Goal: Book appointment/travel/reservation

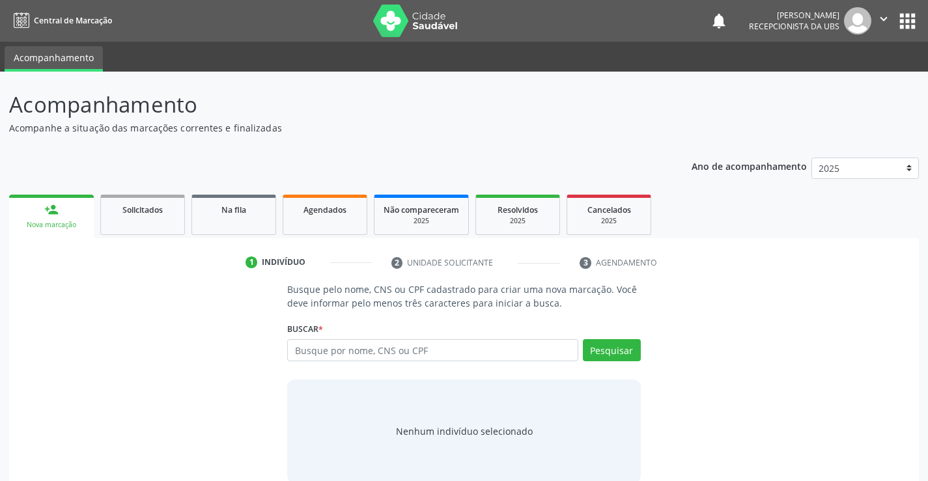
click at [502, 339] on div "Buscar * Busque por nome, CNS ou CPF Nenhum resultado encontrado para: " " Digi…" at bounding box center [463, 344] width 353 height 51
click at [496, 350] on input "text" at bounding box center [432, 350] width 290 height 22
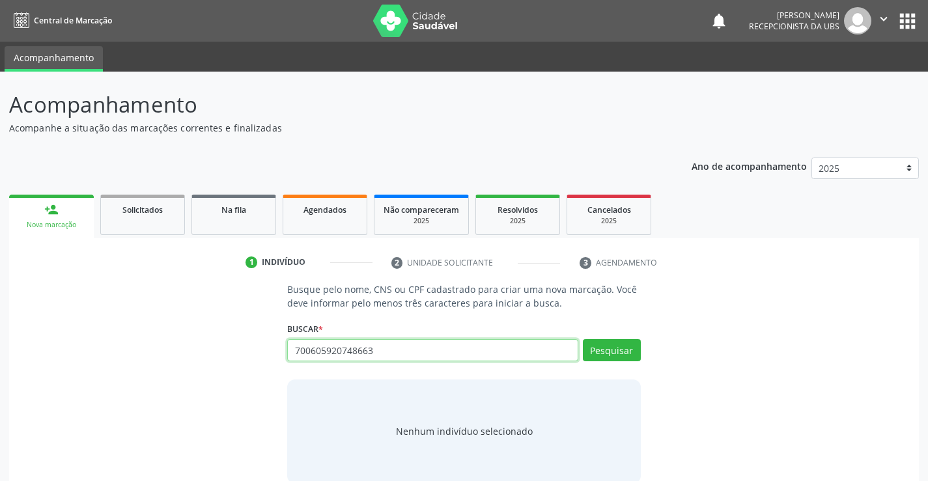
type input "700605920748663"
click at [603, 334] on div "Buscar * Busque por nome, CNS ou CPF Nenhum resultado encontrado para: " " Não …" at bounding box center [463, 344] width 353 height 51
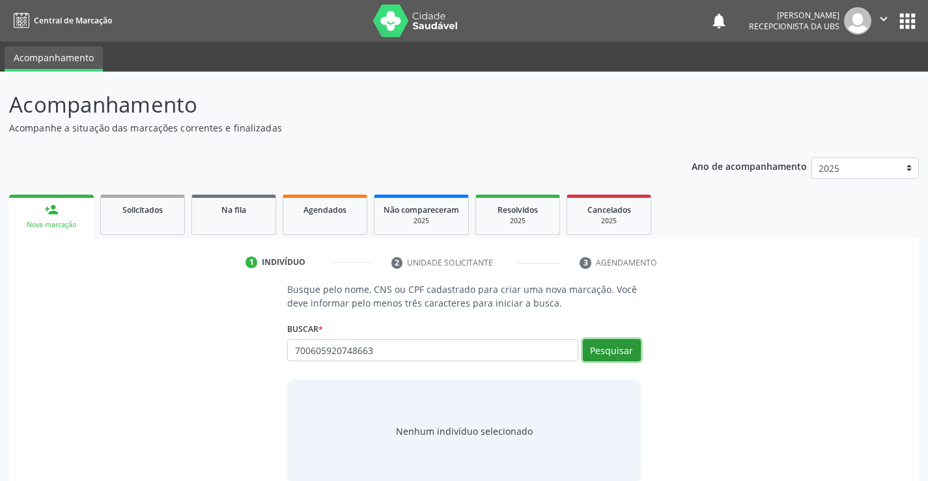
click at [603, 346] on button "Pesquisar" at bounding box center [612, 350] width 58 height 22
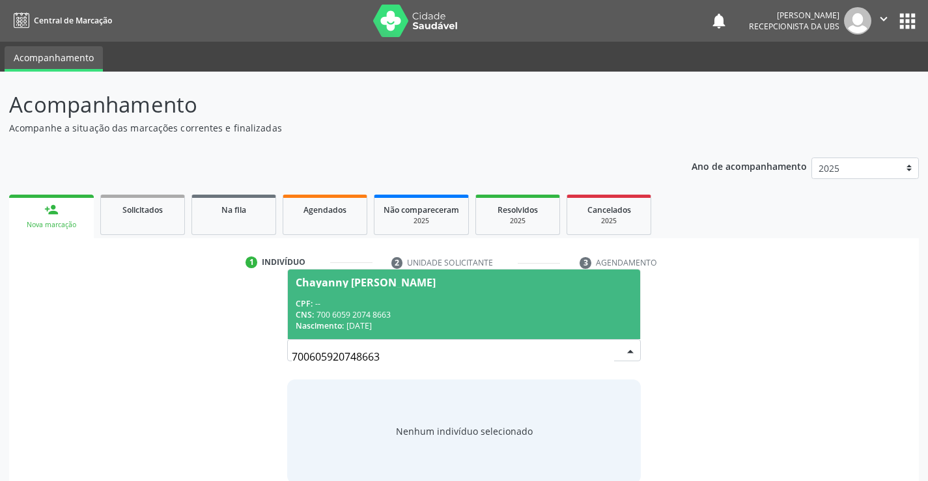
click at [514, 308] on div "CPF: --" at bounding box center [464, 303] width 336 height 11
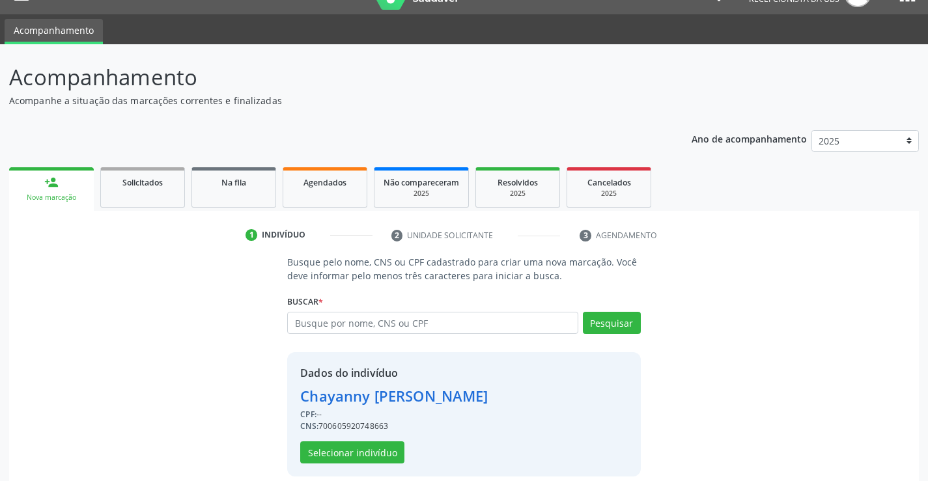
scroll to position [41, 0]
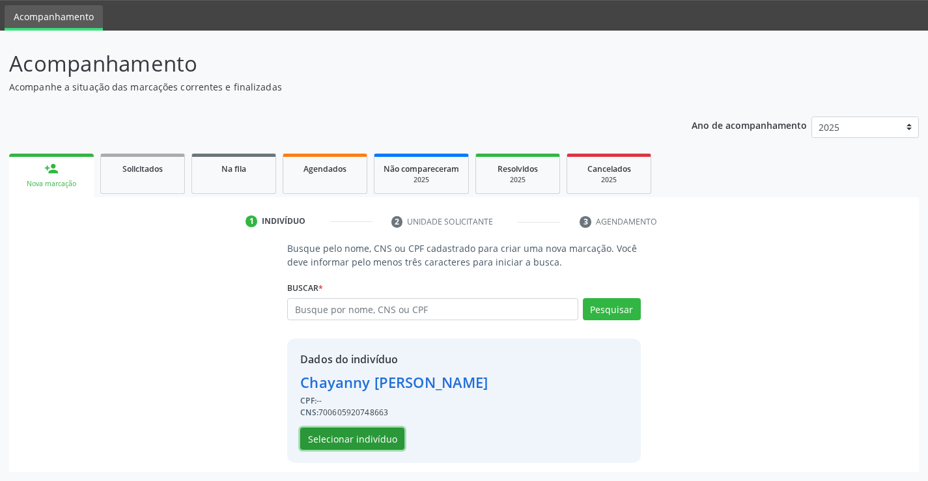
click at [386, 444] on button "Selecionar indivíduo" at bounding box center [352, 439] width 104 height 22
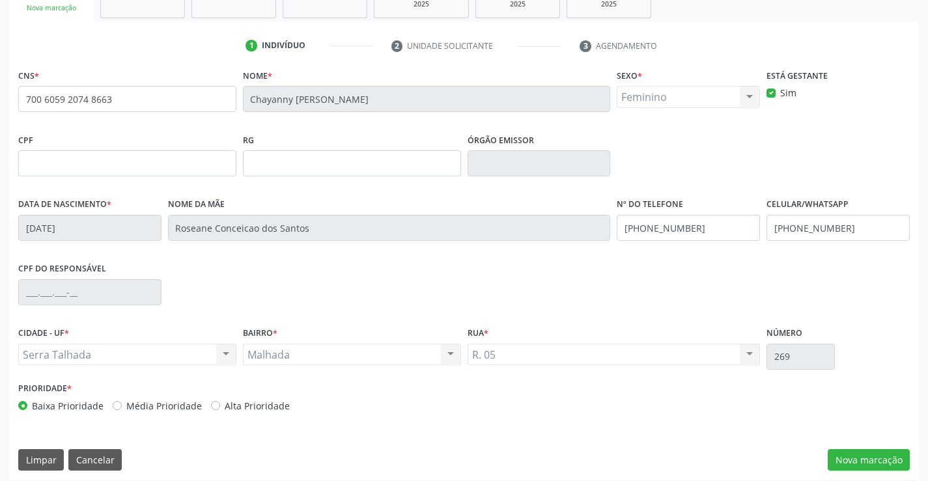
scroll to position [225, 0]
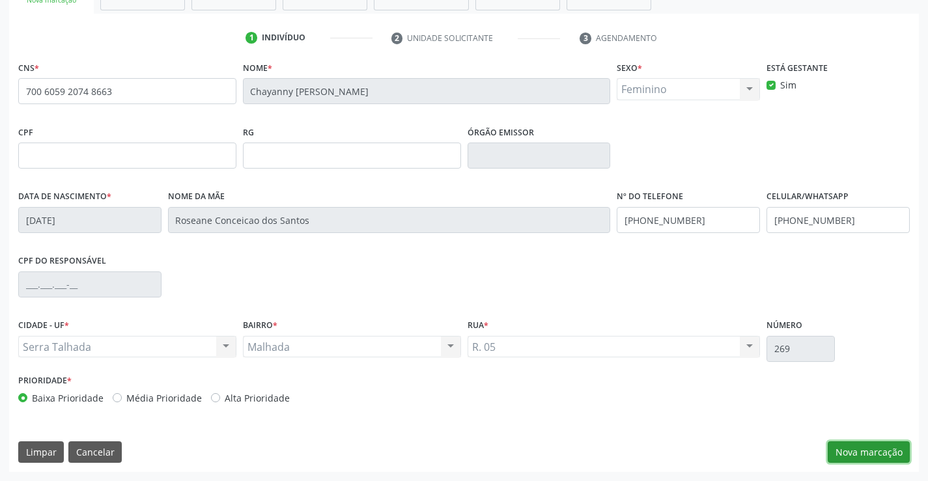
click at [864, 450] on button "Nova marcação" at bounding box center [868, 452] width 82 height 22
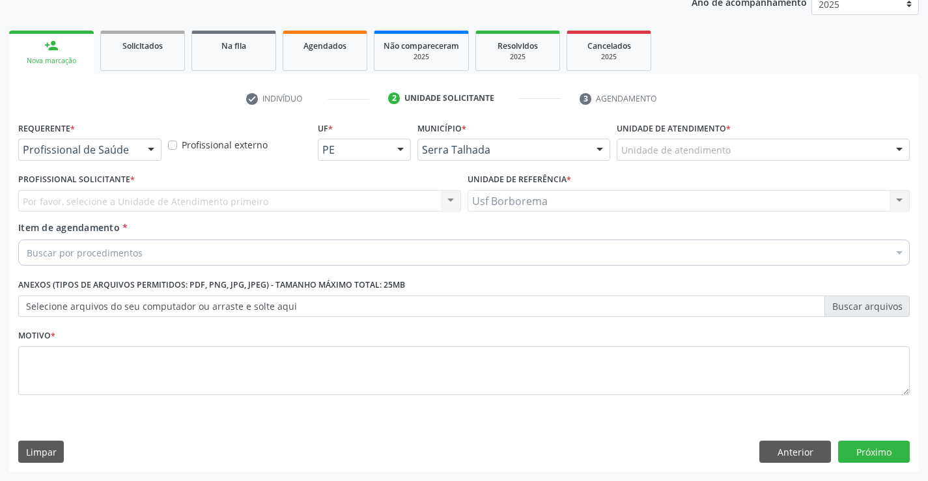
click at [688, 158] on div "Unidade de atendimento" at bounding box center [762, 150] width 293 height 22
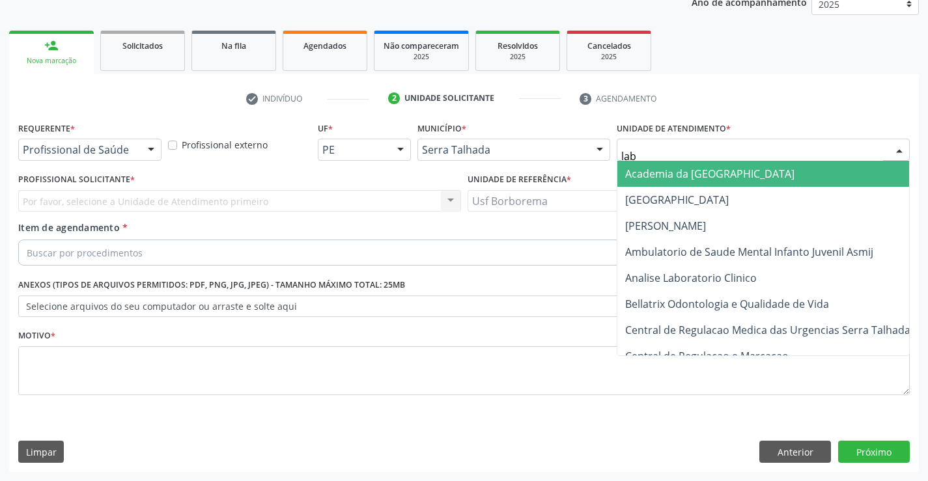
type input "labg"
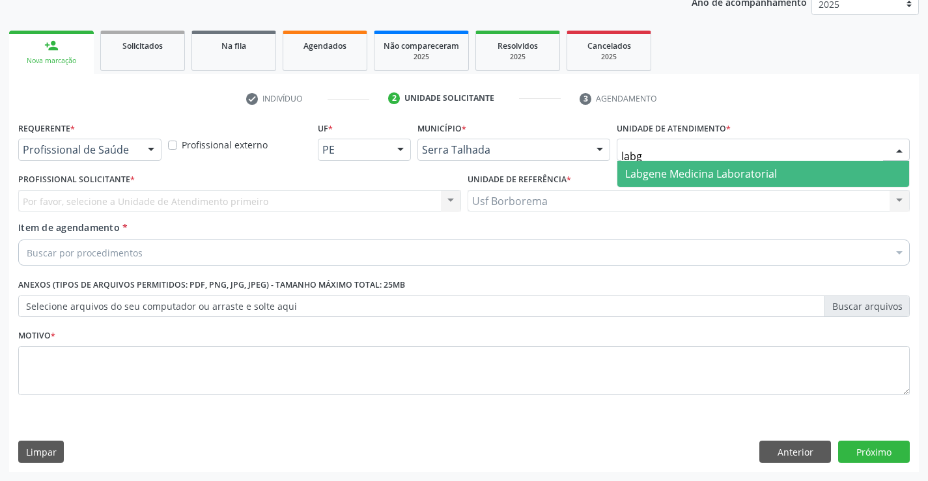
click at [678, 172] on span "Labgene Medicina Laboratorial" at bounding box center [701, 174] width 152 height 14
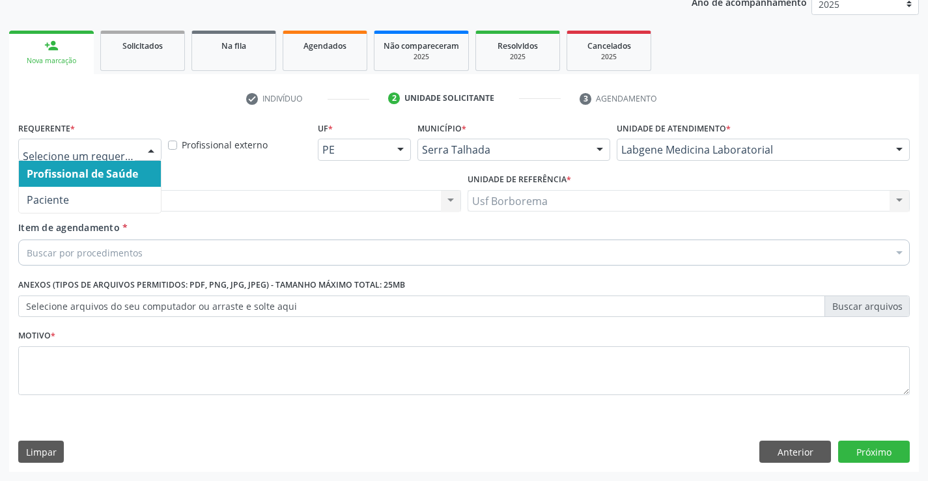
click at [136, 151] on div at bounding box center [89, 150] width 143 height 22
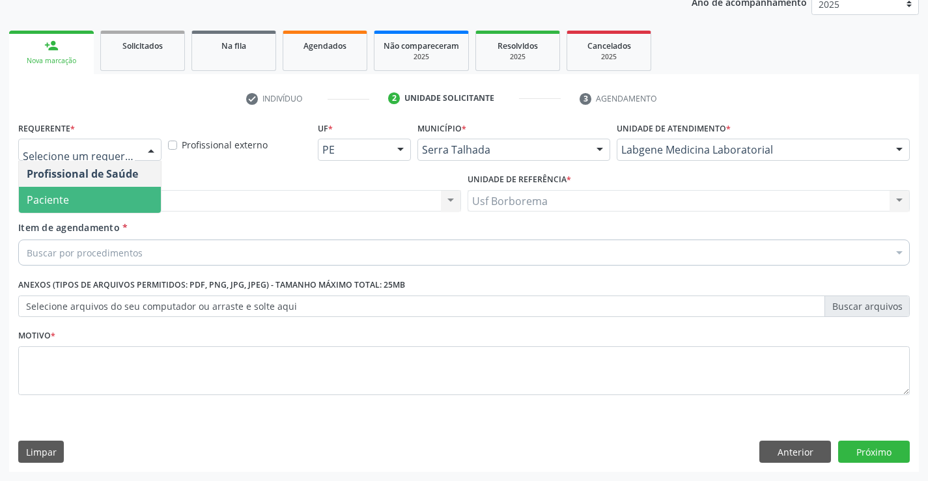
click at [131, 187] on span "Paciente" at bounding box center [90, 200] width 142 height 26
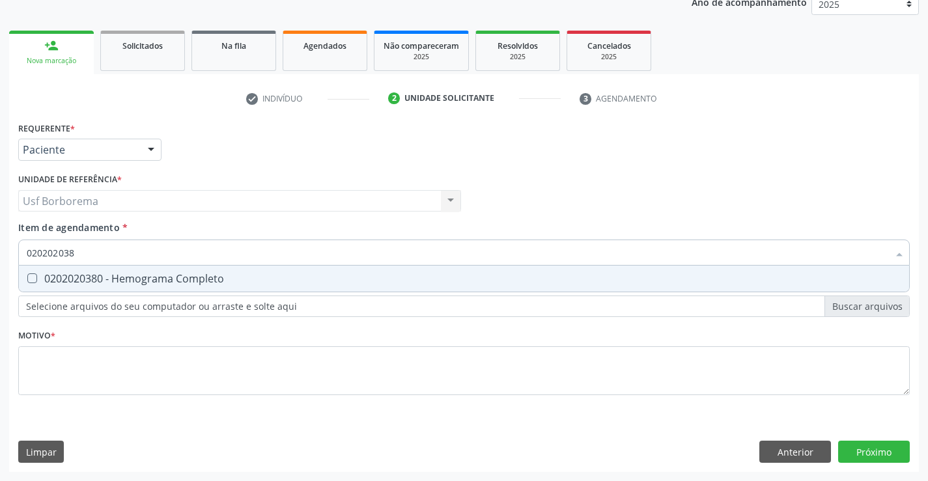
type input "0202020380"
click at [122, 275] on div "0202020380 - Hemograma Completo" at bounding box center [464, 278] width 874 height 10
checkbox Completo "true"
click at [125, 255] on input "0202020380" at bounding box center [457, 253] width 861 height 26
type input "02020203"
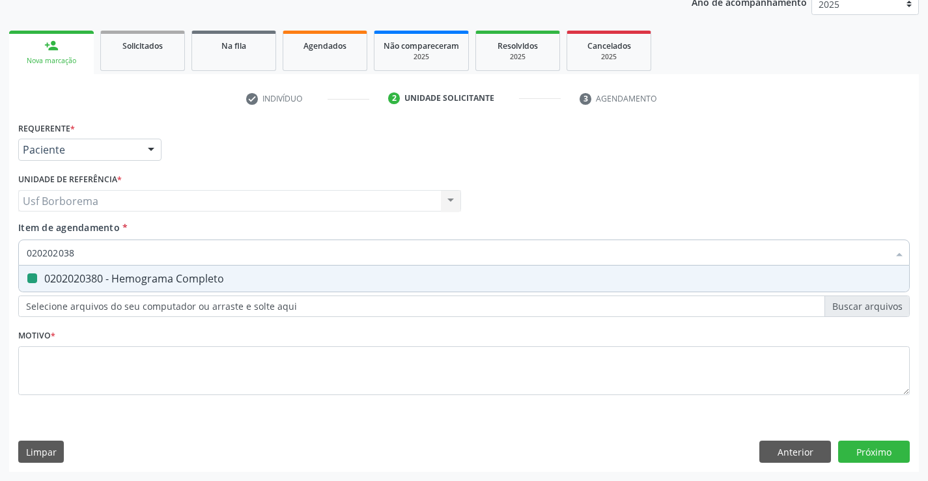
checkbox Completo "false"
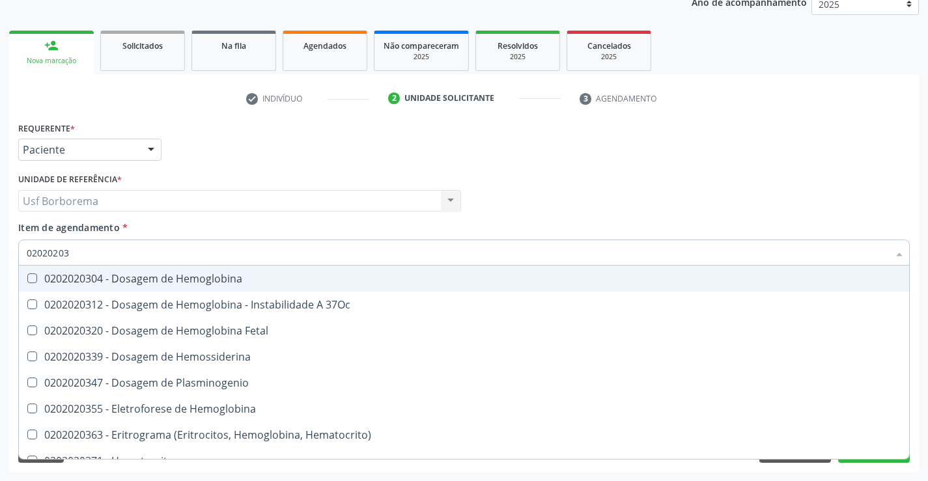
type input "0202020"
checkbox Completo "false"
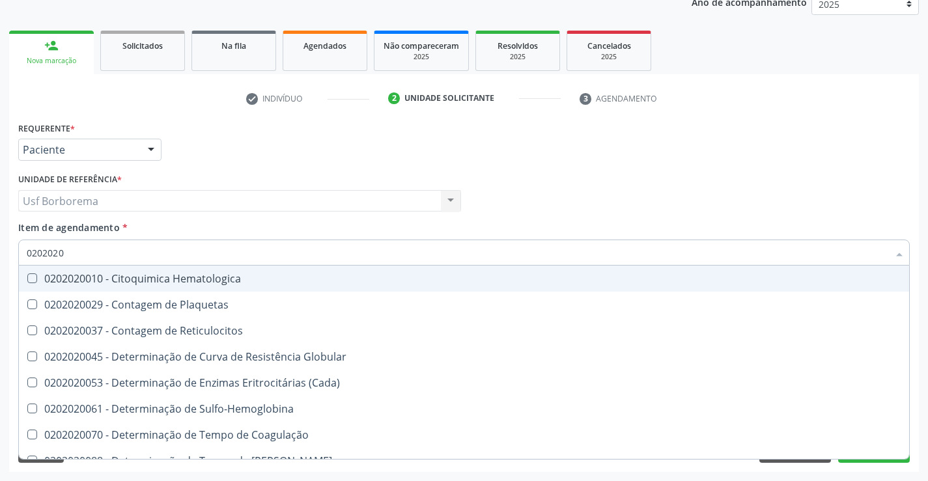
type input "020202"
checkbox Completo "false"
checkbox Leucograma "true"
type input "02020"
checkbox Completo "false"
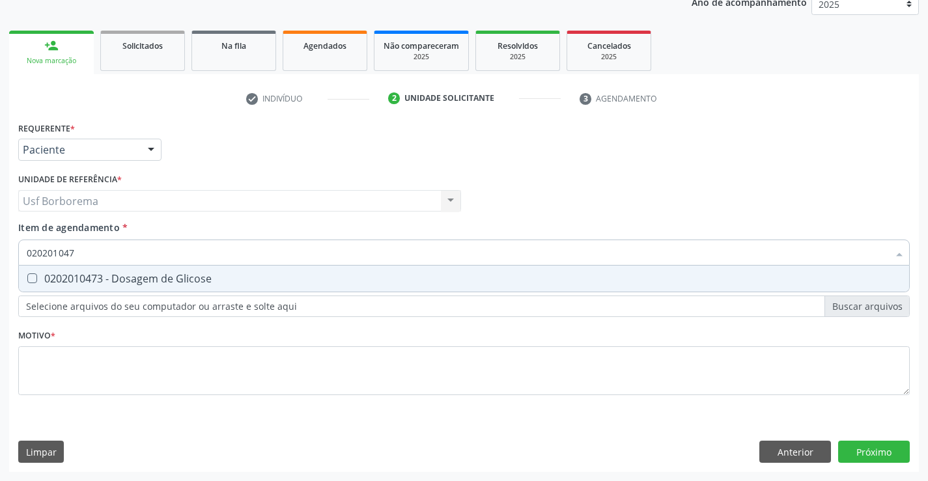
type input "0202010473"
click at [131, 277] on div "0202010473 - Dosagem de Glicose" at bounding box center [464, 278] width 874 height 10
checkbox Glicose "true"
click at [137, 253] on input "0202010473" at bounding box center [457, 253] width 861 height 26
type input "02020104"
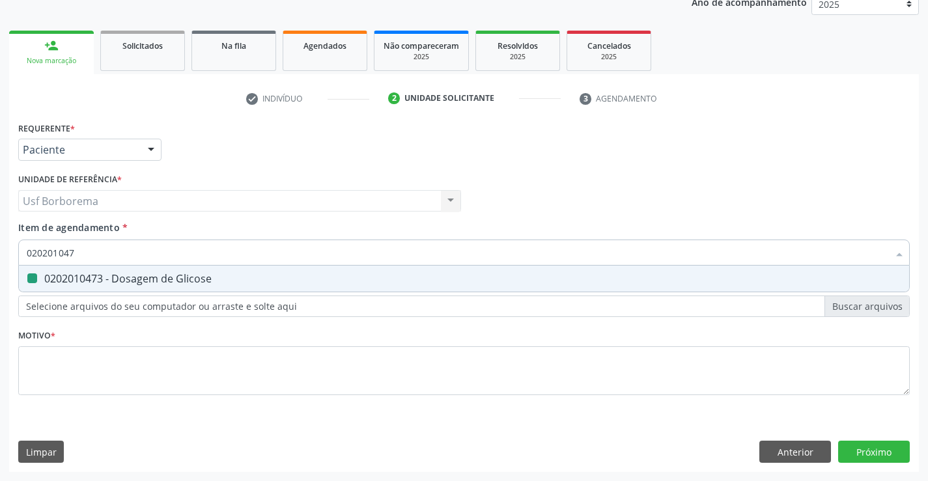
checkbox Glicose "false"
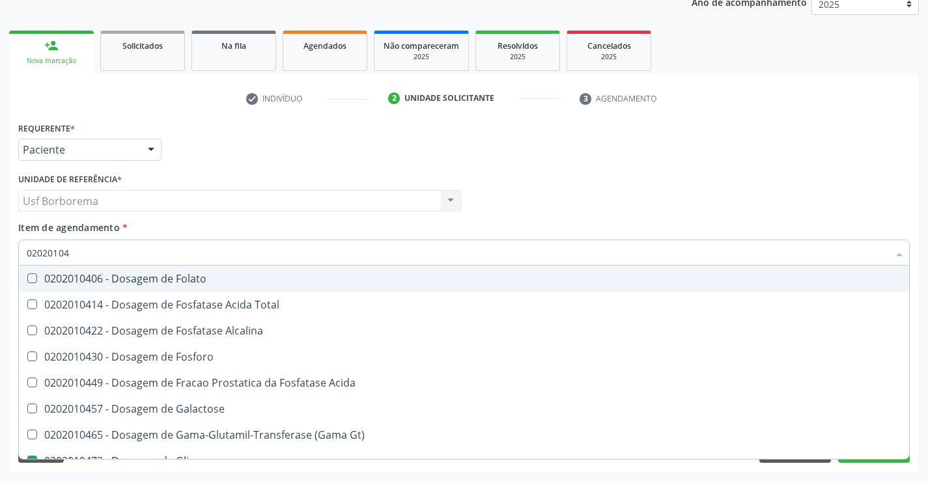
type input "0202010"
checkbox Glicose "false"
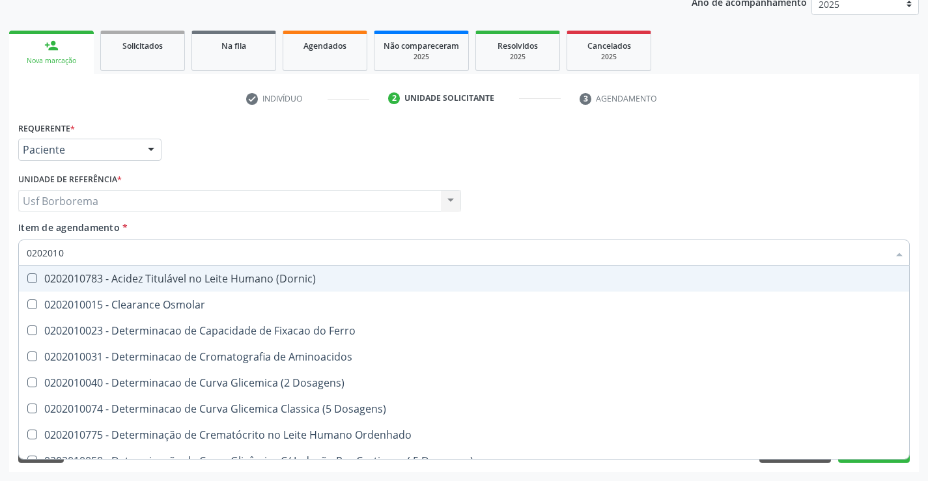
type input "020201"
checkbox Glicose "false"
checkbox Nt-Probnp\) "true"
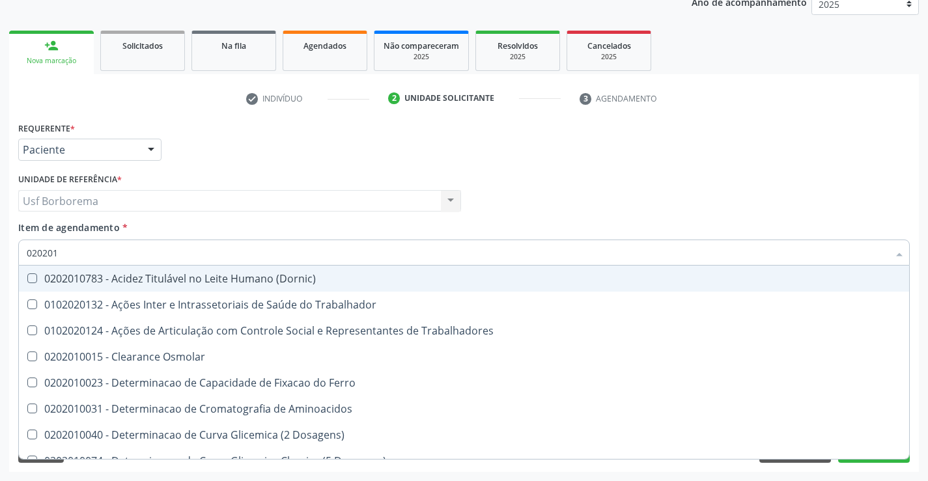
type input "02020"
checkbox Glicose "false"
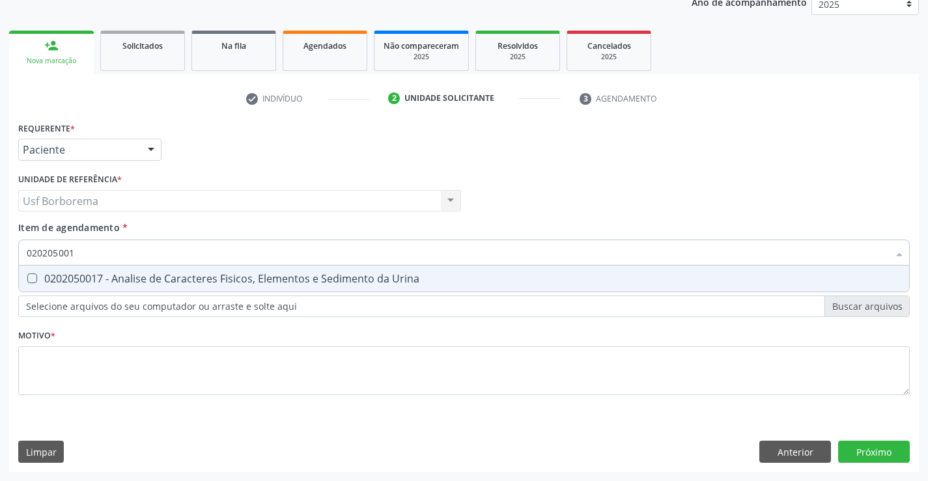
type input "0202050017"
click at [143, 273] on div "0202050017 - Analise de Caracteres Fisicos, Elementos e Sedimento da Urina" at bounding box center [464, 278] width 874 height 10
checkbox Urina "true"
click at [153, 247] on input "0202050017" at bounding box center [457, 253] width 861 height 26
click at [153, 258] on input "0202050017" at bounding box center [457, 253] width 861 height 26
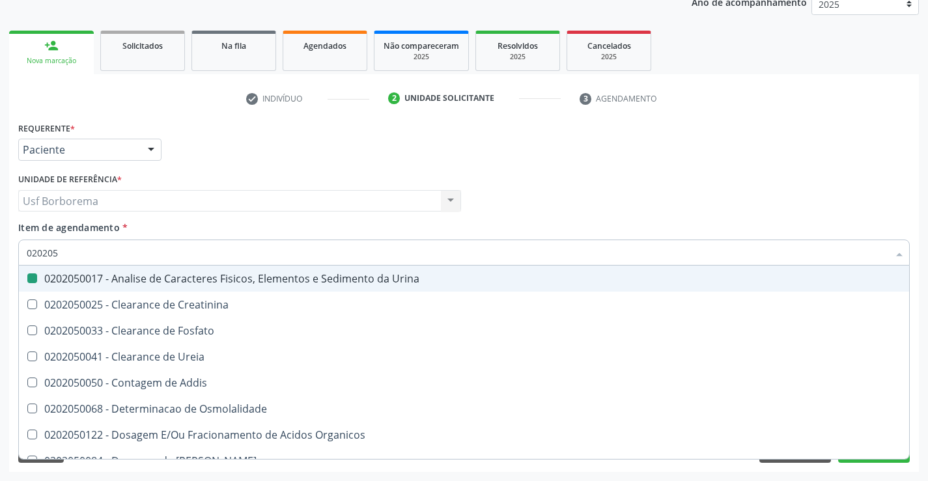
type input "02020"
checkbox Urina "false"
checkbox Fosfato "true"
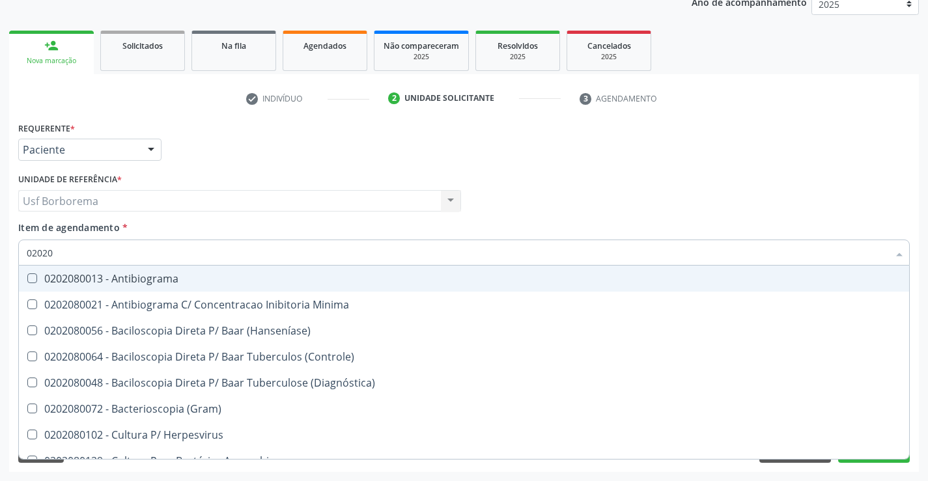
type input "020208"
checkbox \(Hanseníase\) "false"
type input "02020"
checkbox \(Hanseníase\) "true"
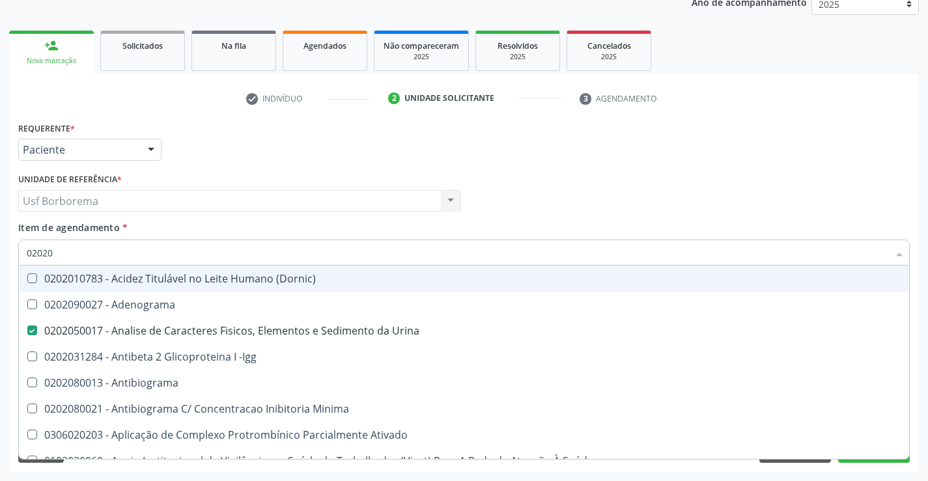
type input "020201"
checkbox Urina "false"
checkbox T3 "true"
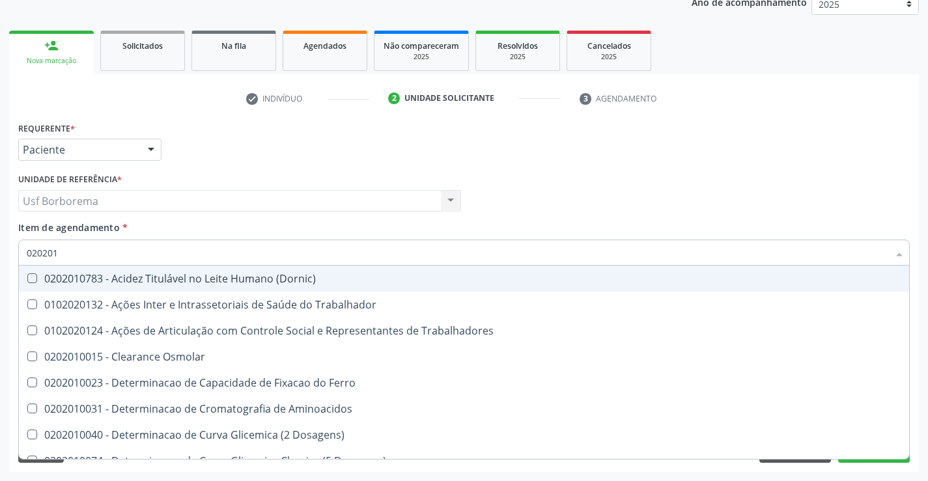
type input "0202010"
checkbox II "true"
checkbox Glicose "false"
type input "02020"
checkbox Trabalhadores "true"
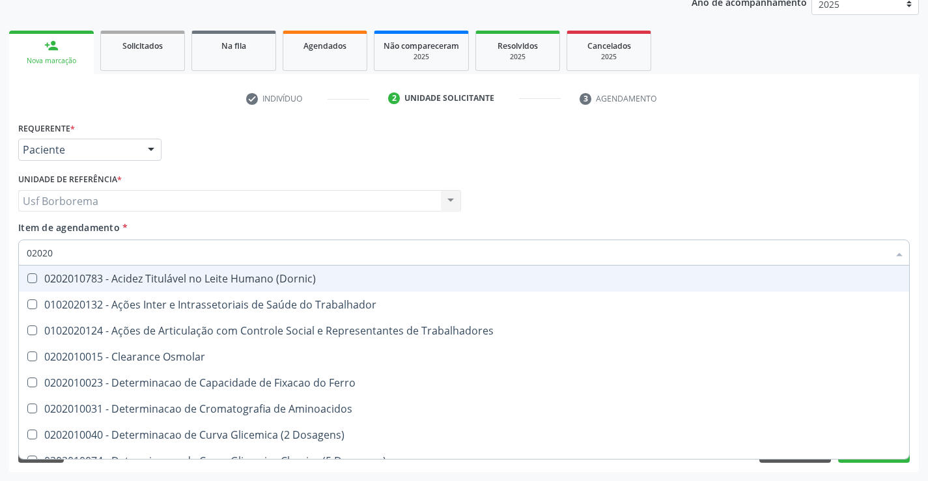
checkbox Glicose "false"
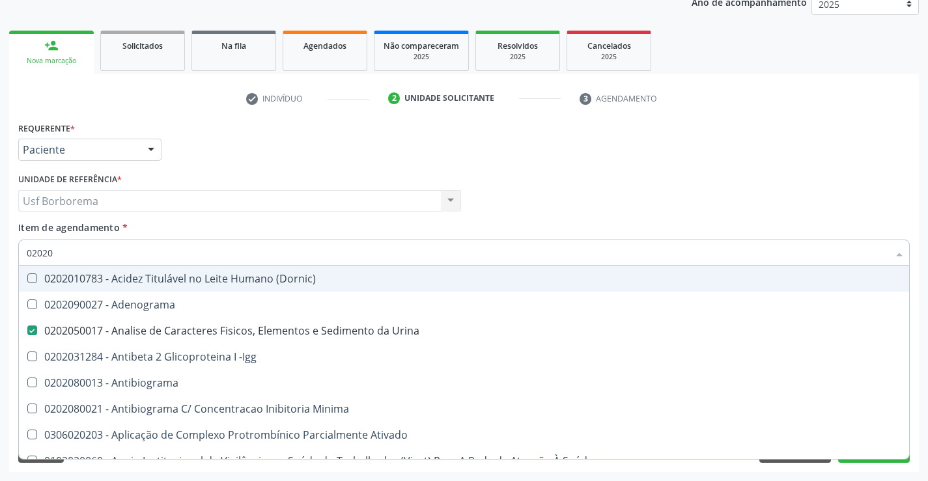
type input "020208"
checkbox Urina "false"
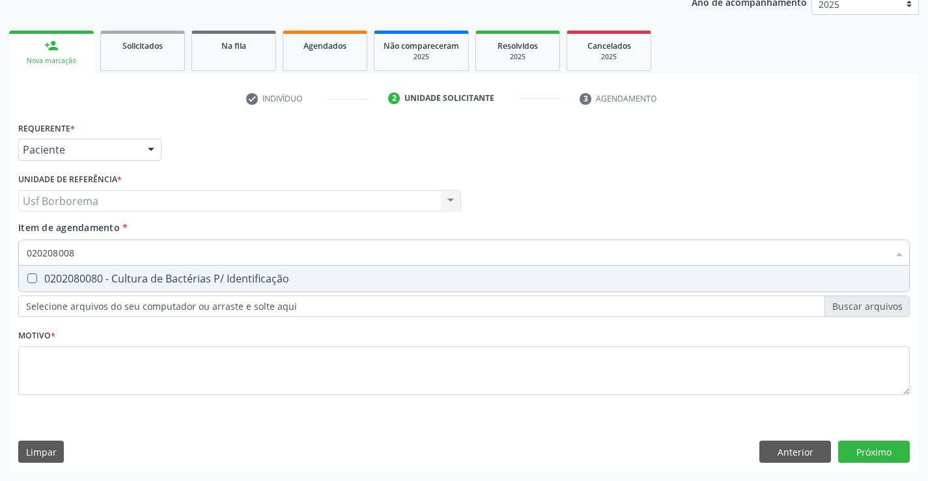
type input "0202080080"
drag, startPoint x: 152, startPoint y: 273, endPoint x: 156, endPoint y: 253, distance: 20.4
click at [153, 273] on div "0202080080 - Cultura de Bactérias P/ Identificação" at bounding box center [464, 278] width 874 height 10
checkbox Identificação "true"
click at [156, 253] on input "0202080080" at bounding box center [457, 253] width 861 height 26
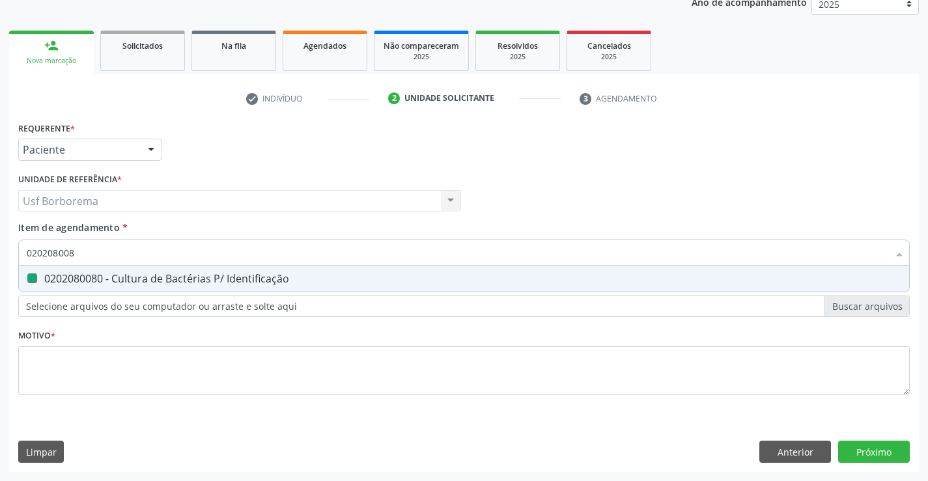
type input "02020800"
checkbox Identificação "false"
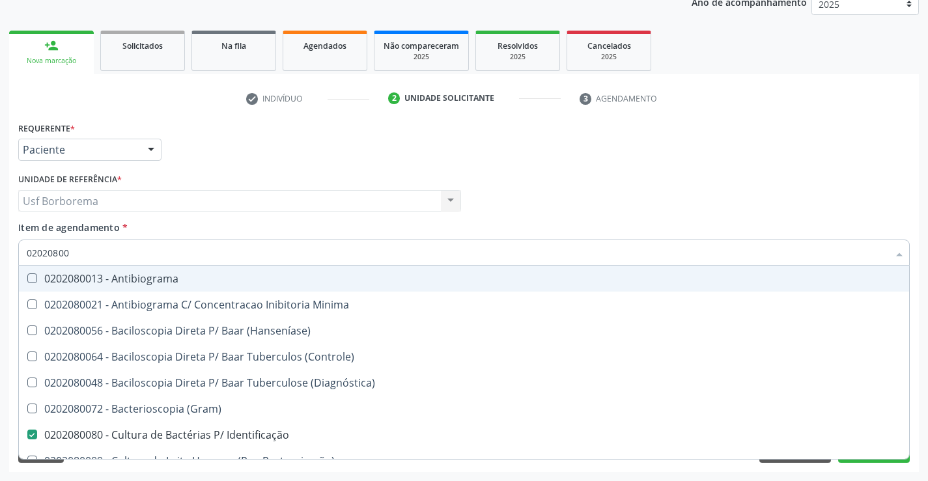
type input "0202080"
checkbox Identificação "false"
type input "02020"
checkbox \(Hanseníase\) "true"
checkbox Identificação "false"
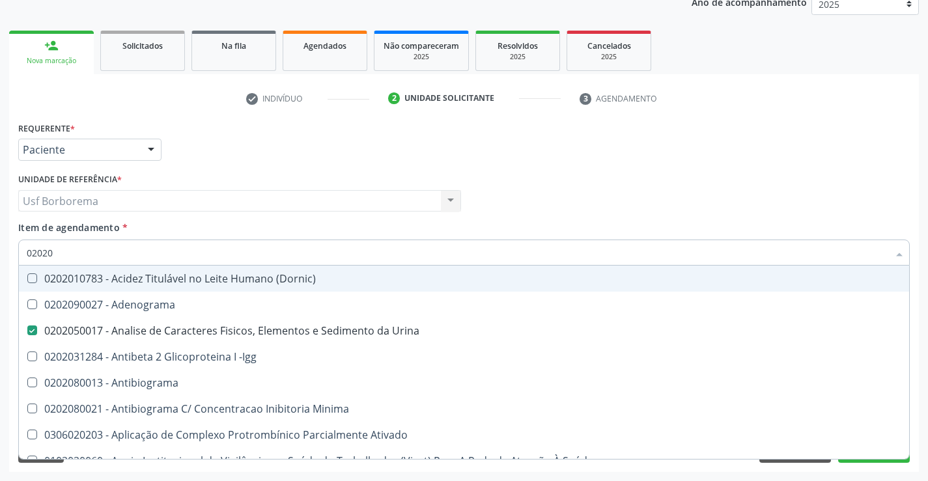
type input "020201"
checkbox Urina "false"
checkbox Identificação "false"
checkbox T3 "true"
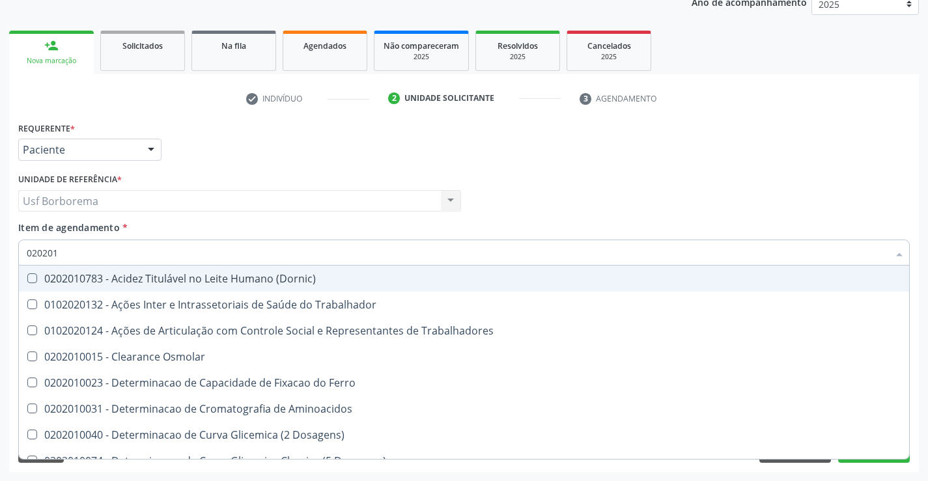
type input "0202010"
checkbox II "true"
checkbox Glicose "false"
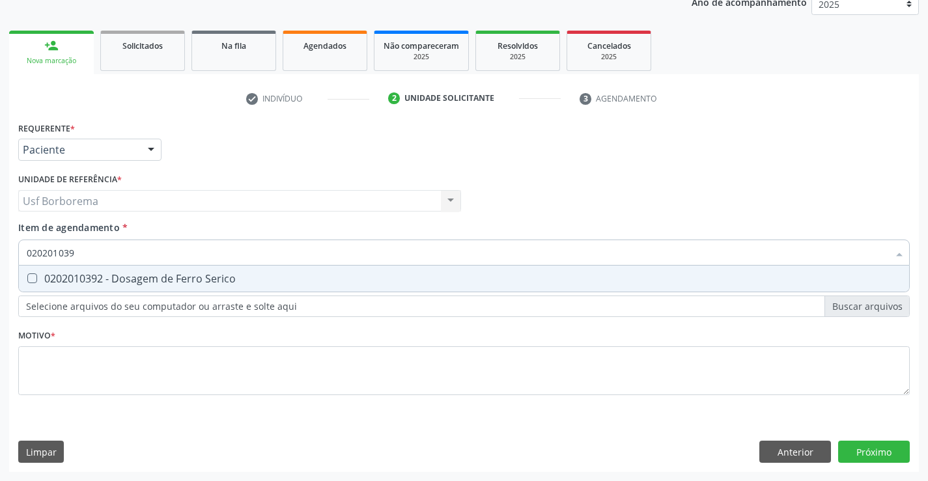
type input "0202010392"
click at [159, 279] on div "0202010392 - Dosagem de Ferro Serico" at bounding box center [464, 278] width 874 height 10
checkbox Serico "true"
click at [159, 253] on input "0202010392" at bounding box center [457, 253] width 861 height 26
type input "02020103"
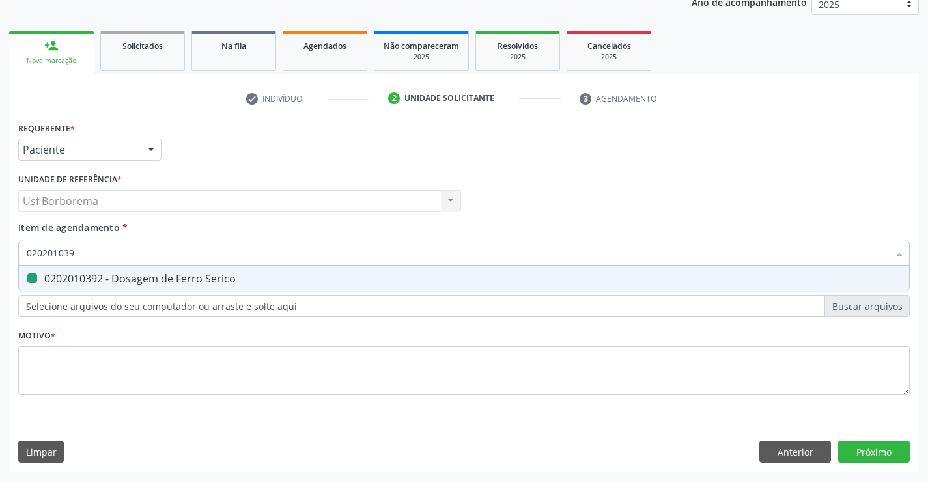
checkbox Serico "false"
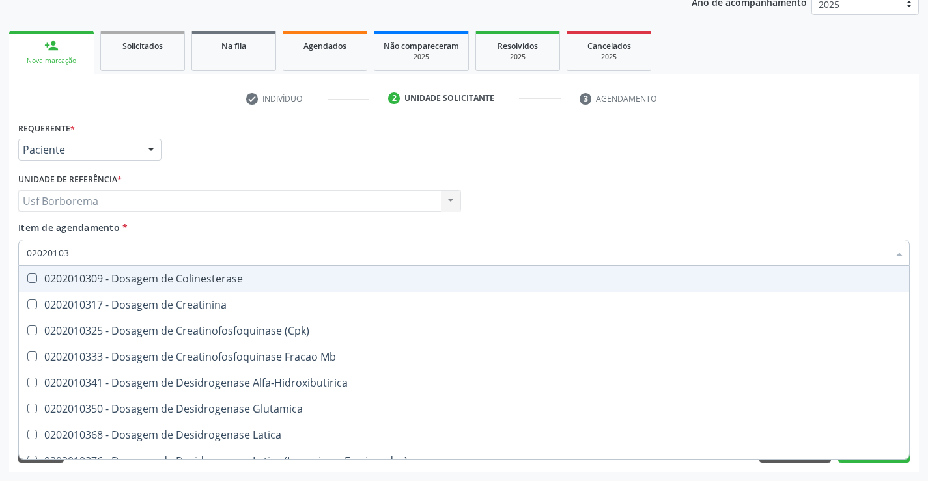
type input "0202010"
checkbox Serico "false"
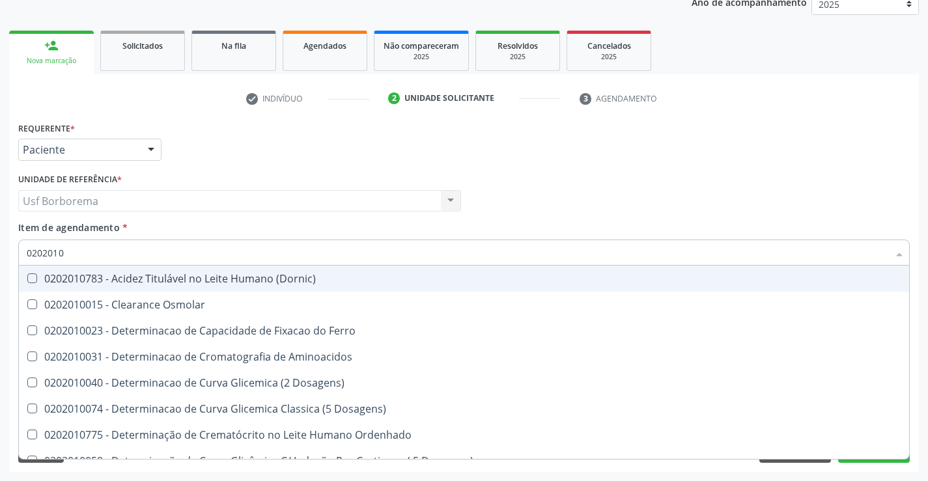
type input "02020103"
checkbox Osmolaridade "true"
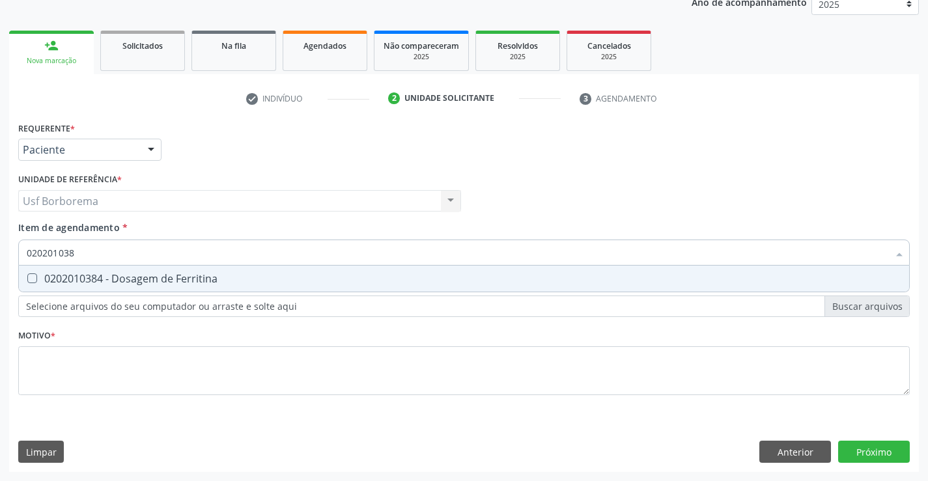
type input "0202010384"
click at [163, 275] on div "0202010384 - Dosagem de Ferritina" at bounding box center [464, 278] width 874 height 10
checkbox Ferritina "true"
click at [159, 255] on input "0202010384" at bounding box center [457, 253] width 861 height 26
type input "02020103"
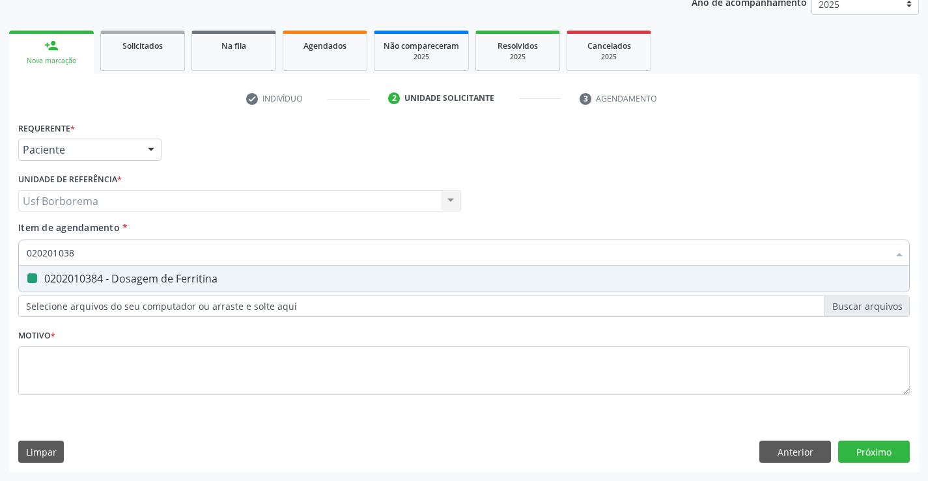
checkbox Ferritina "false"
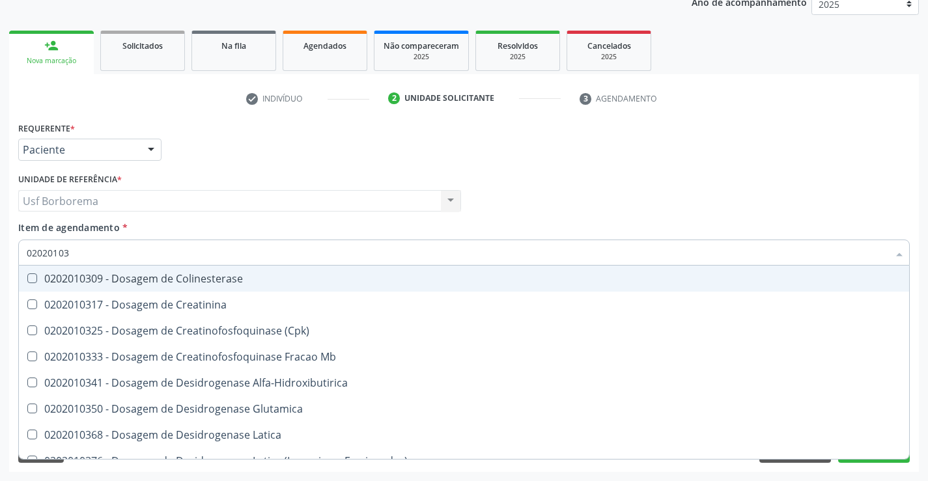
type input "0202010"
checkbox Ferritina "false"
checkbox Serico "false"
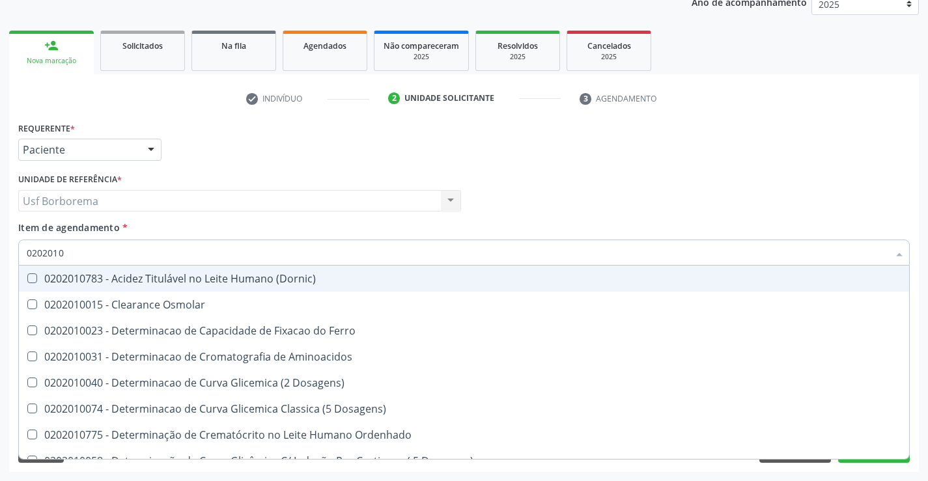
type input "020201"
checkbox Ferritina "false"
checkbox Serico "false"
checkbox Glicose "false"
checkbox Haptoglobina "true"
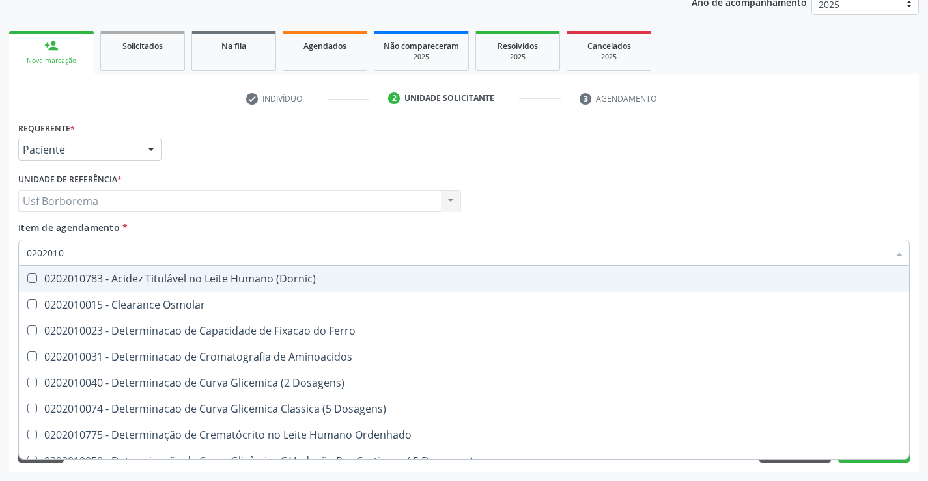
checkbox Glicosilada "true"
checkbox Nt-Probnp\) "true"
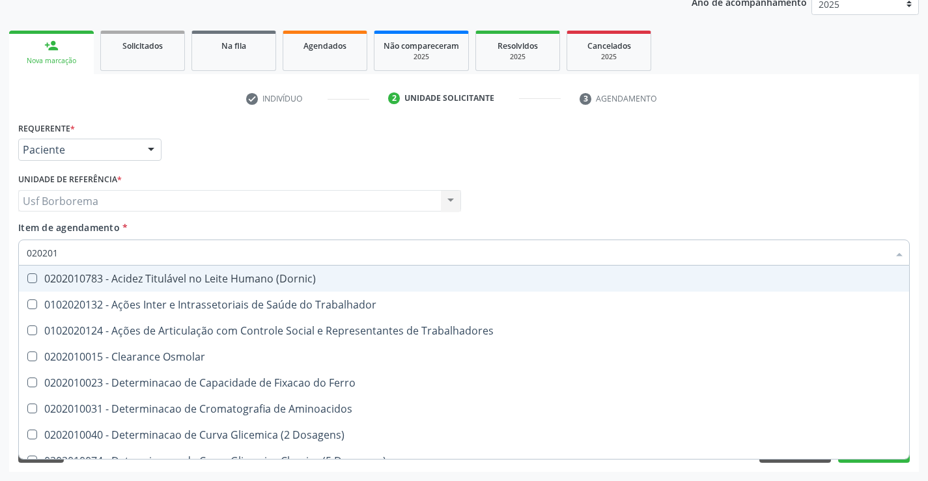
type input "02020"
checkbox Trabalhadores "true"
checkbox Cloreto "true"
checkbox Ferritina "false"
checkbox Serico "false"
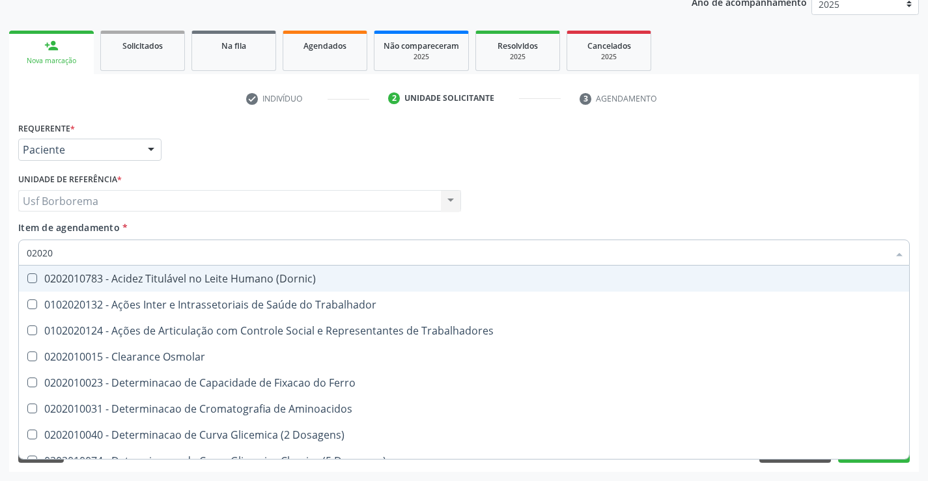
checkbox Glicose "false"
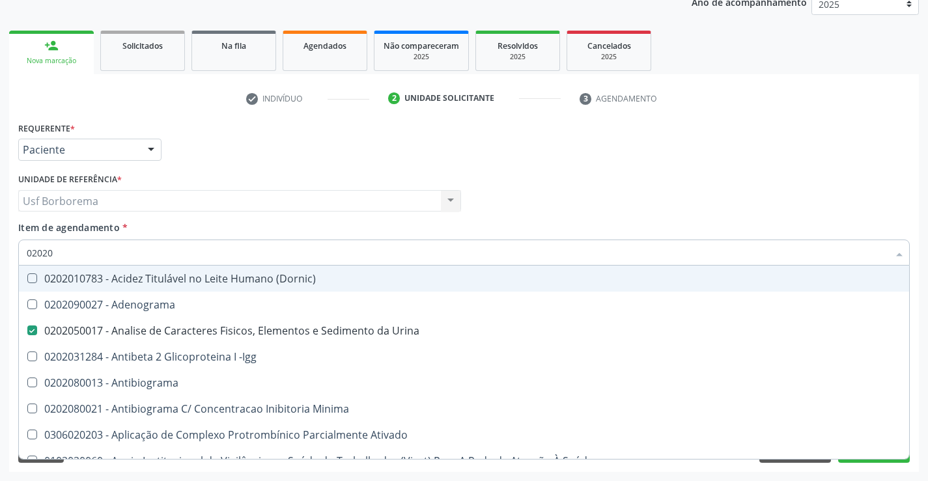
type input "0202"
checkbox Identificação "false"
checkbox Parceria\) "true"
checkbox Ferritina "false"
checkbox Serico "false"
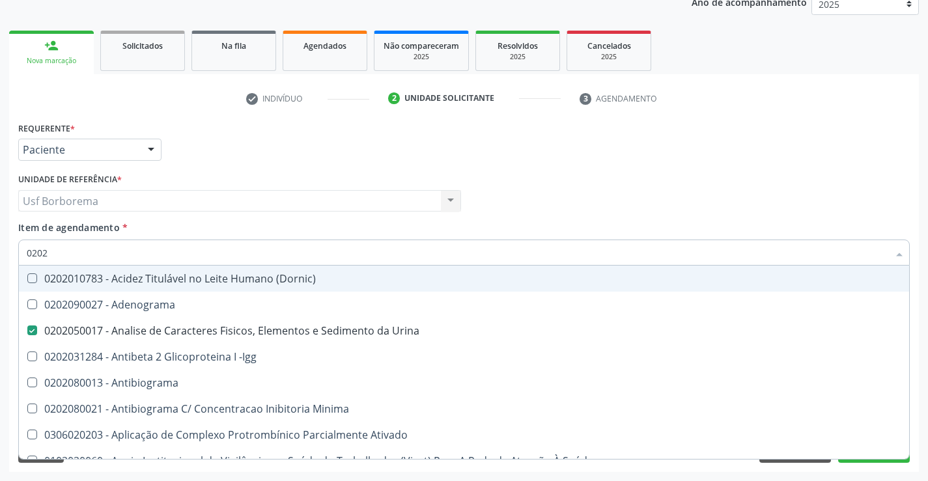
checkbox Glicose "false"
checkbox 37Oc "true"
checkbox Fetal "true"
checkbox Lactato "true"
checkbox Completo "false"
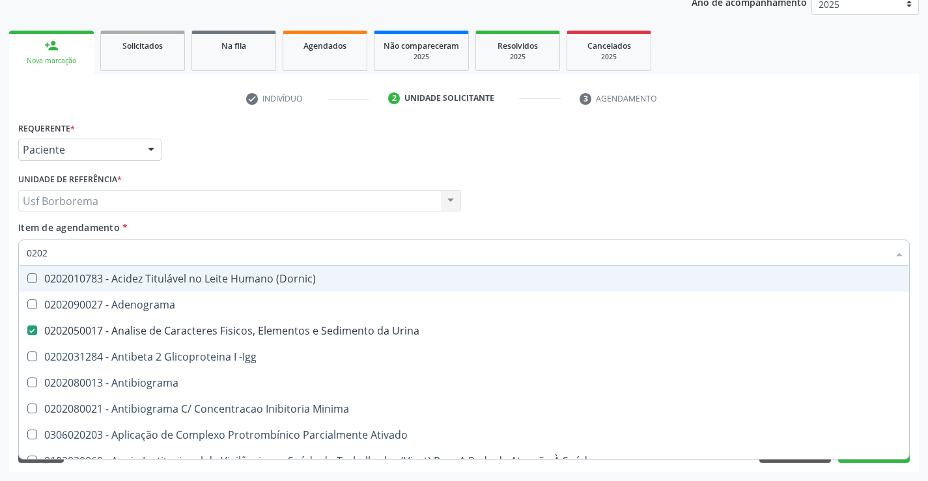
checkbox Pylori "true"
type input "02021"
checkbox Urina "false"
checkbox Identificação "false"
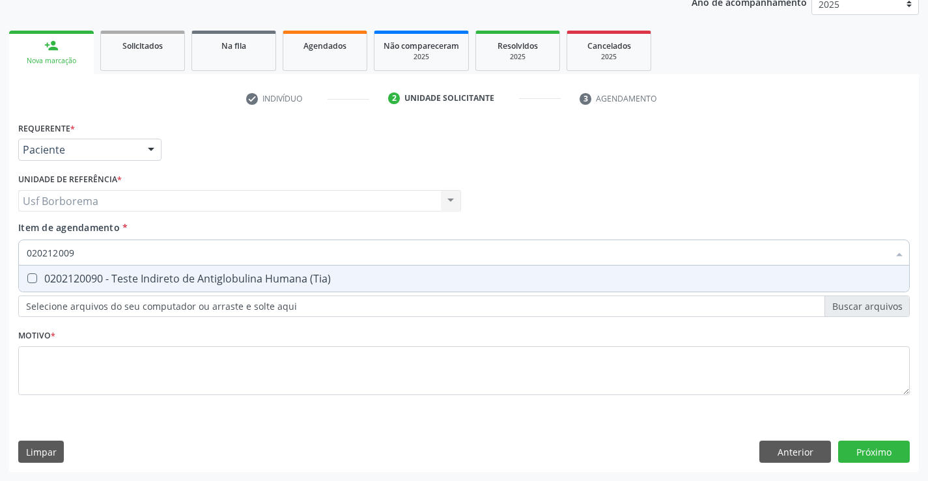
type input "0202120090"
click at [171, 275] on div "0202120090 - Teste Indireto de Antiglobulina Humana (Tia)" at bounding box center [464, 278] width 874 height 10
checkbox \(Tia\) "true"
click at [173, 254] on input "0202120090" at bounding box center [457, 253] width 861 height 26
type input "02021200"
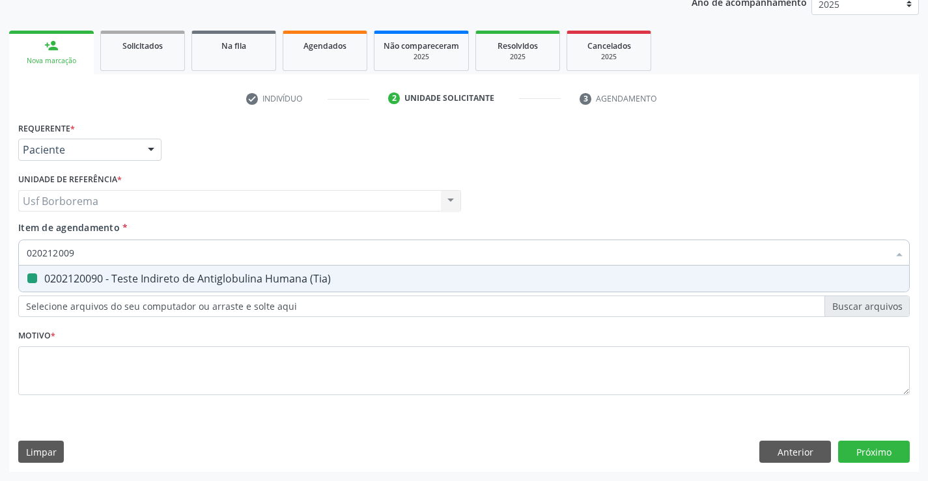
checkbox \(Tia\) "false"
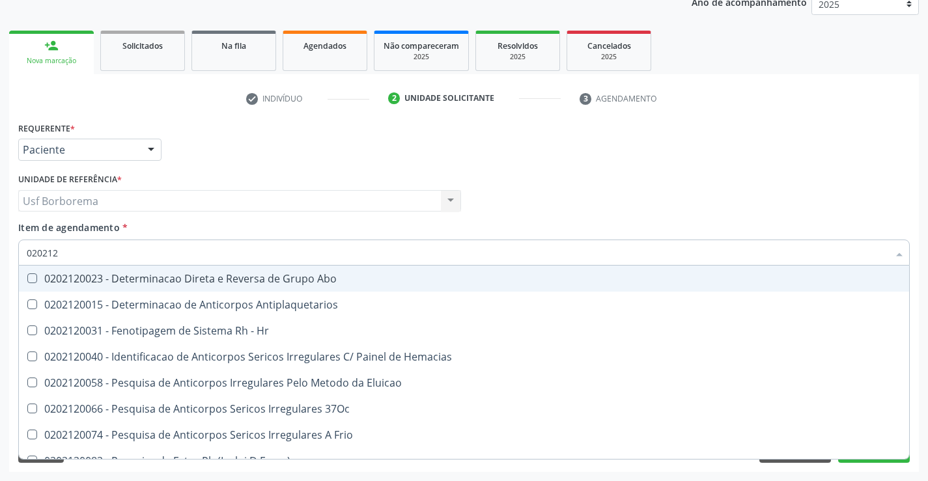
type input "02021"
checkbox \(Tia\) "false"
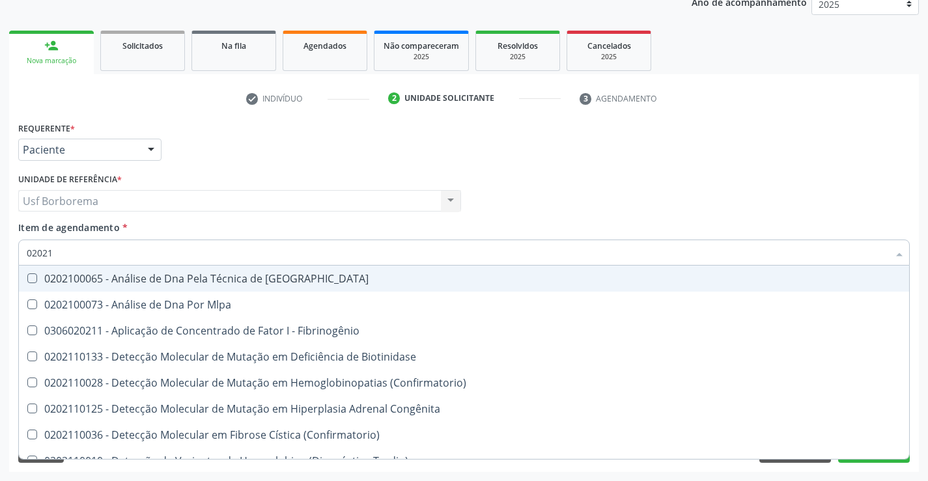
type input "0202"
checkbox Fibrinogênio "true"
checkbox Oncologia "true"
checkbox \(Tia\) "false"
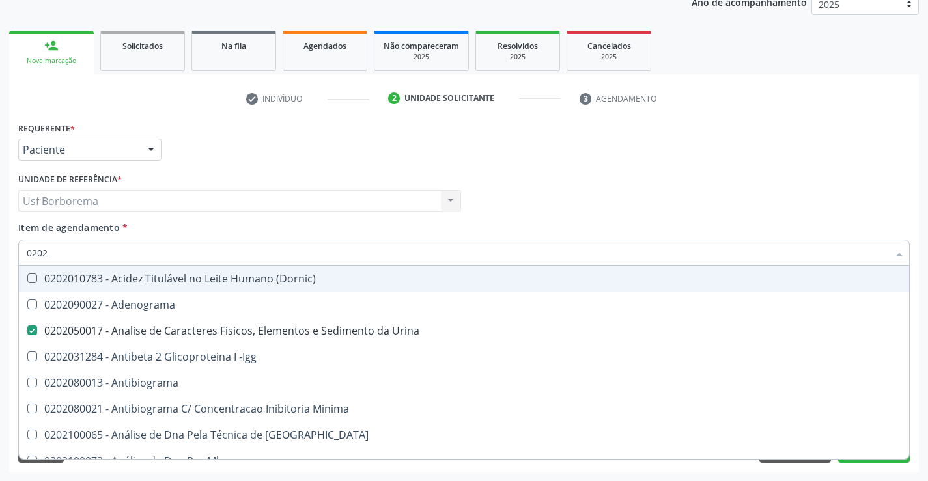
type input "02020"
checkbox Anaerobicas "true"
checkbox Identificação "false"
checkbox Fracionadas\) "true"
checkbox Digitoxina\) "true"
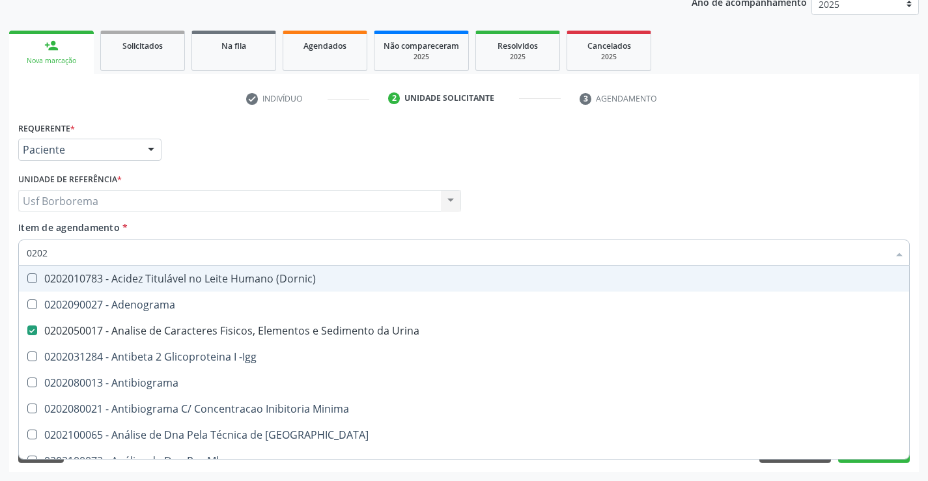
checkbox Xi "true"
checkbox Ferritina "false"
checkbox Serico "false"
checkbox Glicose "false"
checkbox Zinco "true"
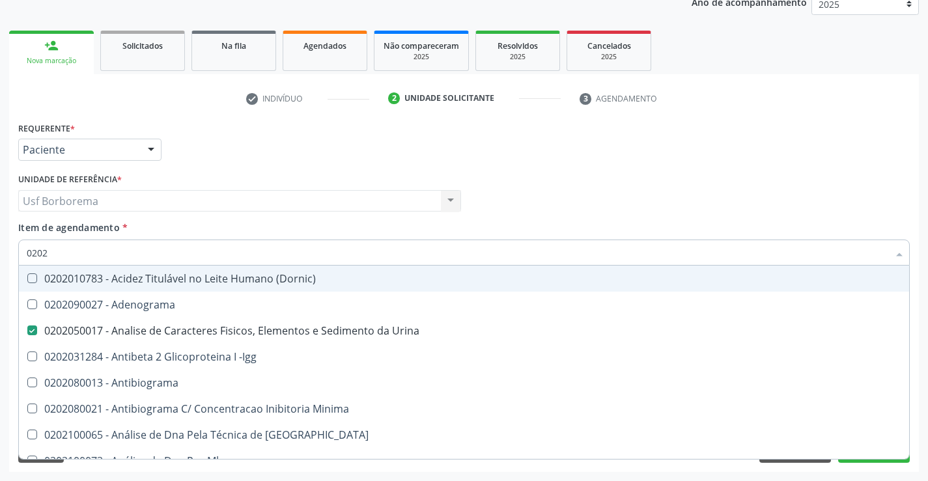
checkbox Completo "false"
type input "020202"
checkbox Urina "false"
checkbox Identificação "false"
checkbox Molecular "true"
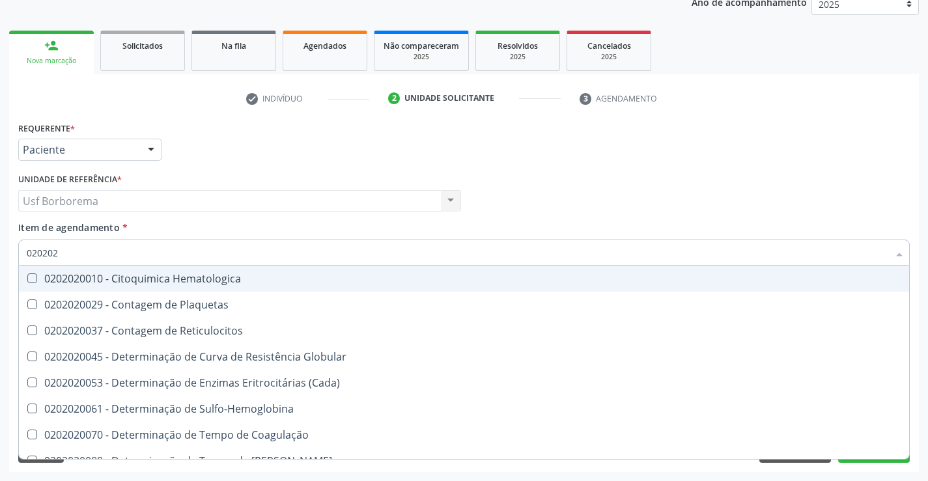
type input "0202020"
checkbox Hematocrito "true"
checkbox Completo "false"
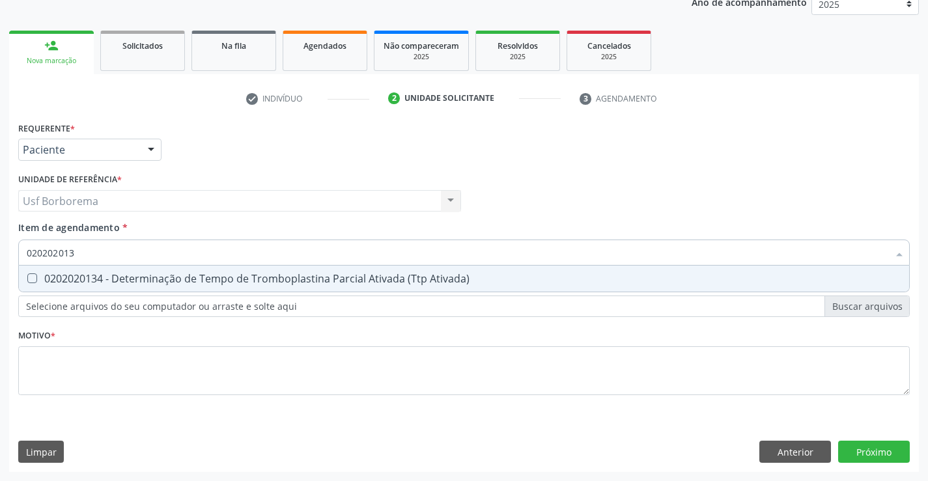
type input "0202020134"
click at [172, 274] on div "0202020134 - Determinação de Tempo de Tromboplastina Parcial Ativada (Ttp Ativa…" at bounding box center [464, 278] width 874 height 10
checkbox Ativada\) "true"
click at [165, 247] on input "0202020134" at bounding box center [457, 253] width 861 height 26
type input "02020201"
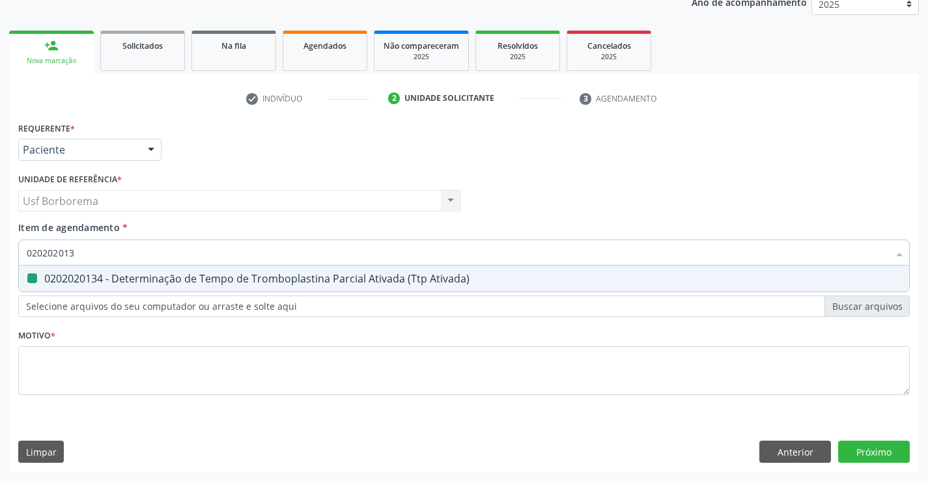
checkbox Ativada\) "false"
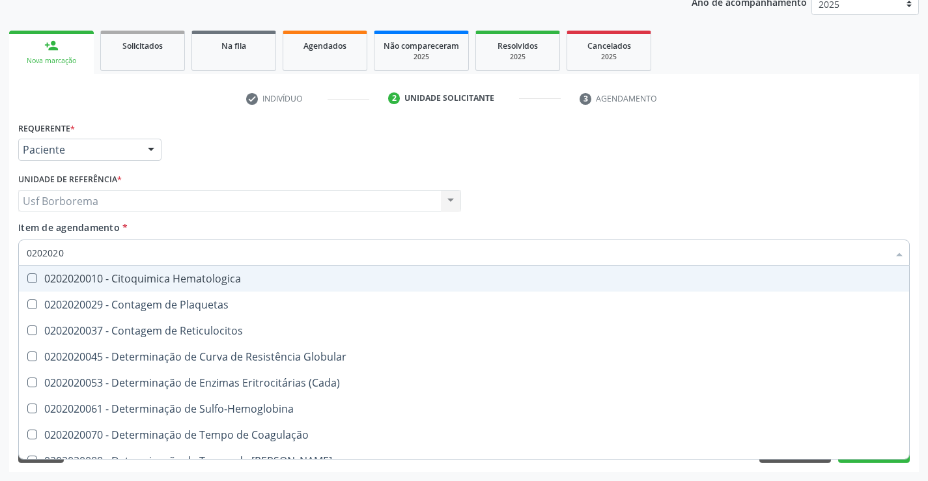
type input "02020201"
checkbox Globular "true"
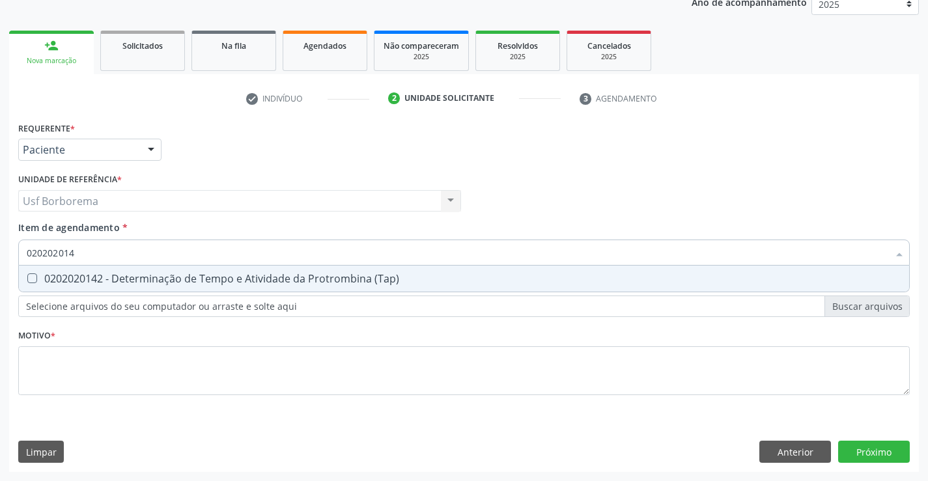
type input "0202020142"
click at [167, 277] on div "0202020142 - Determinação de Tempo e Atividade da Protrombina (Tap)" at bounding box center [464, 278] width 874 height 10
checkbox \(Tap\) "true"
click at [163, 252] on input "0202020142" at bounding box center [457, 253] width 861 height 26
type input "02020201"
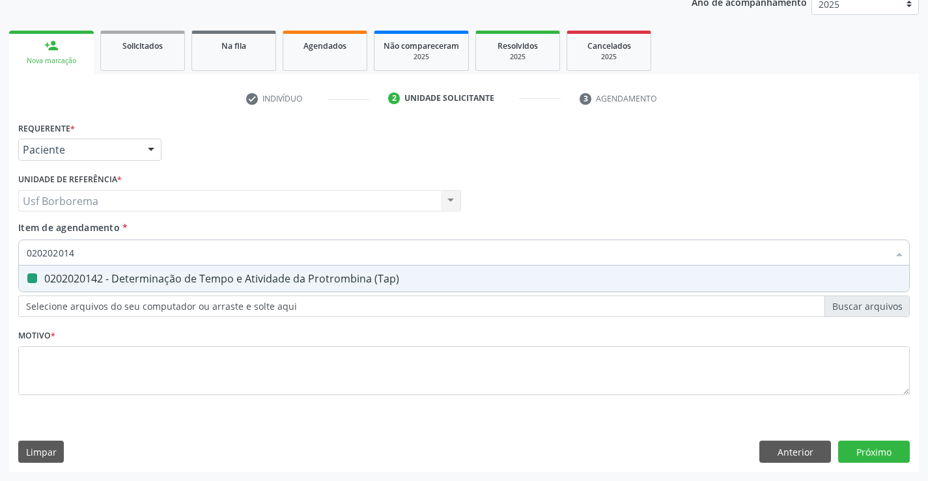
checkbox \(Tap\) "false"
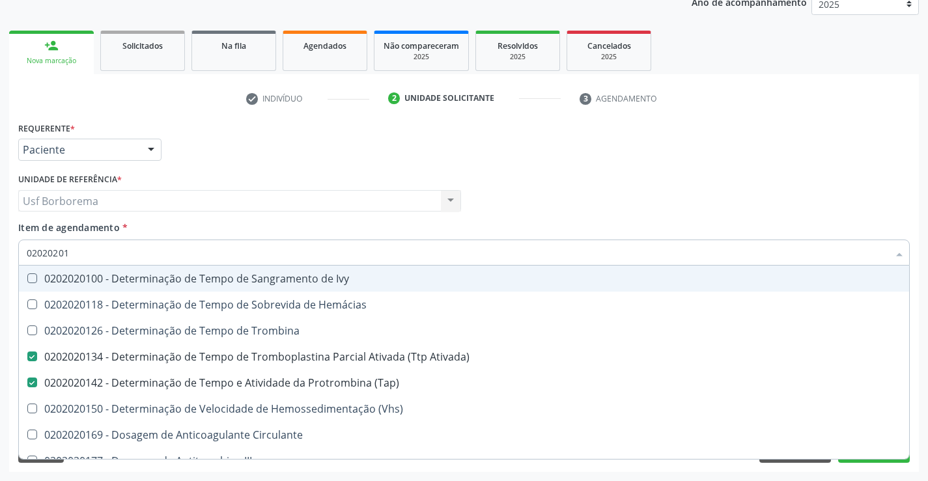
type input "0202020"
checkbox Ativada\) "false"
checkbox \(Tap\) "false"
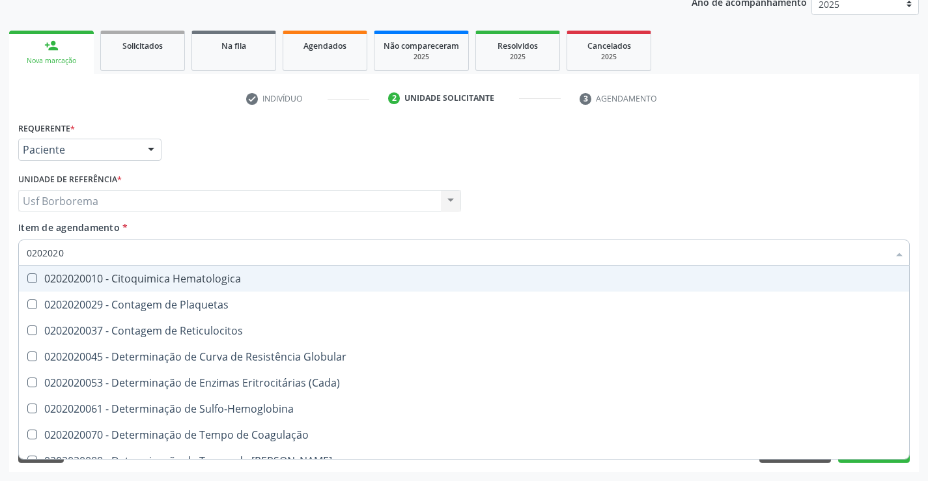
type input "020202"
checkbox Completo "false"
checkbox Leucograma "true"
type input "02020"
checkbox Reticulocitos "true"
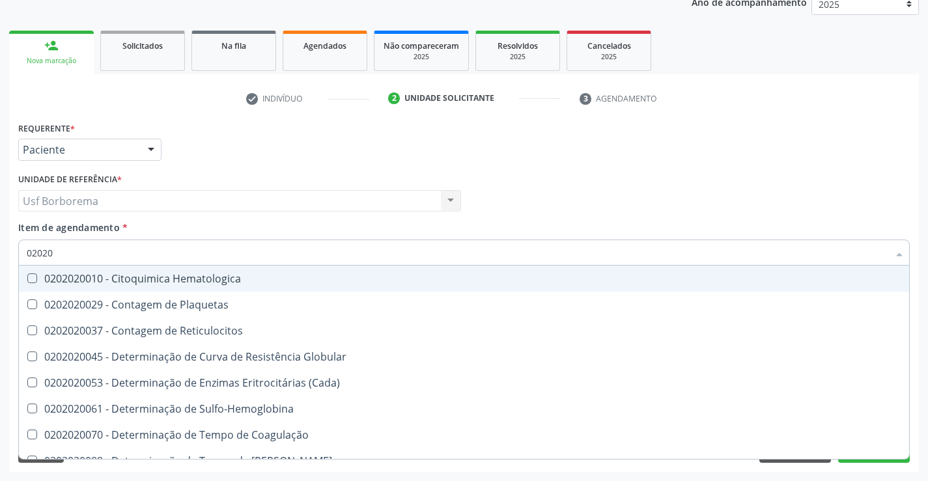
checkbox Ativada\) "false"
checkbox \(Tap\) "false"
checkbox Mandíbula "true"
checkbox Completo "false"
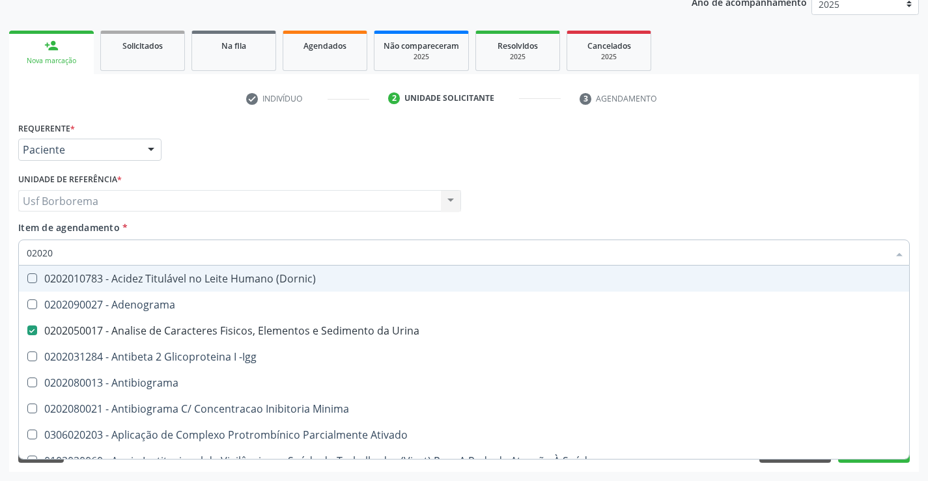
type input "020201"
checkbox Urina "false"
checkbox \(Controle\) "true"
checkbox \(Diagnóstica\) "true"
checkbox Identificação "false"
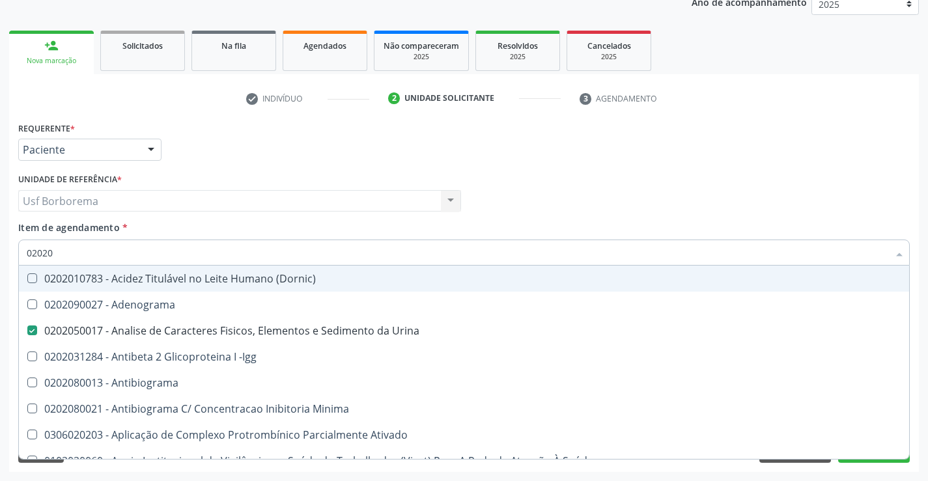
checkbox \(Ch50\) "true"
checkbox Ordenhado "true"
checkbox T3 "true"
checkbox Ativada\) "false"
checkbox \(Tap\) "false"
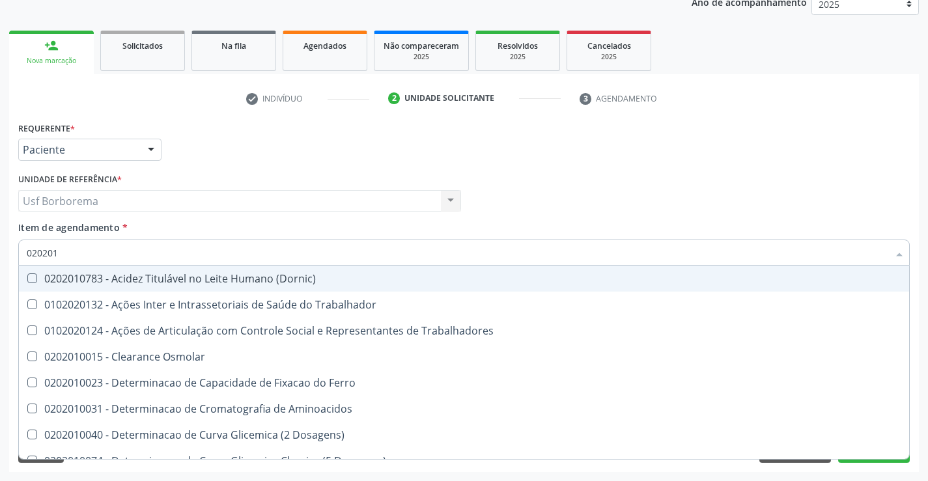
type input "0202010"
checkbox Ativada\) "false"
checkbox \(Tap\) "false"
checkbox Total "true"
checkbox Colinesterase "true"
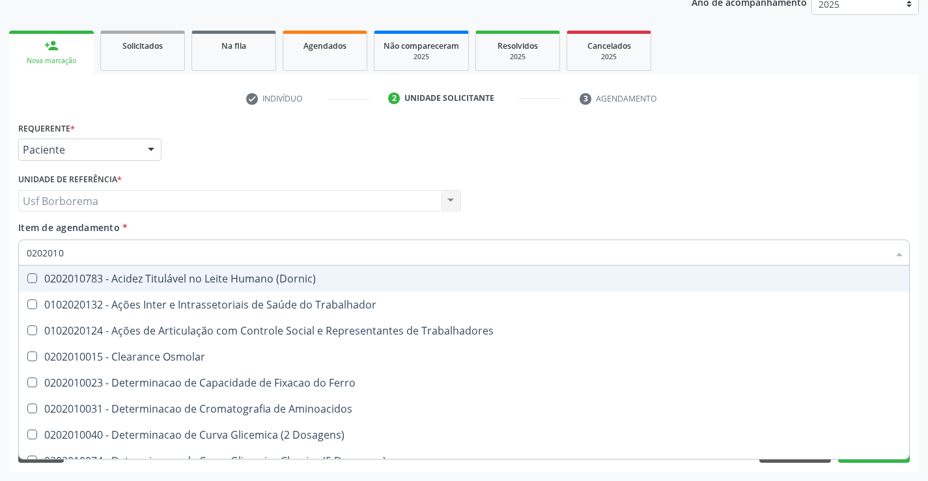
checkbox II "true"
checkbox Ferritina "false"
checkbox Serico "false"
checkbox Glicose "false"
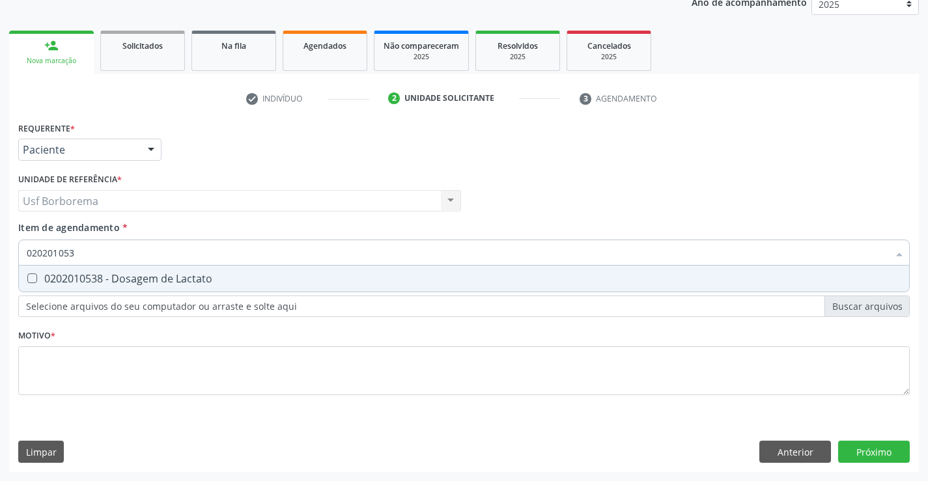
type input "0202010538"
click at [170, 278] on div "0202010538 - Dosagem de Lactato" at bounding box center [464, 278] width 874 height 10
checkbox Lactato "true"
click at [170, 256] on input "0202010538" at bounding box center [457, 253] width 861 height 26
type input "02020105"
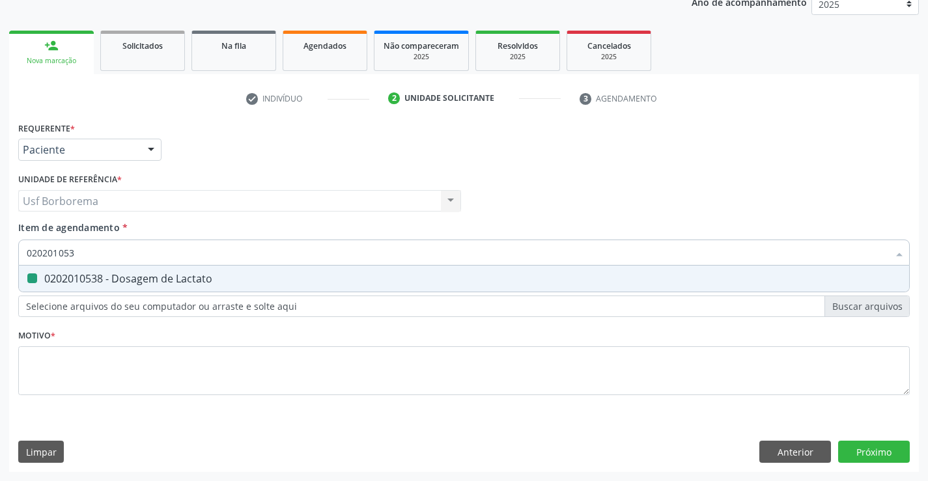
checkbox Lactato "false"
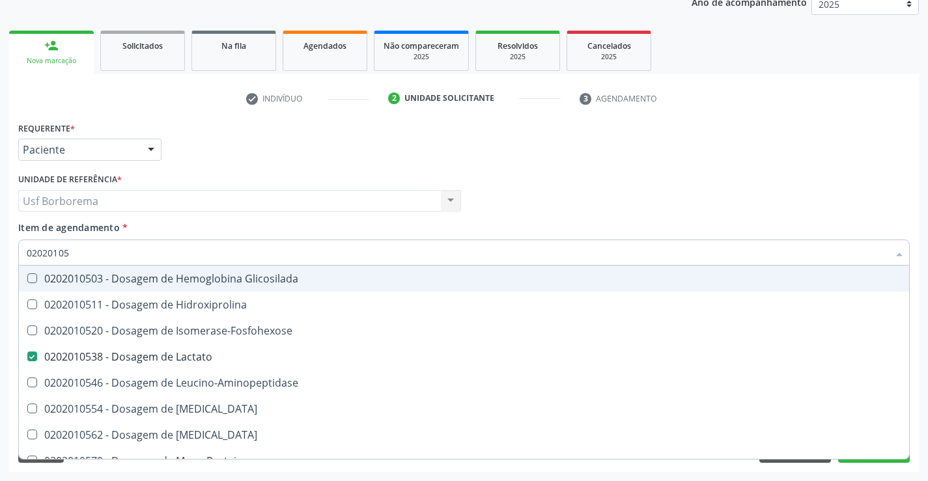
type input "0202010"
checkbox Lactato "false"
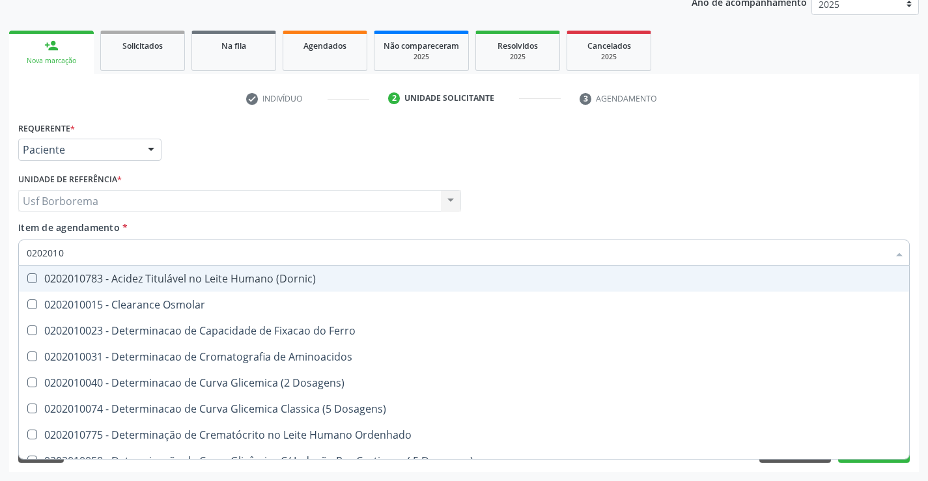
type input "02020103"
checkbox Dosagens\) "true"
checkbox Osmolaridade "true"
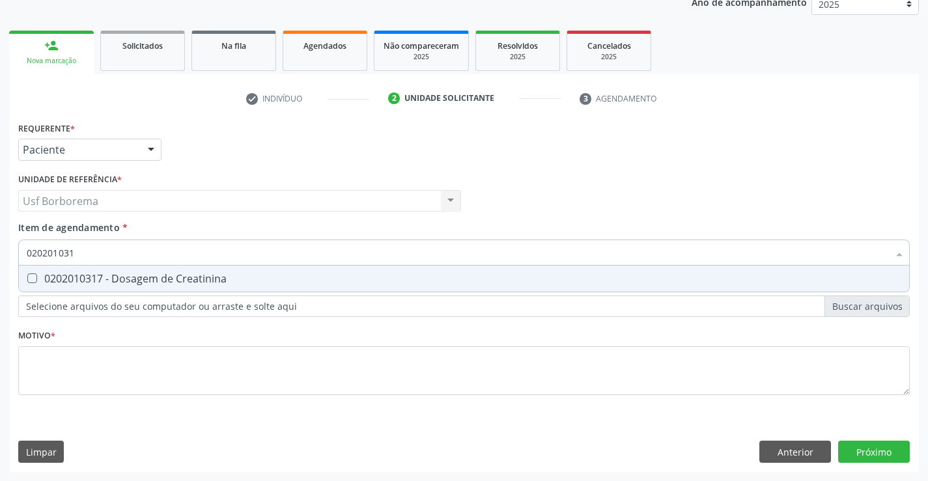
type input "0202010317"
click at [169, 277] on div "0202010317 - Dosagem de Creatinina" at bounding box center [464, 278] width 874 height 10
checkbox Creatinina "true"
click at [171, 253] on input "0202010317" at bounding box center [457, 253] width 861 height 26
type input "02020103"
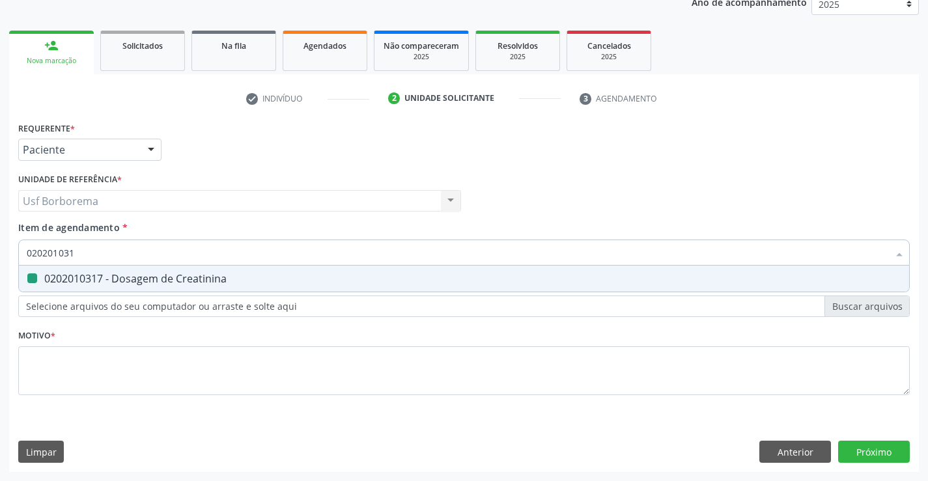
checkbox Creatinina "false"
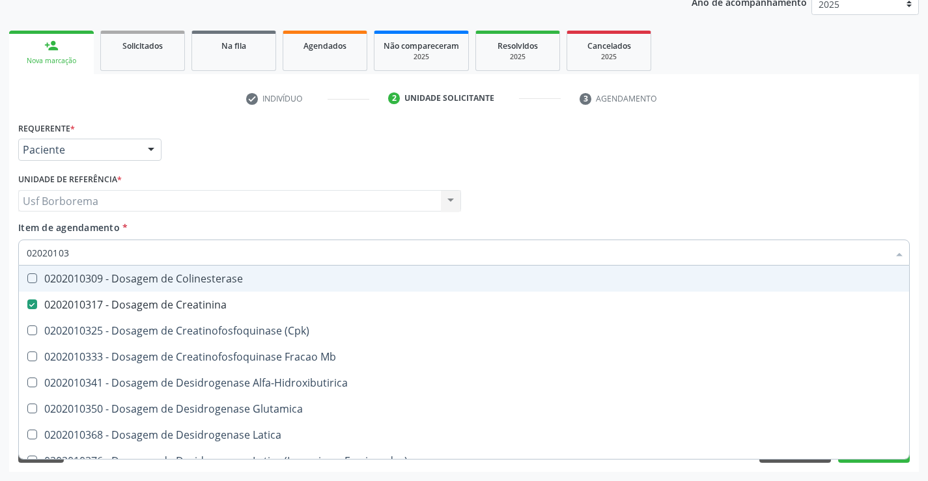
type input "0202010"
checkbox Creatinina "false"
checkbox Ferritina "false"
checkbox Serico "false"
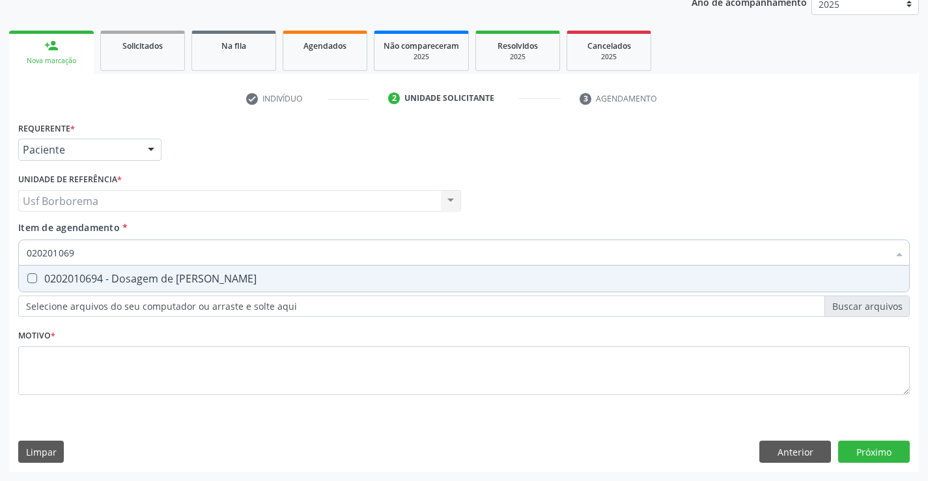
type input "0202010694"
click at [169, 275] on div "0202010694 - Dosagem de [PERSON_NAME]" at bounding box center [464, 278] width 874 height 10
checkbox Ureia "true"
click at [173, 256] on input "0202010694" at bounding box center [457, 253] width 861 height 26
type input "02020106"
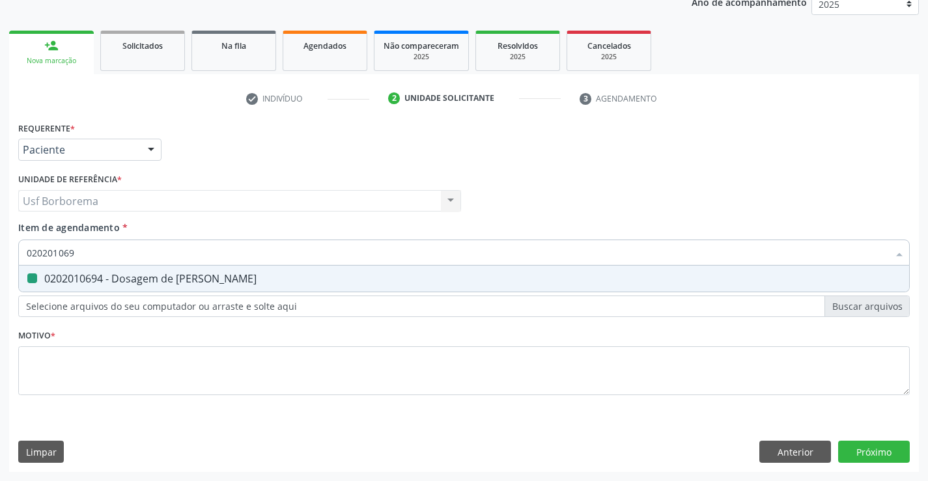
checkbox Ureia "false"
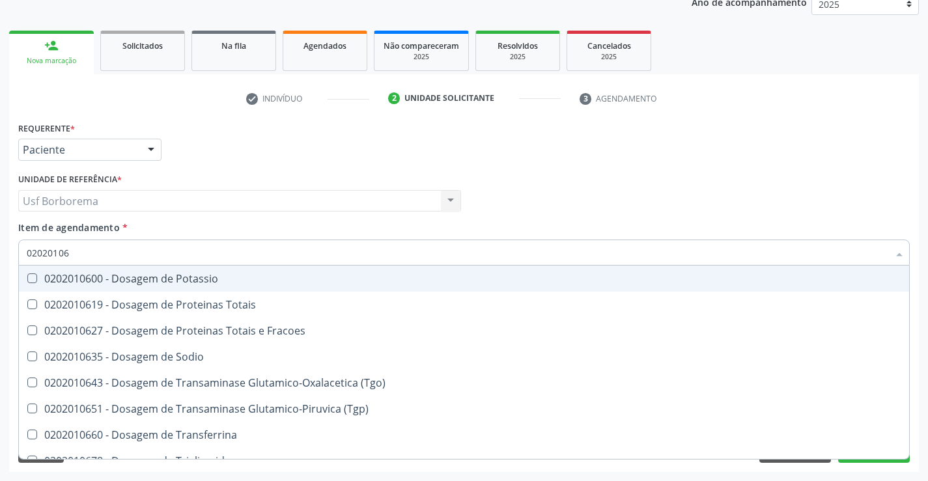
type input "0202010"
checkbox Ureia "false"
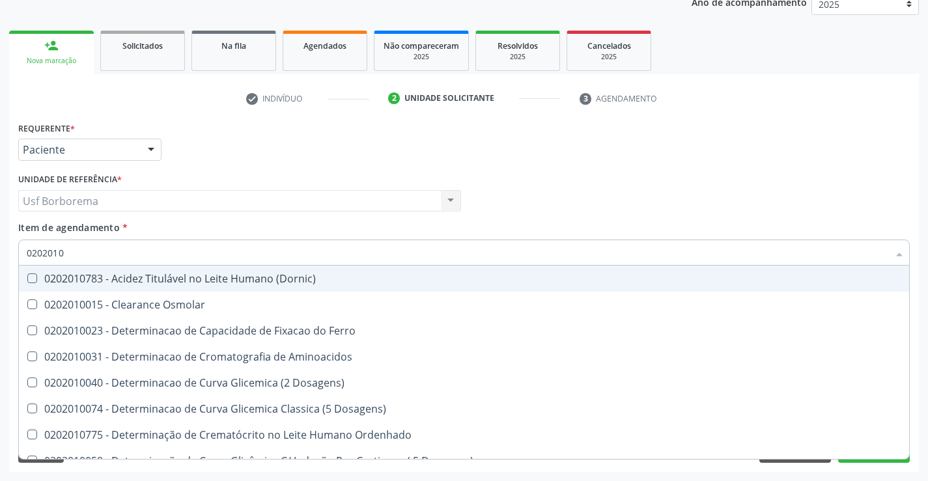
type input "02020106"
checkbox Osmolaridade "true"
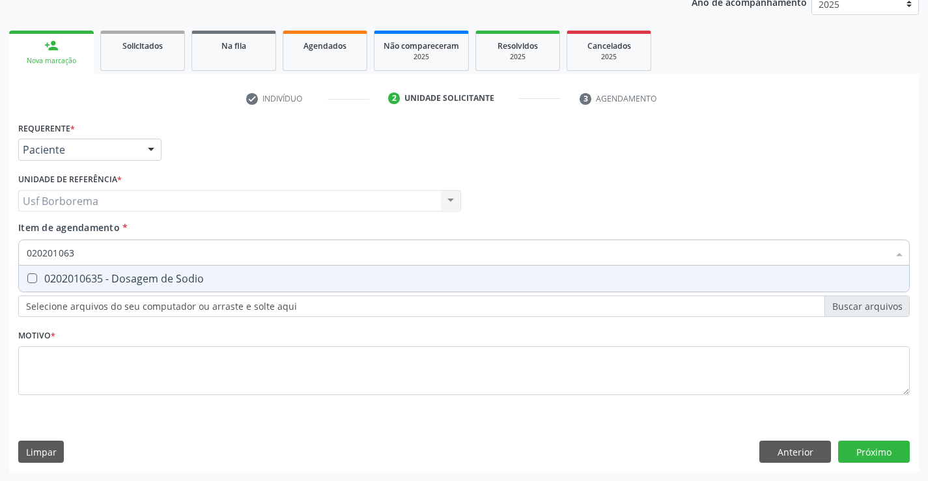
type input "0202010635"
click at [181, 280] on div "0202010635 - Dosagem de Sodio" at bounding box center [464, 278] width 874 height 10
checkbox Sodio "true"
click at [191, 253] on input "0202010635" at bounding box center [457, 253] width 861 height 26
type input "02020106"
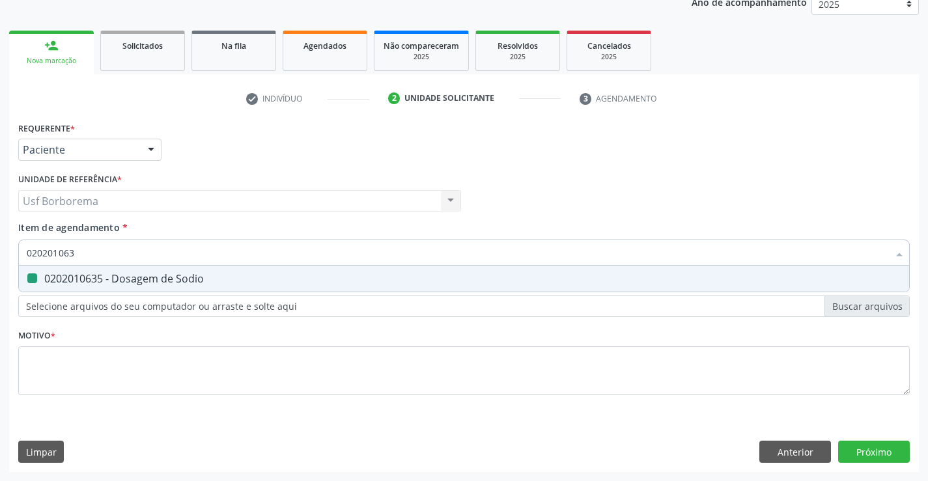
checkbox Sodio "false"
drag, startPoint x: 187, startPoint y: 279, endPoint x: 190, endPoint y: 262, distance: 17.2
click at [187, 275] on div "0202010600 - Dosagem de Potassio" at bounding box center [464, 278] width 874 height 10
click at [190, 256] on input "0202010600" at bounding box center [457, 253] width 861 height 26
drag, startPoint x: 198, startPoint y: 275, endPoint x: 186, endPoint y: 251, distance: 26.8
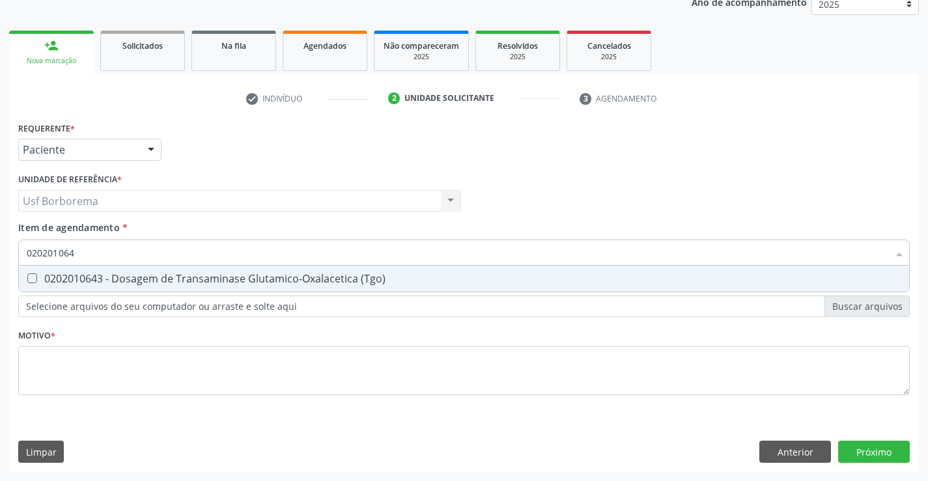
click at [197, 273] on div "0202010643 - Dosagem de Transaminase Glutamico-Oxalacetica (Tgo)" at bounding box center [464, 278] width 874 height 10
click at [186, 251] on input "020201064" at bounding box center [457, 253] width 861 height 26
drag, startPoint x: 186, startPoint y: 276, endPoint x: 187, endPoint y: 269, distance: 7.2
click at [186, 275] on div "0202010651 - Dosagem de Transaminase Glutamico-Piruvica (Tgp)" at bounding box center [464, 278] width 874 height 10
click at [187, 255] on input "0202010651" at bounding box center [457, 253] width 861 height 26
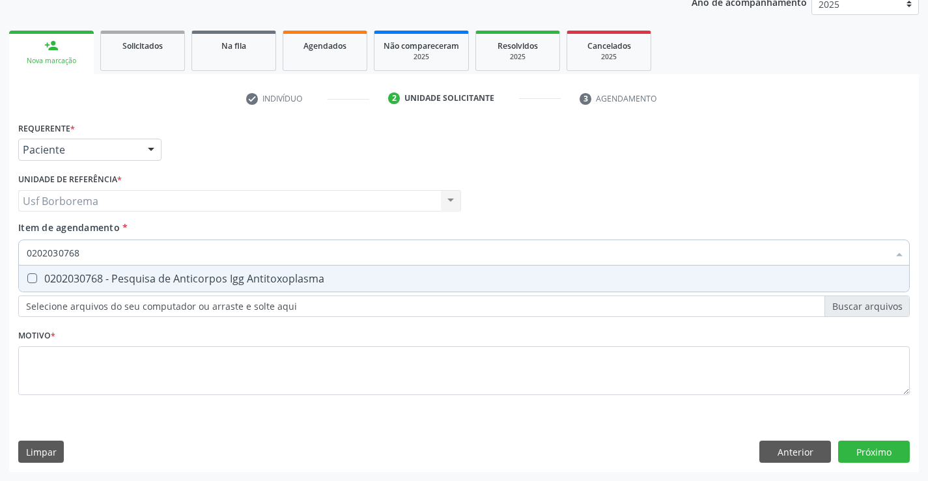
click at [191, 273] on div "0202030768 - Pesquisa de Anticorpos Igg Antitoxoplasma" at bounding box center [464, 278] width 874 height 10
click at [177, 257] on input "0202030768" at bounding box center [457, 253] width 861 height 26
click at [179, 279] on div "0202030873 - Pesquisa de Anticorpos Igm Antitoxoplasma" at bounding box center [464, 278] width 874 height 10
click at [183, 258] on input "0202030873" at bounding box center [457, 253] width 861 height 26
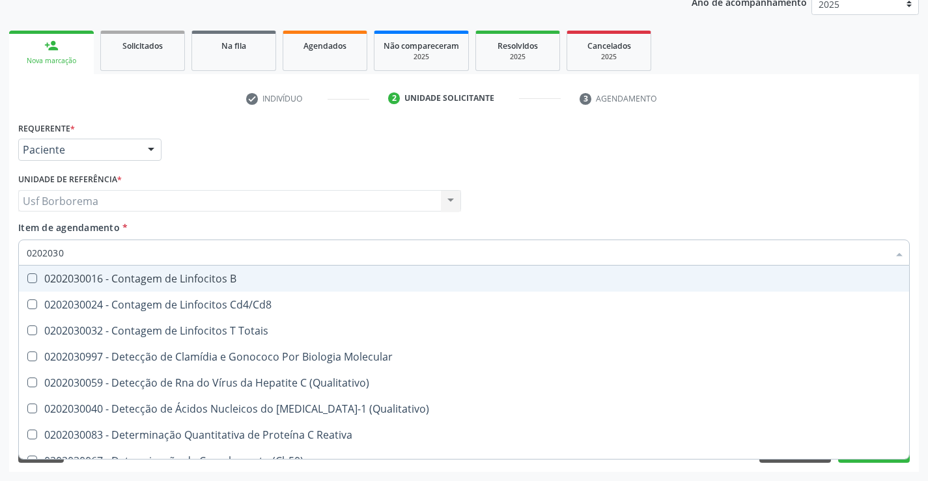
click at [283, 135] on div "Requerente * Paciente Profissional de Saúde Paciente Nenhum resultado encontrad…" at bounding box center [464, 143] width 898 height 51
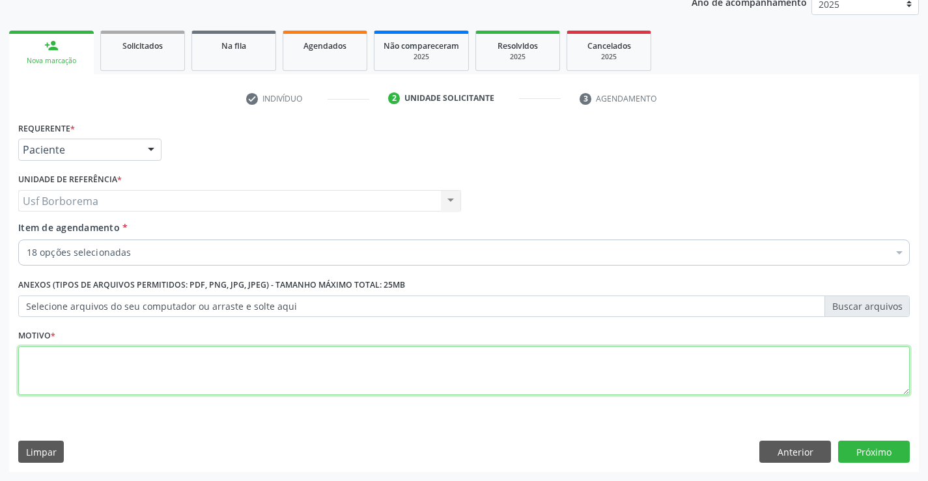
click at [123, 358] on textarea at bounding box center [463, 370] width 891 height 49
click at [215, 350] on textarea at bounding box center [463, 370] width 891 height 49
click at [872, 446] on button "Próximo" at bounding box center [874, 452] width 72 height 22
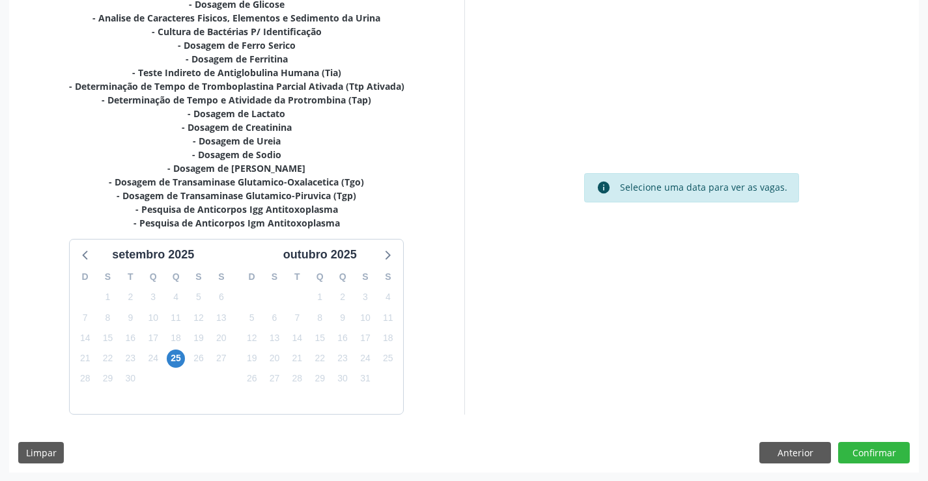
scroll to position [318, 0]
click at [171, 355] on span "25" at bounding box center [176, 358] width 18 height 18
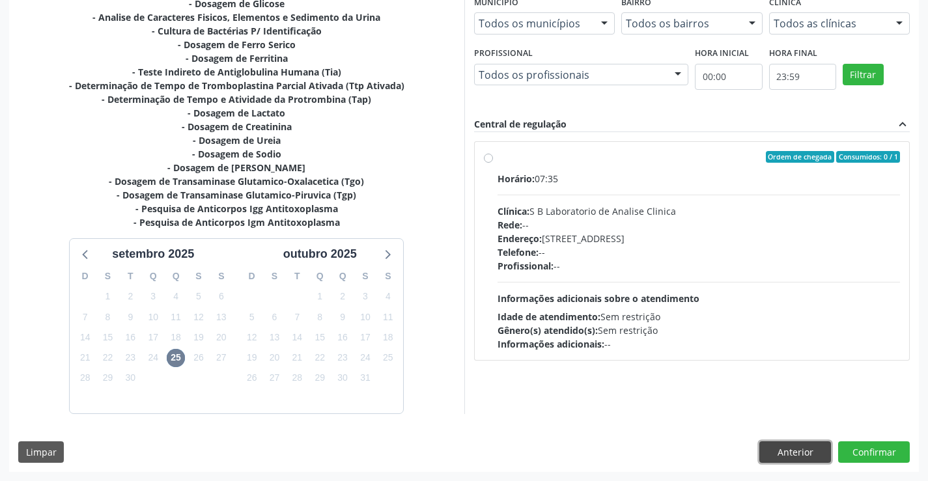
click at [779, 450] on button "Anterior" at bounding box center [795, 452] width 72 height 22
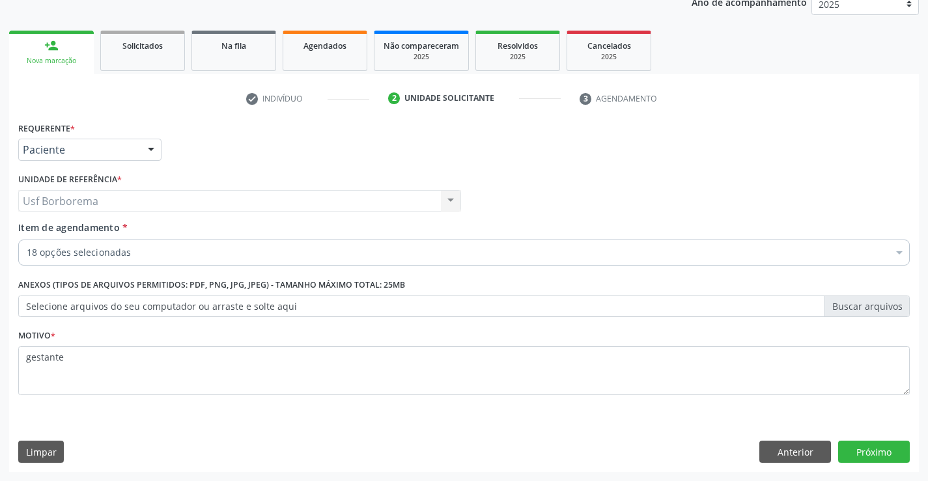
scroll to position [164, 0]
click at [271, 261] on div "18 opções selecionadas" at bounding box center [463, 253] width 891 height 26
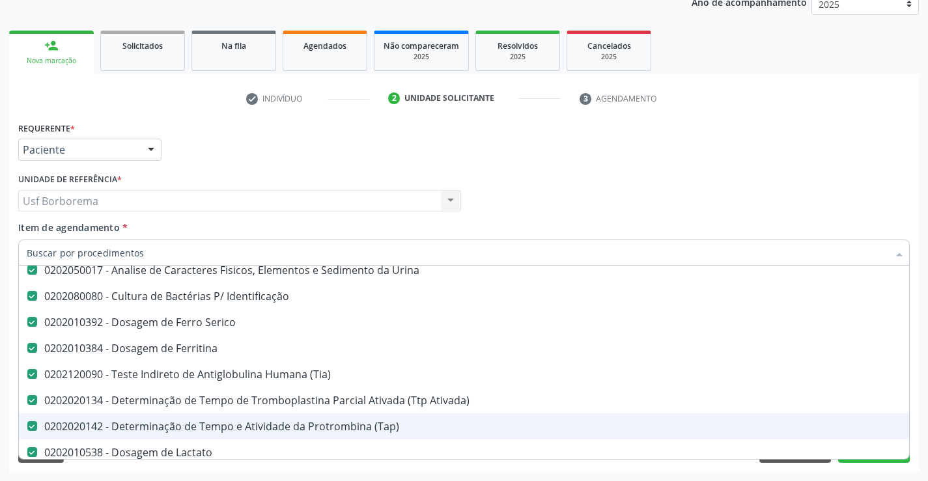
scroll to position [195, 0]
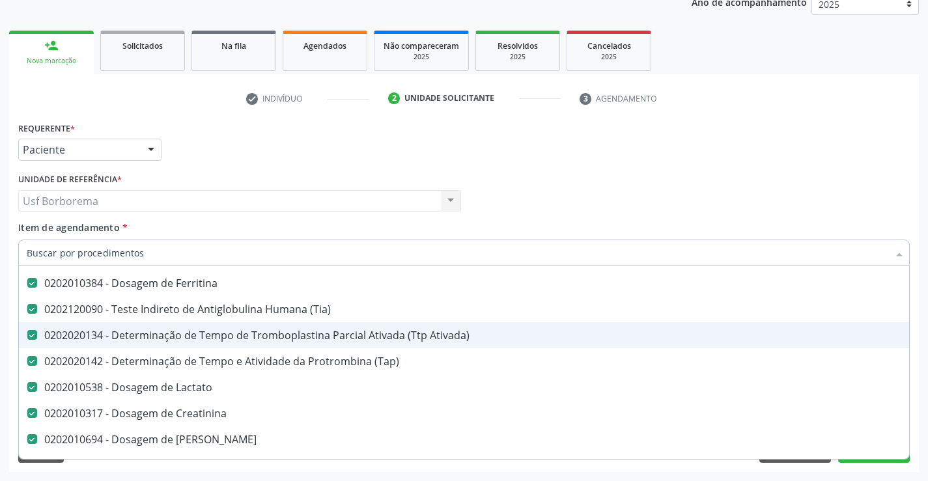
click at [433, 333] on div "0202020134 - Determinação de Tempo de Tromboplastina Parcial Ativada (Ttp Ativa…" at bounding box center [534, 335] width 1014 height 10
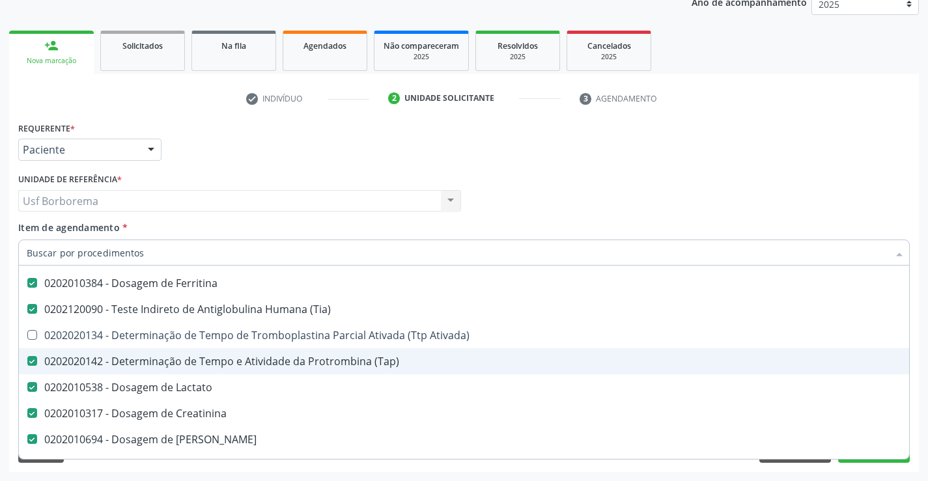
click at [426, 355] on span "0202020142 - Determinação de Tempo e Atividade da Protrombina (Tap)" at bounding box center [533, 361] width 1029 height 26
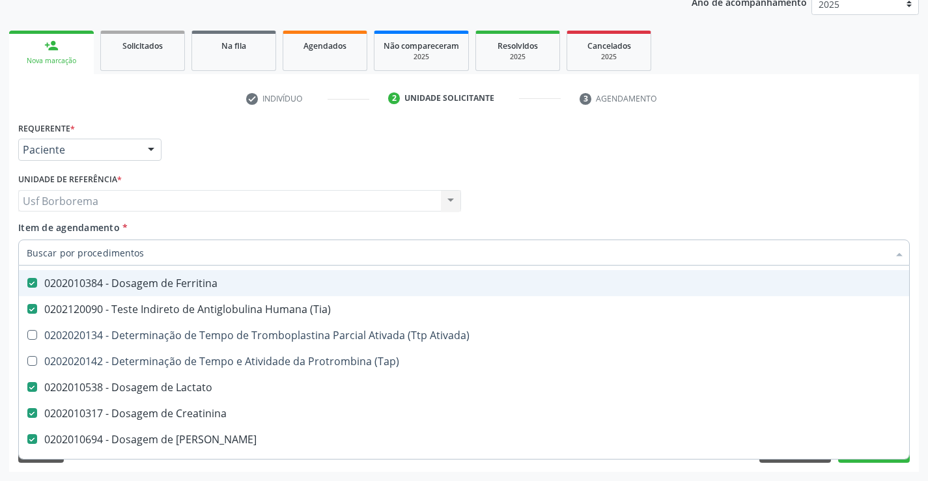
click at [592, 186] on div "Profissional Solicitante Por favor, selecione a Unidade de Atendimento primeiro…" at bounding box center [464, 195] width 898 height 51
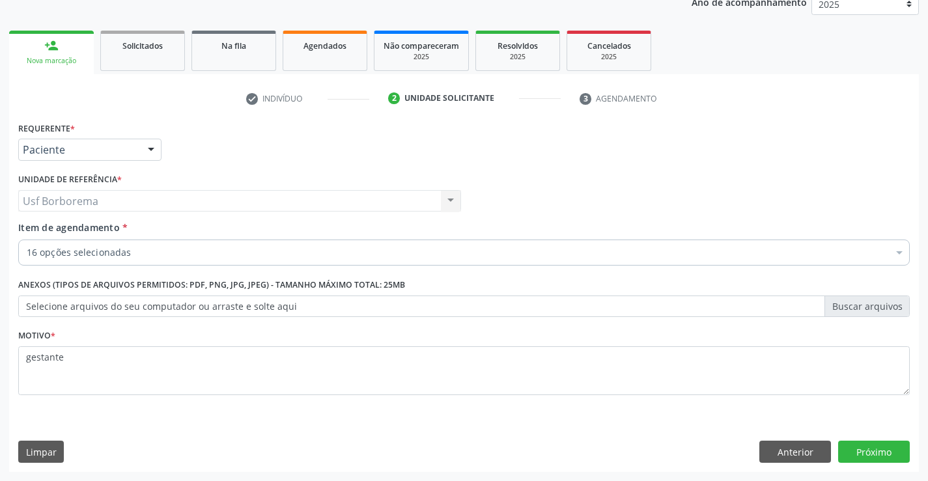
scroll to position [0, 0]
click at [872, 449] on button "Próximo" at bounding box center [874, 452] width 72 height 22
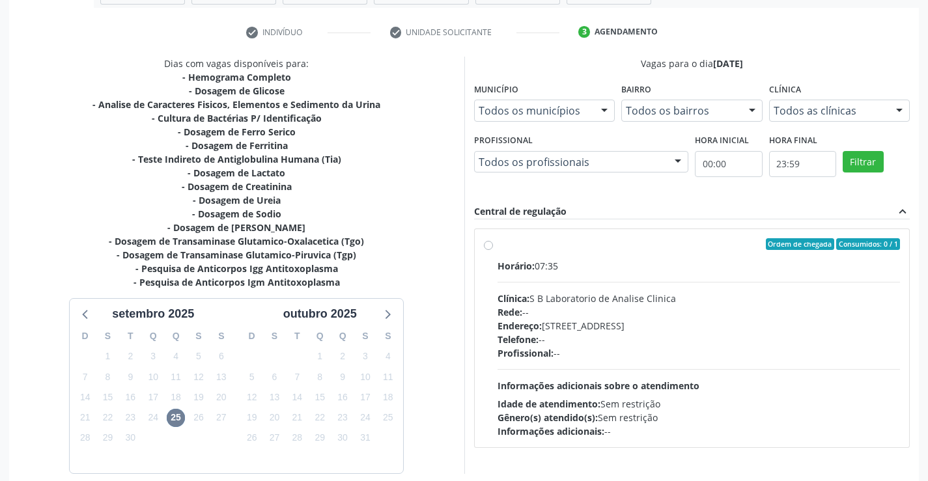
scroll to position [290, 0]
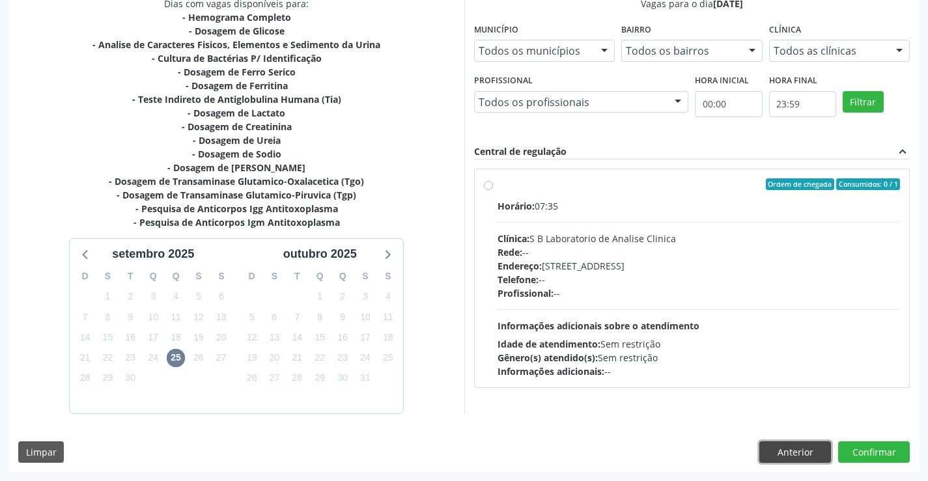
click at [773, 450] on button "Anterior" at bounding box center [795, 452] width 72 height 22
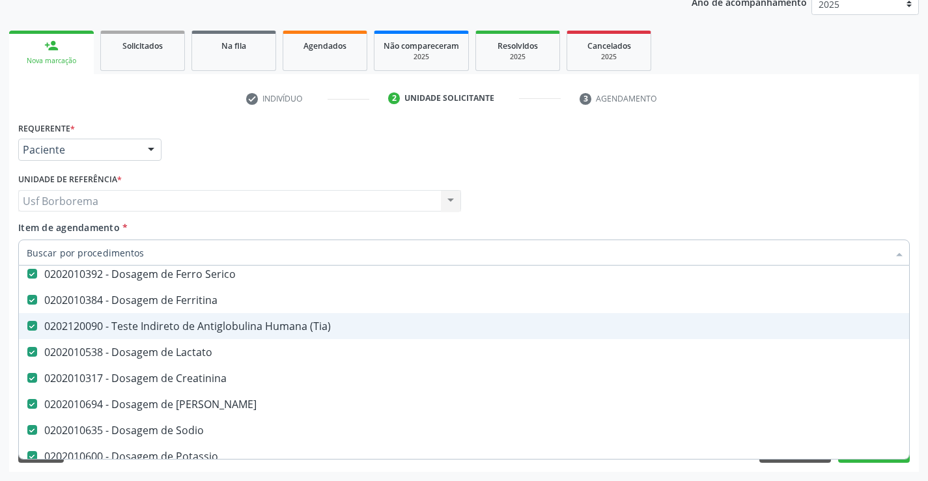
scroll to position [195, 0]
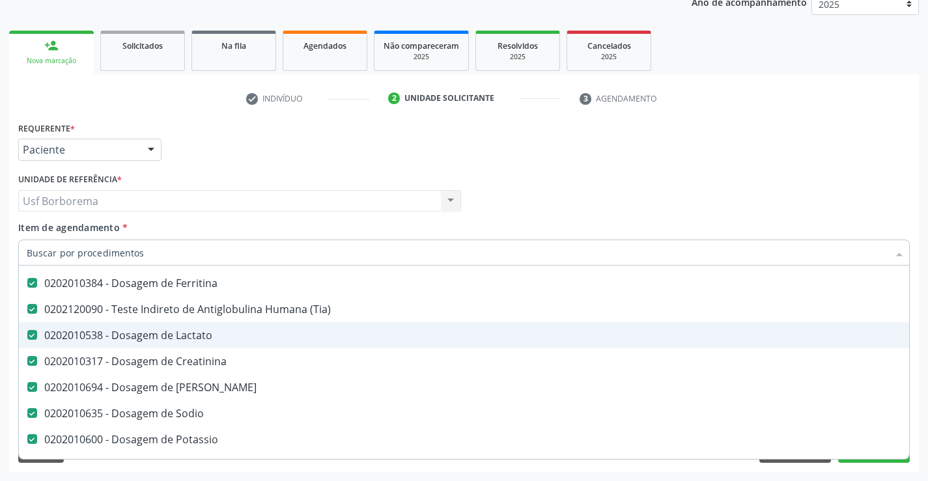
click at [264, 340] on div "0202010538 - Dosagem de Lactato" at bounding box center [534, 335] width 1014 height 10
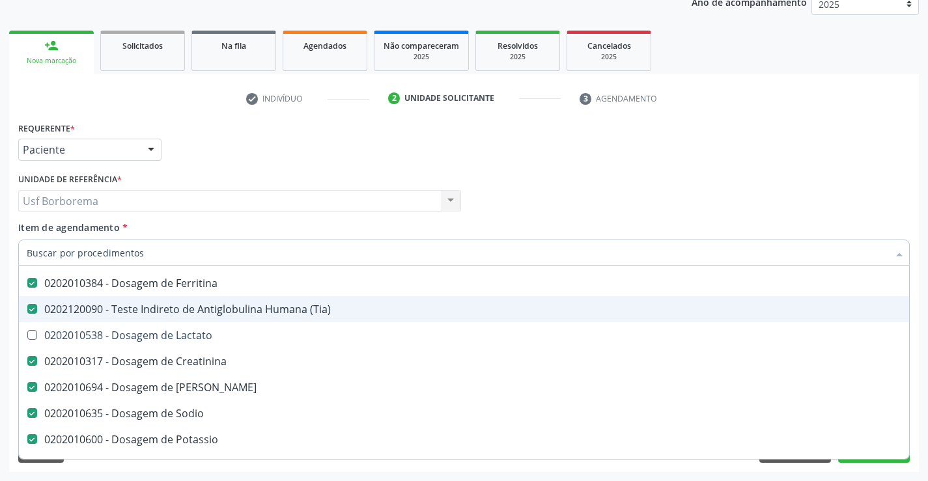
click at [673, 197] on div "Profissional Solicitante Por favor, selecione a Unidade de Atendimento primeiro…" at bounding box center [464, 195] width 898 height 51
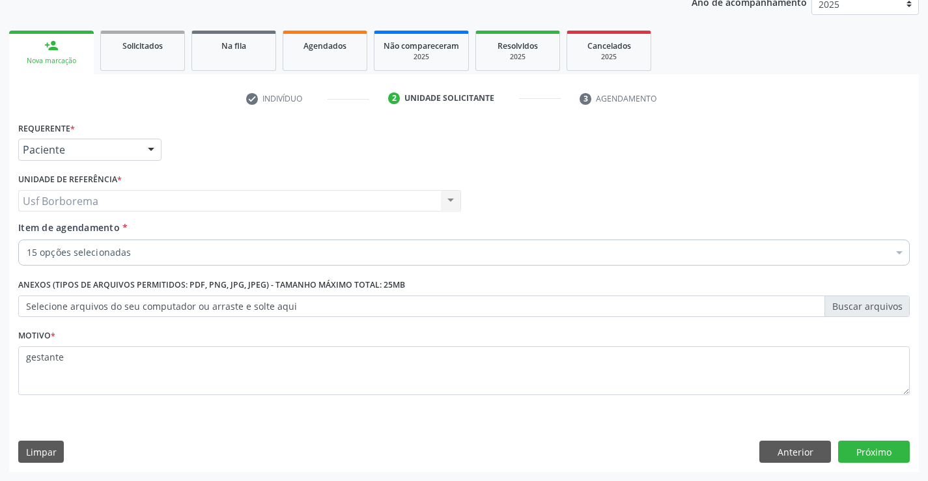
scroll to position [0, 0]
click at [876, 449] on button "Próximo" at bounding box center [874, 452] width 72 height 22
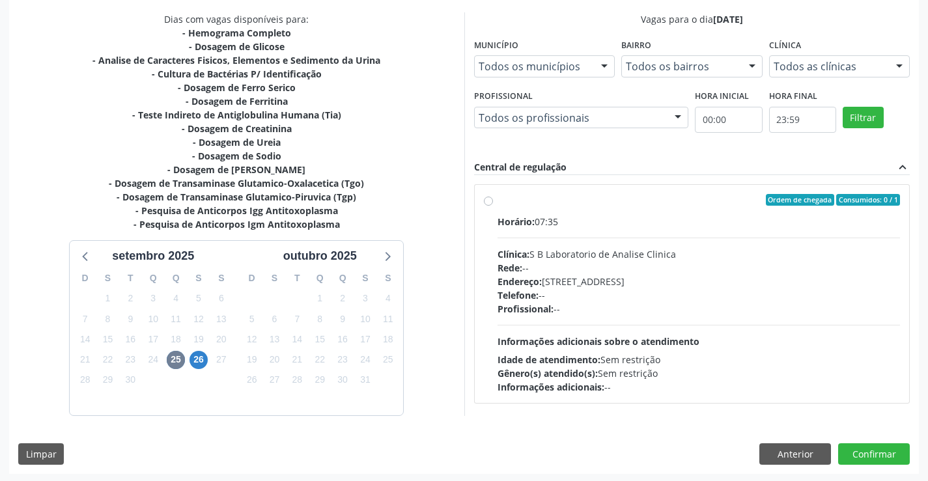
scroll to position [277, 0]
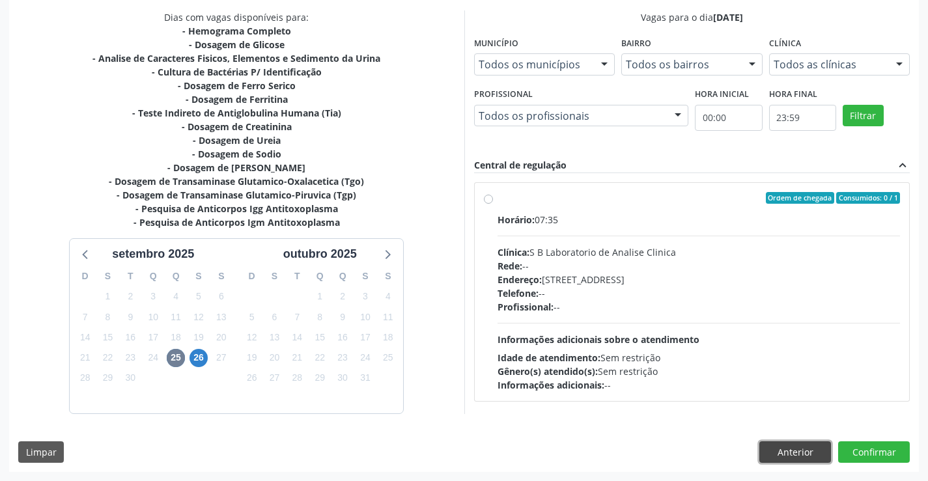
click at [788, 452] on button "Anterior" at bounding box center [795, 452] width 72 height 22
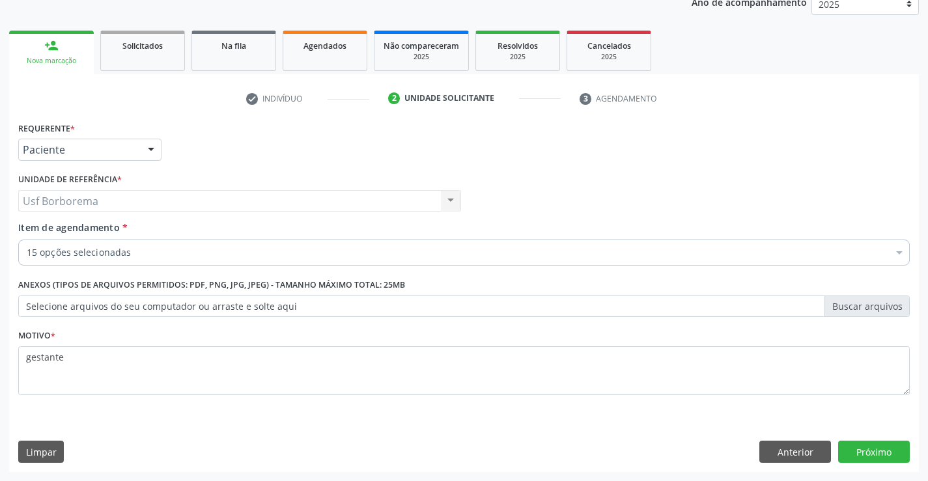
scroll to position [164, 0]
click at [179, 245] on div "15 opções selecionadas" at bounding box center [463, 253] width 891 height 26
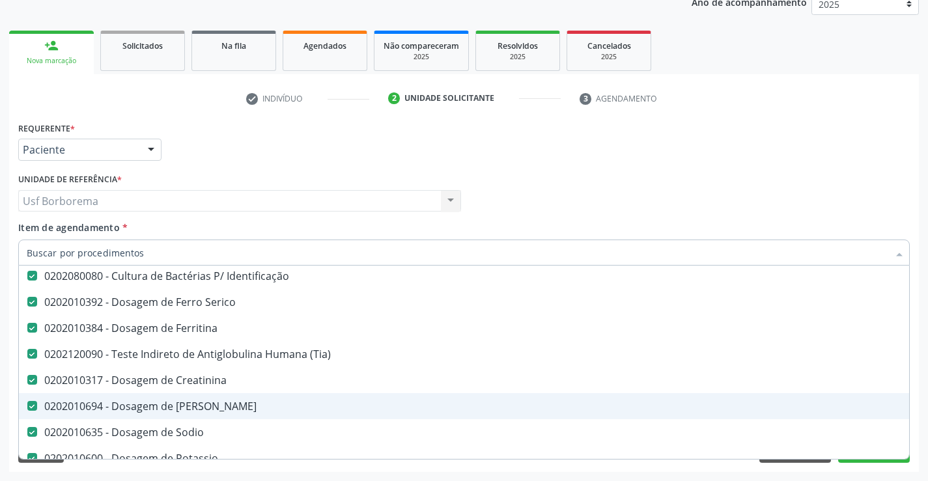
scroll to position [130, 0]
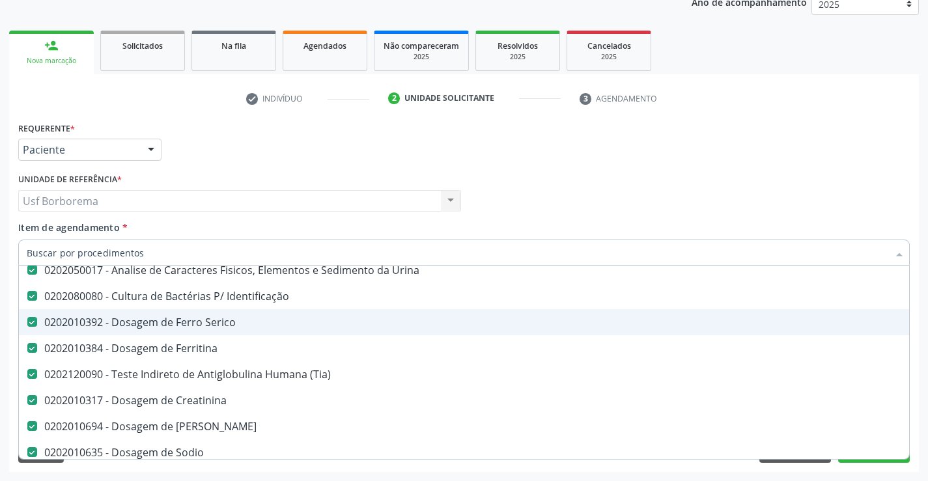
click at [265, 323] on div "0202010392 - Dosagem de Ferro Serico" at bounding box center [534, 322] width 1014 height 10
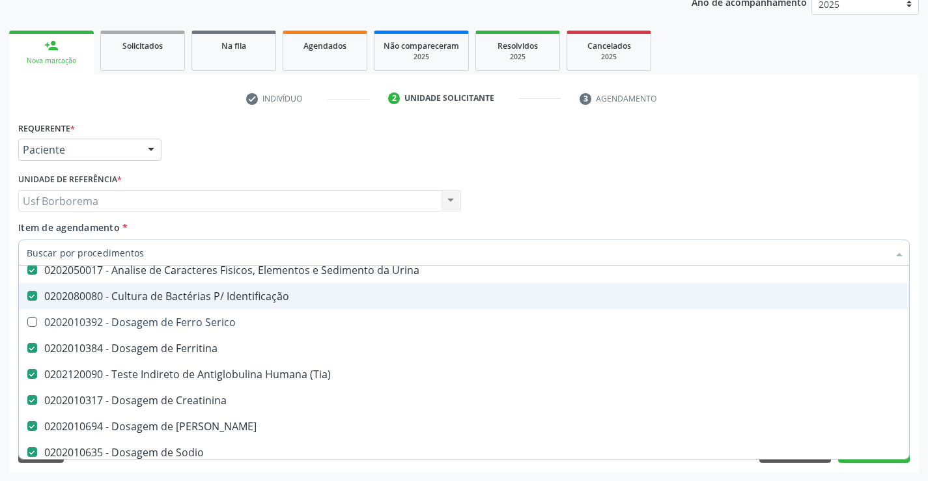
click at [499, 177] on div "Profissional Solicitante Por favor, selecione a Unidade de Atendimento primeiro…" at bounding box center [464, 195] width 898 height 51
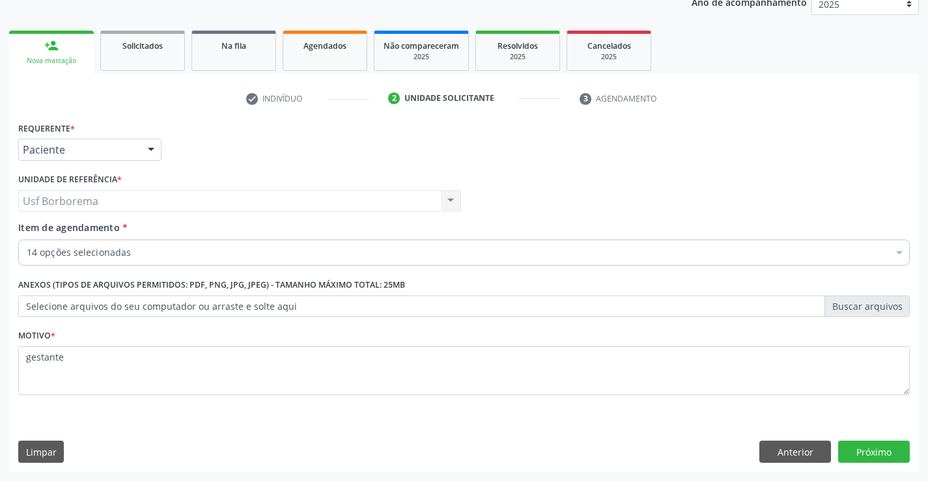
scroll to position [0, 0]
click at [874, 454] on button "Próximo" at bounding box center [874, 452] width 72 height 22
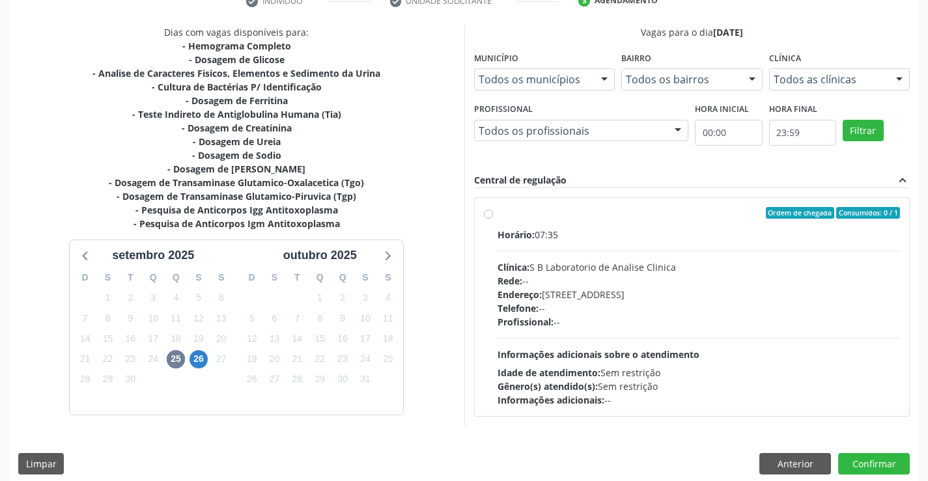
scroll to position [273, 0]
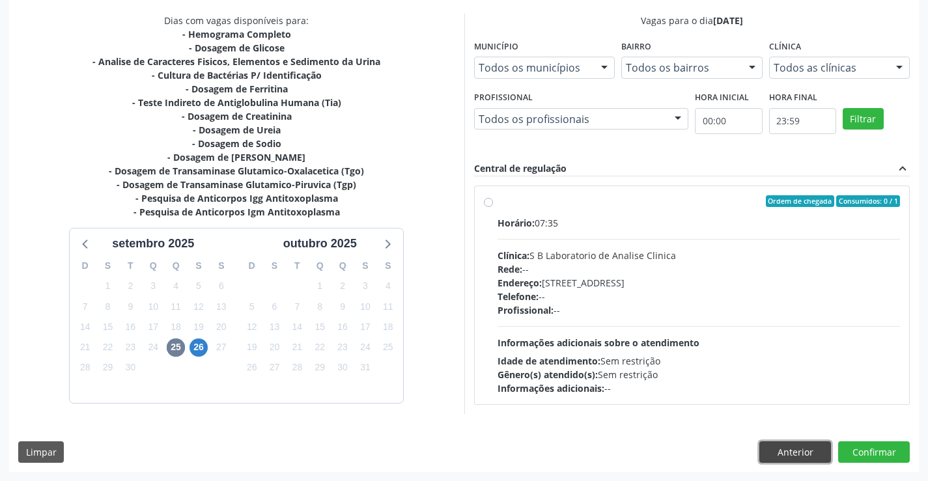
click at [787, 445] on button "Anterior" at bounding box center [795, 452] width 72 height 22
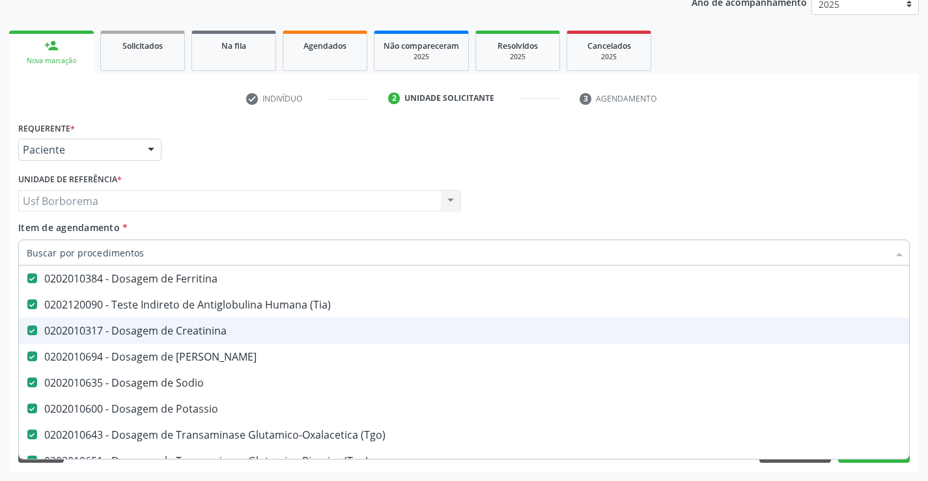
scroll to position [195, 0]
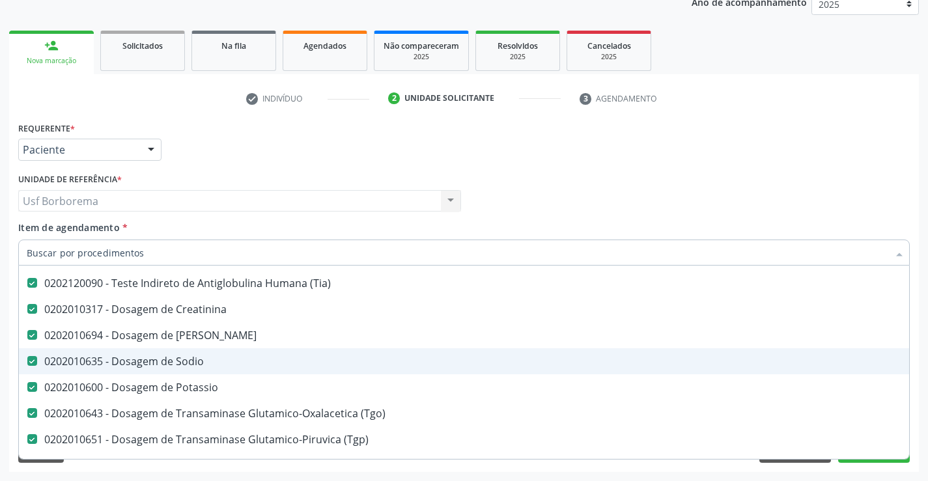
click at [236, 361] on div "0202010635 - Dosagem de Sodio" at bounding box center [534, 361] width 1014 height 10
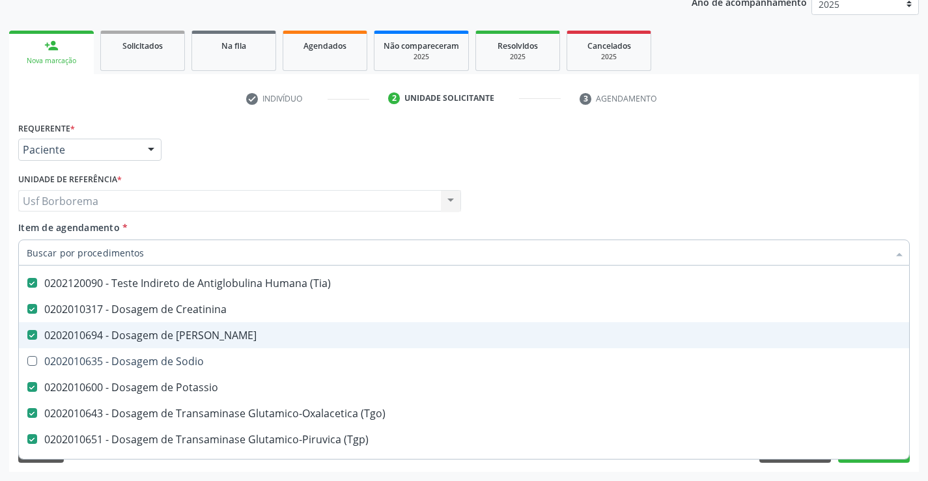
click at [546, 198] on div "Profissional Solicitante Por favor, selecione a Unidade de Atendimento primeiro…" at bounding box center [464, 195] width 898 height 51
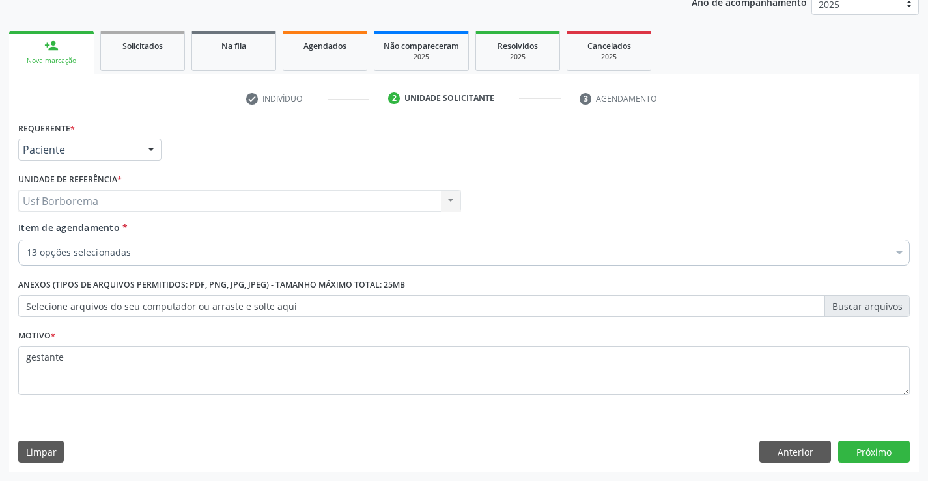
scroll to position [0, 0]
click at [842, 447] on button "Próximo" at bounding box center [874, 452] width 72 height 22
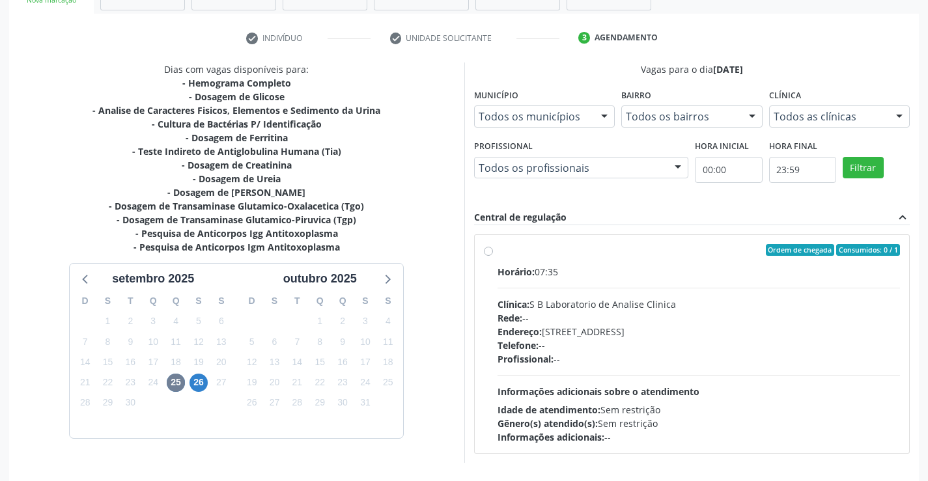
scroll to position [273, 0]
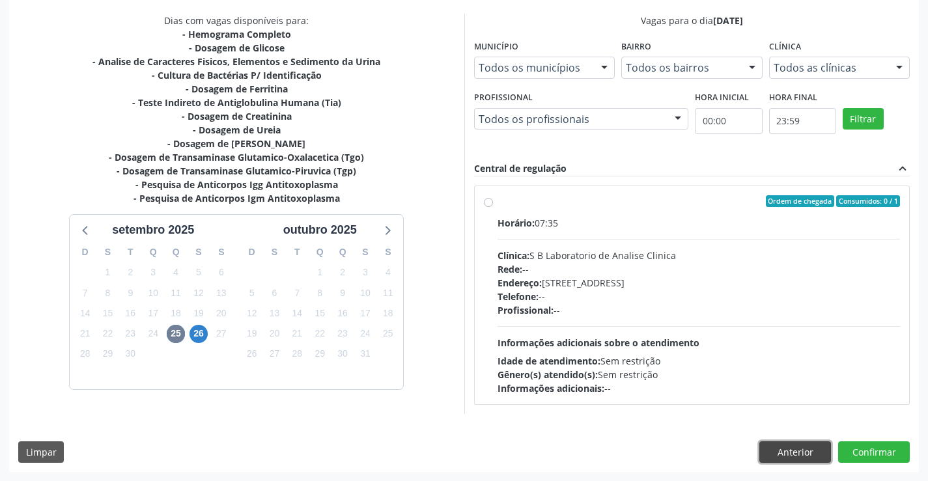
click at [793, 454] on button "Anterior" at bounding box center [795, 452] width 72 height 22
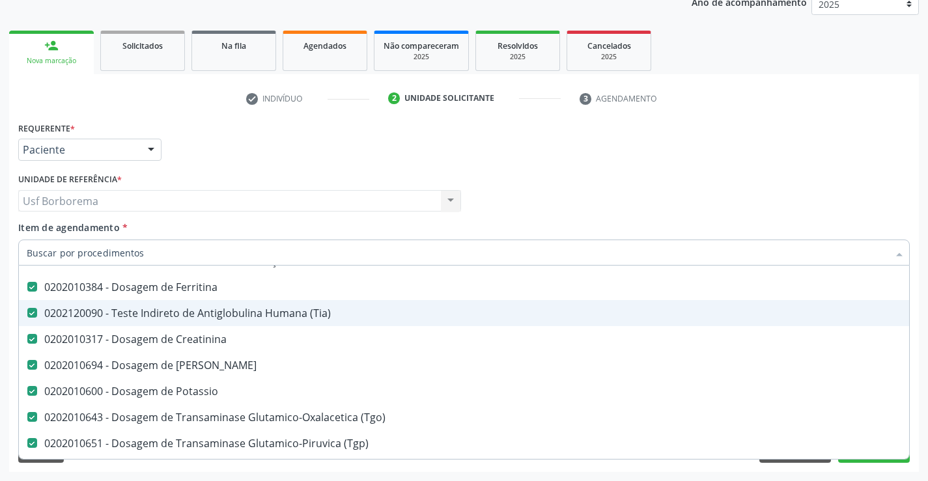
scroll to position [195, 0]
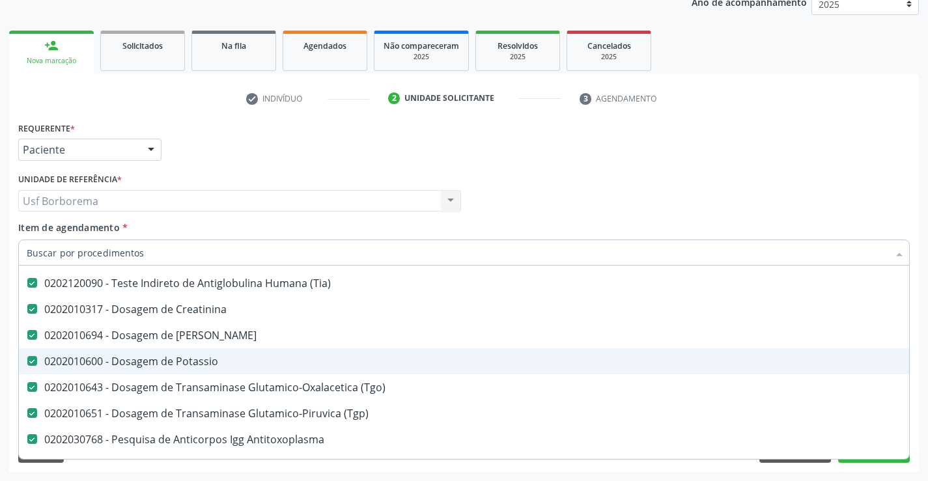
click at [331, 357] on div "0202010600 - Dosagem de Potassio" at bounding box center [534, 361] width 1014 height 10
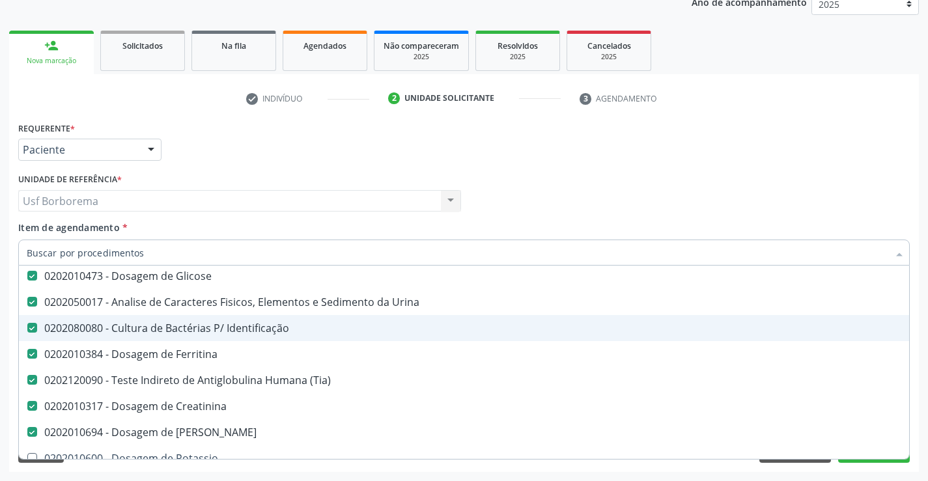
scroll to position [130, 0]
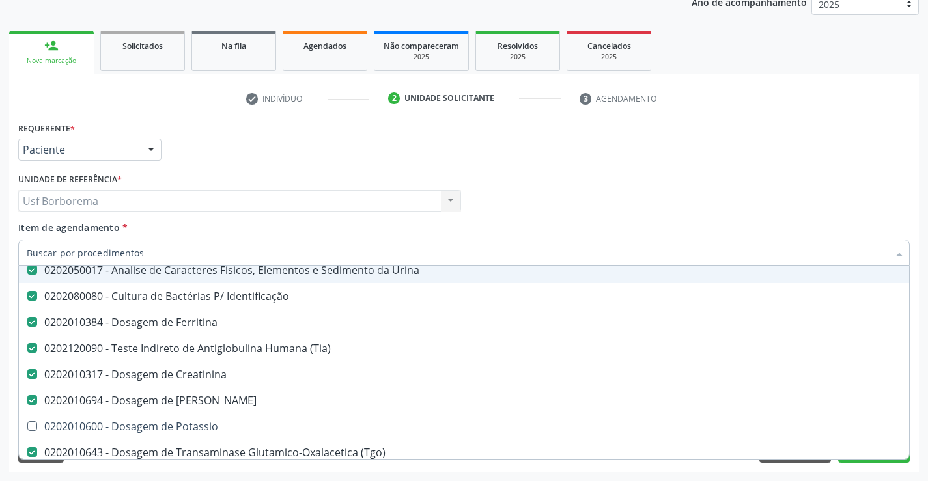
click at [673, 130] on div "Requerente * Paciente Profissional de Saúde Paciente Nenhum resultado encontrad…" at bounding box center [464, 143] width 898 height 51
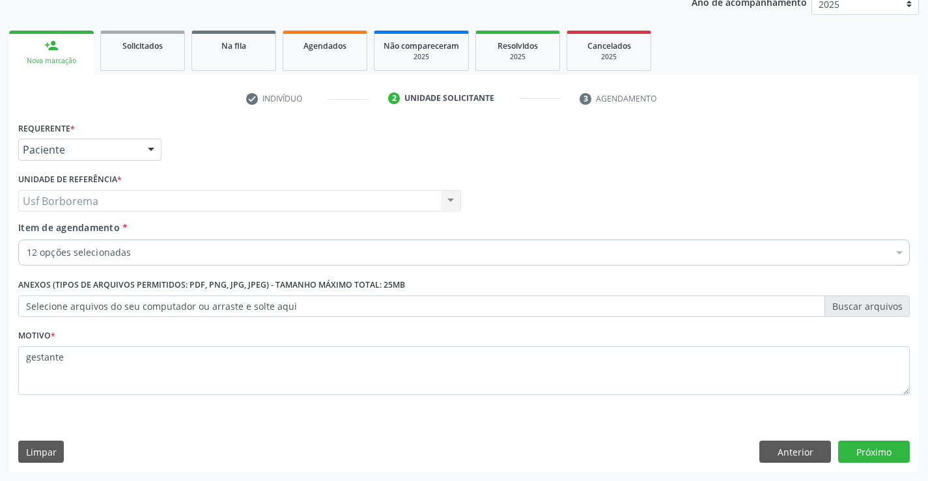
scroll to position [0, 0]
click at [898, 449] on button "Próximo" at bounding box center [874, 452] width 72 height 22
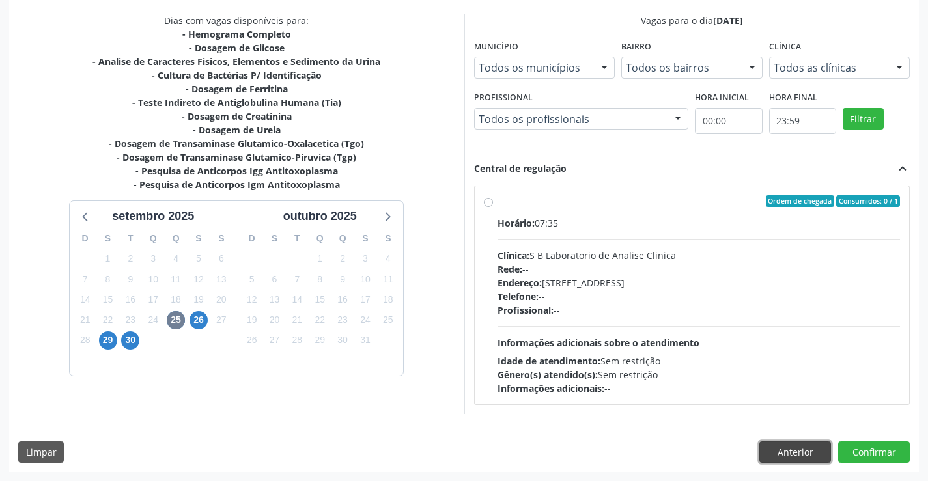
click at [786, 452] on button "Anterior" at bounding box center [795, 452] width 72 height 22
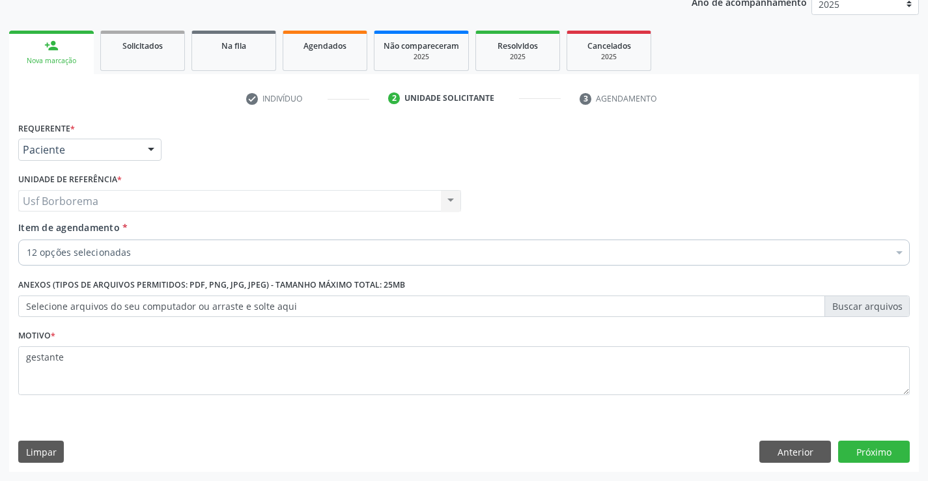
click at [178, 238] on div "Item de agendamento * 12 opções selecionadas Desfazer seleção Selecionados 0202…" at bounding box center [463, 241] width 891 height 41
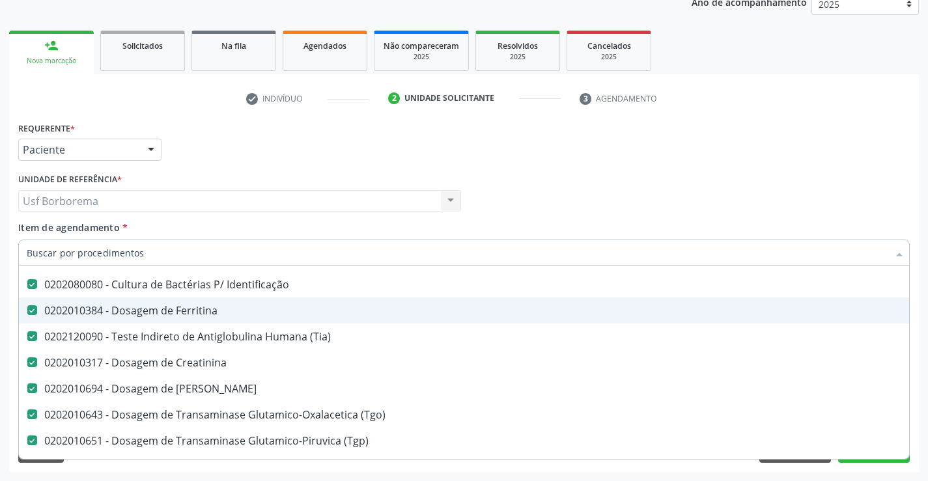
scroll to position [130, 0]
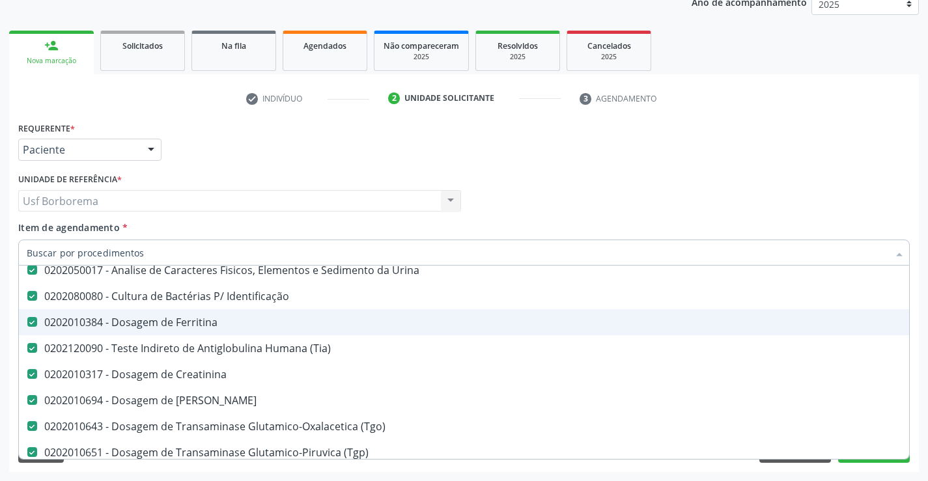
click at [243, 324] on div "0202010384 - Dosagem de Ferritina" at bounding box center [534, 322] width 1014 height 10
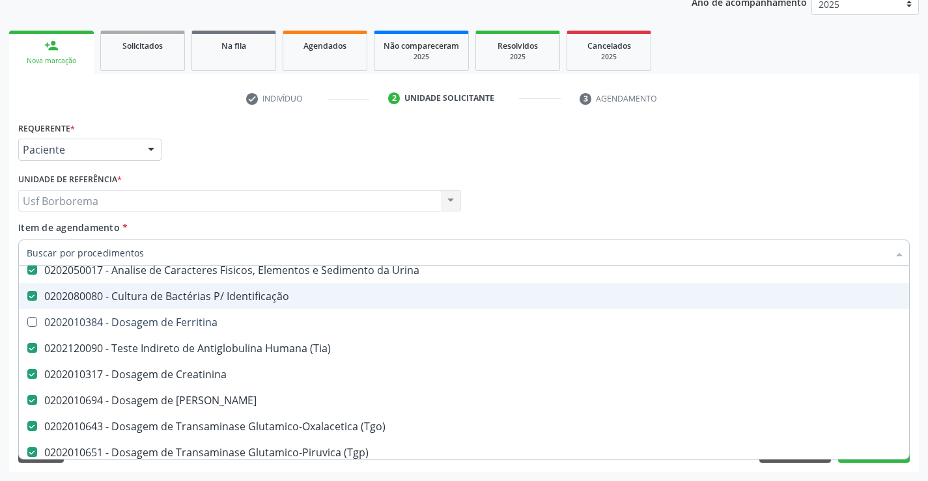
click at [481, 158] on div "Requerente * Paciente Profissional de Saúde Paciente Nenhum resultado encontrad…" at bounding box center [464, 143] width 898 height 51
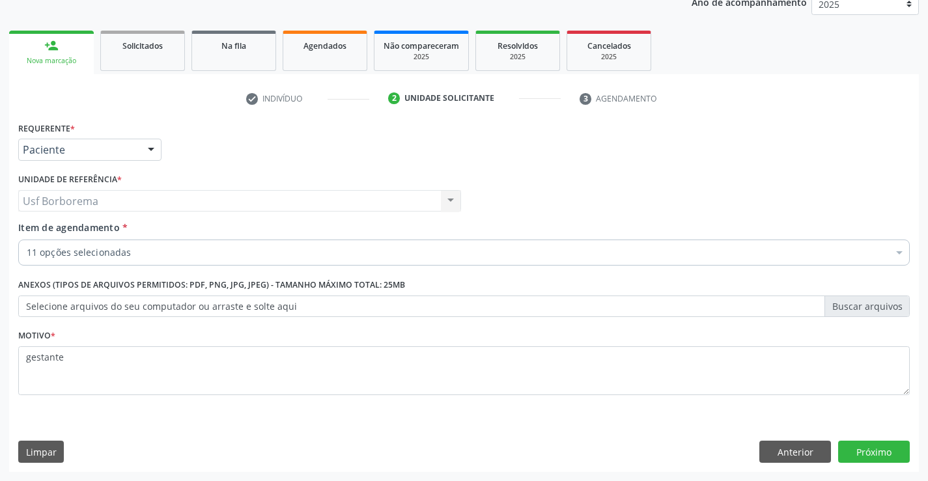
scroll to position [0, 0]
click at [852, 449] on button "Próximo" at bounding box center [874, 452] width 72 height 22
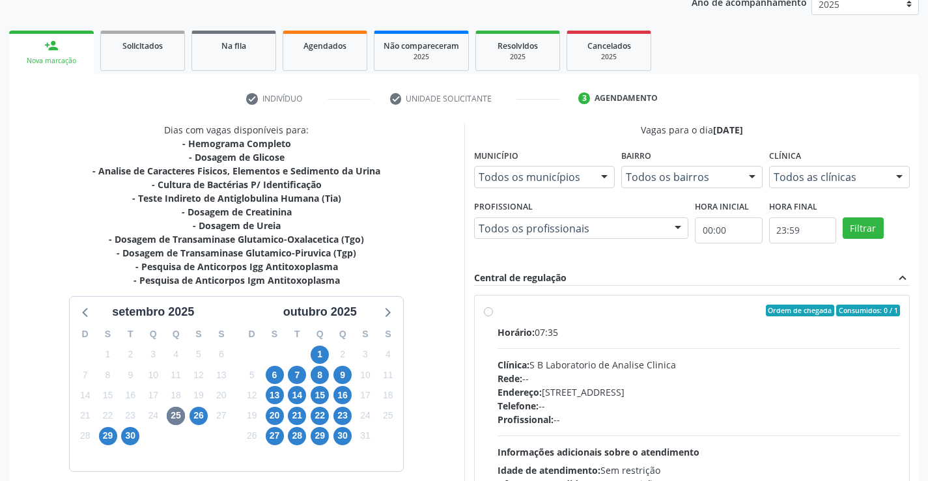
scroll to position [229, 0]
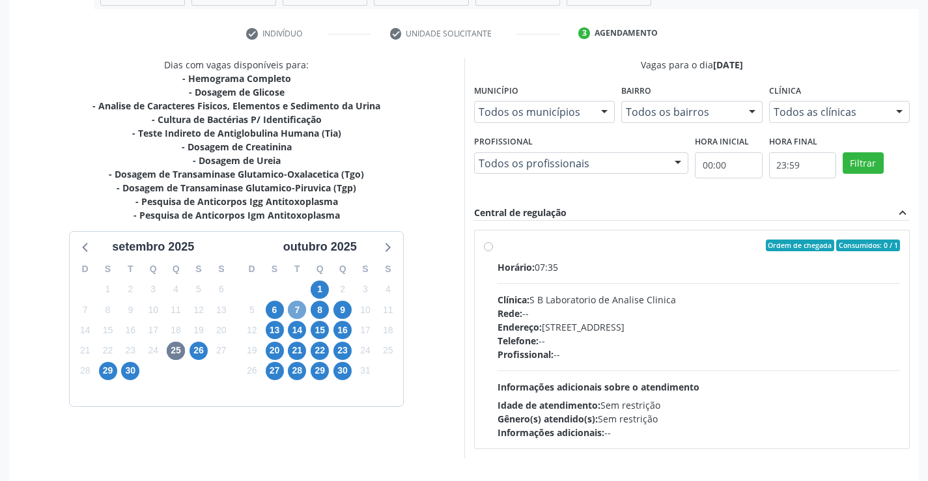
click at [295, 314] on span "7" at bounding box center [297, 310] width 18 height 18
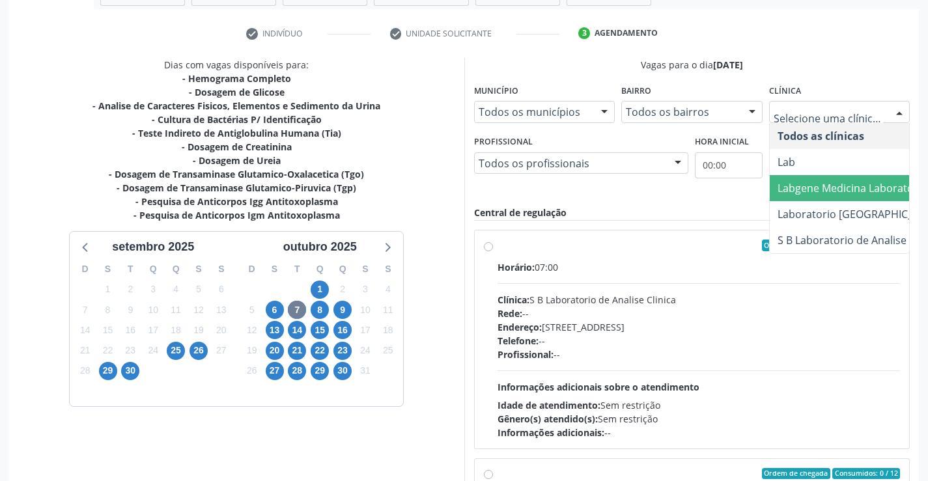
click at [831, 188] on span "Labgene Medicina Laboratorial" at bounding box center [853, 188] width 152 height 14
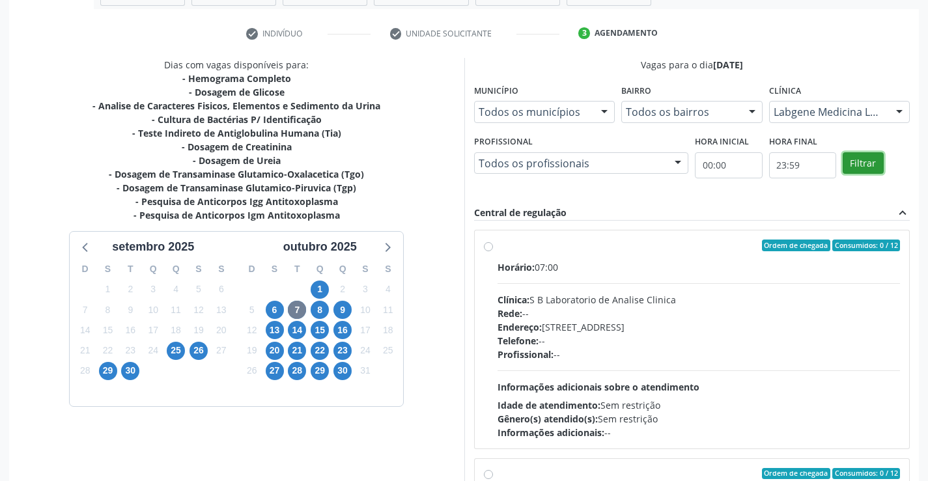
click at [866, 162] on button "Filtrar" at bounding box center [862, 163] width 41 height 22
click at [490, 253] on div "Ordem de chegada Consumidos: 0 / 12 Horário: 07:00 Clínica: Labgene Medicina La…" at bounding box center [692, 340] width 417 height 200
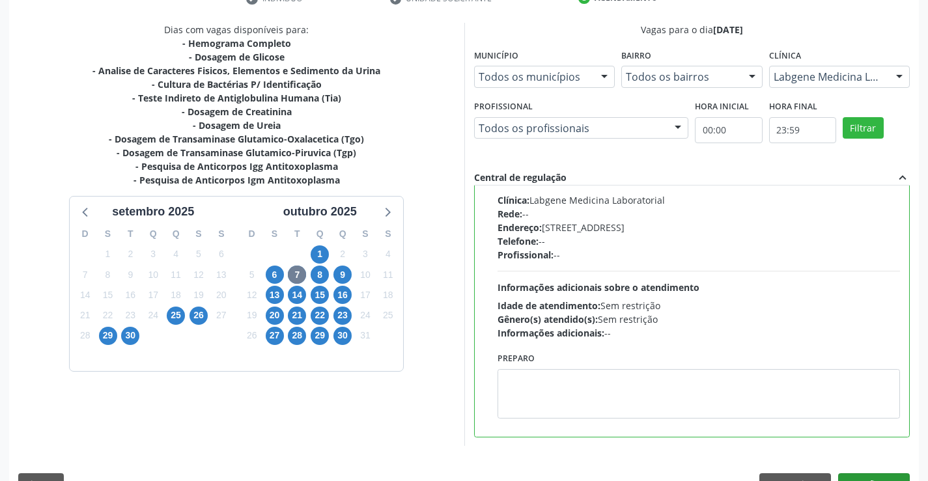
scroll to position [297, 0]
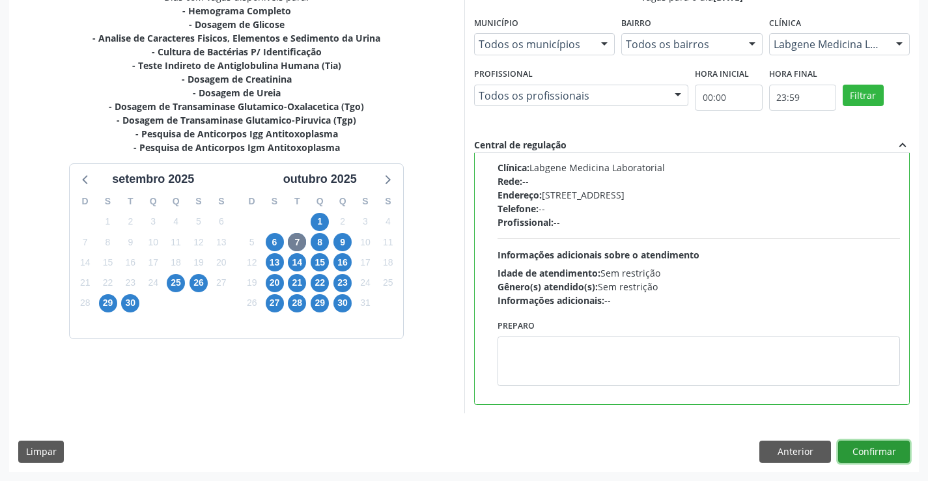
click at [865, 452] on button "Confirmar" at bounding box center [874, 452] width 72 height 22
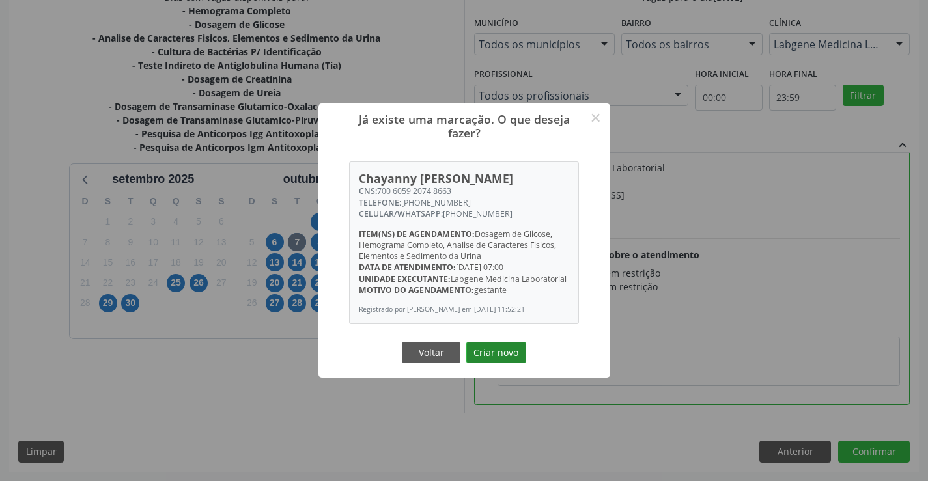
click at [488, 355] on button "Criar novo" at bounding box center [496, 353] width 60 height 22
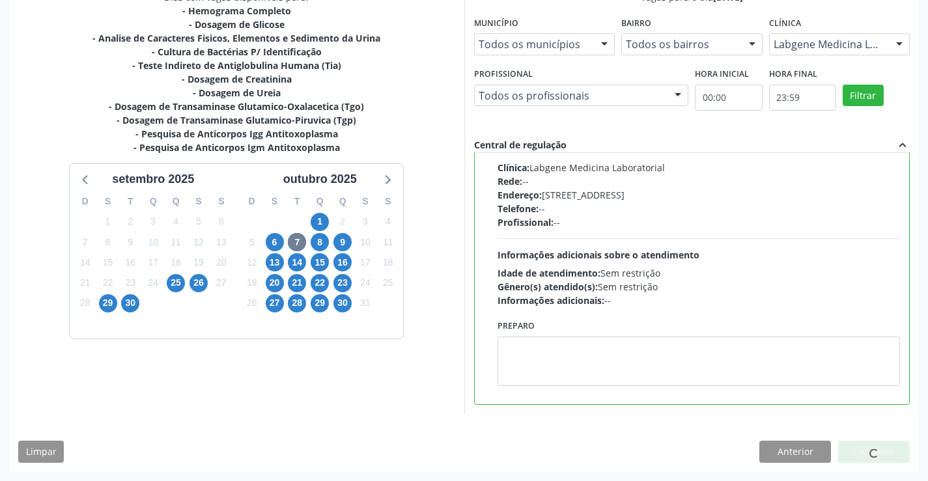
scroll to position [0, 0]
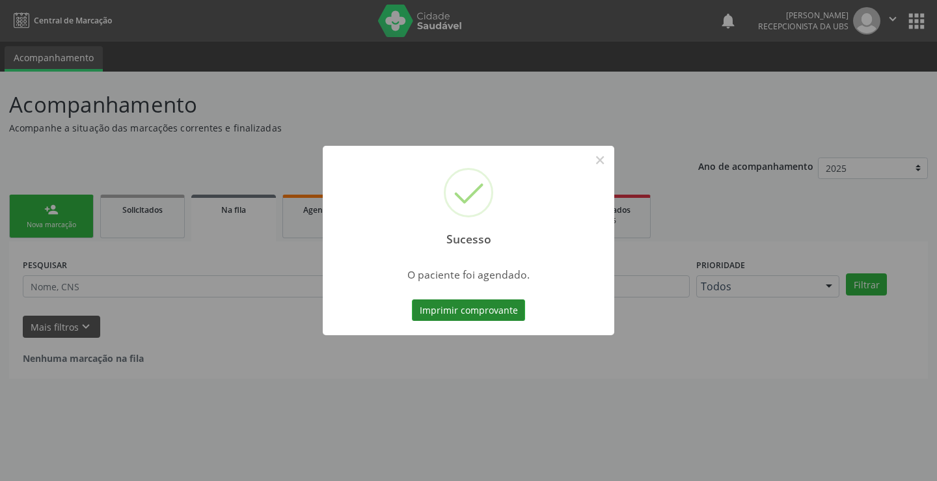
click at [458, 307] on button "Imprimir comprovante" at bounding box center [468, 310] width 113 height 22
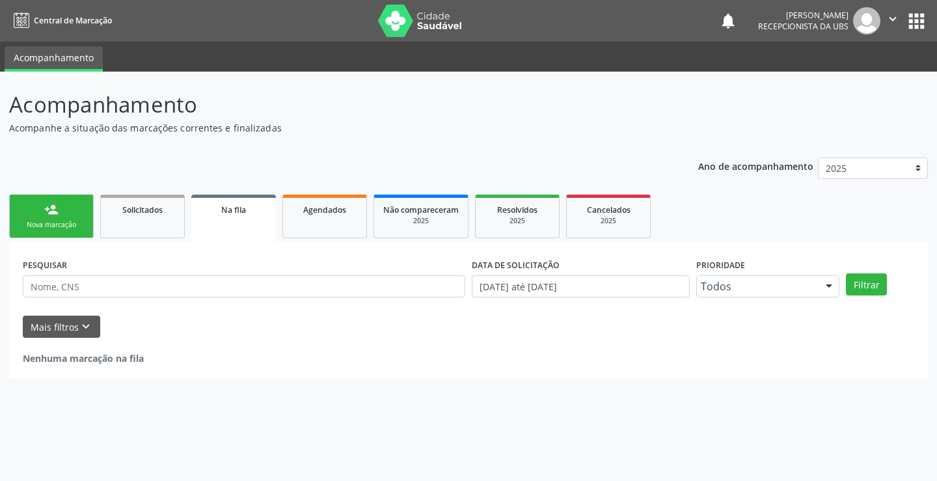
click at [44, 221] on div "Nova marcação" at bounding box center [51, 225] width 65 height 10
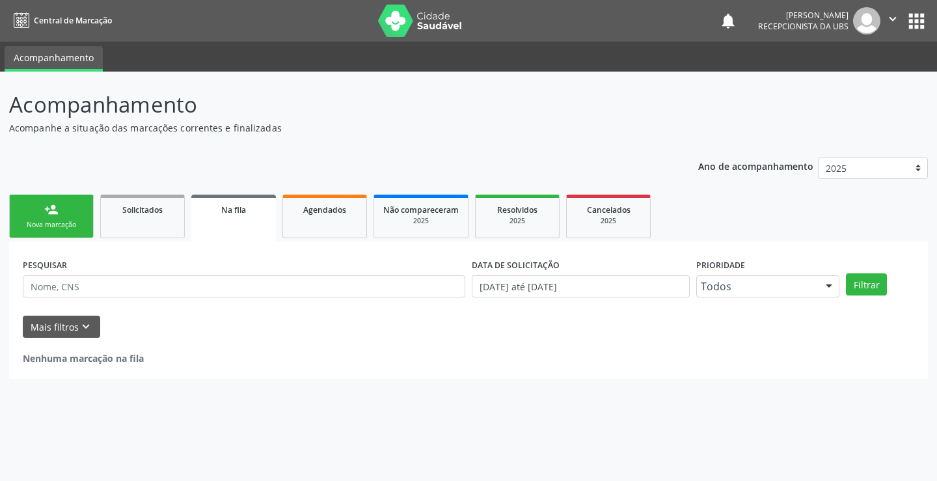
click at [44, 221] on div "Nova marcação" at bounding box center [51, 225] width 65 height 10
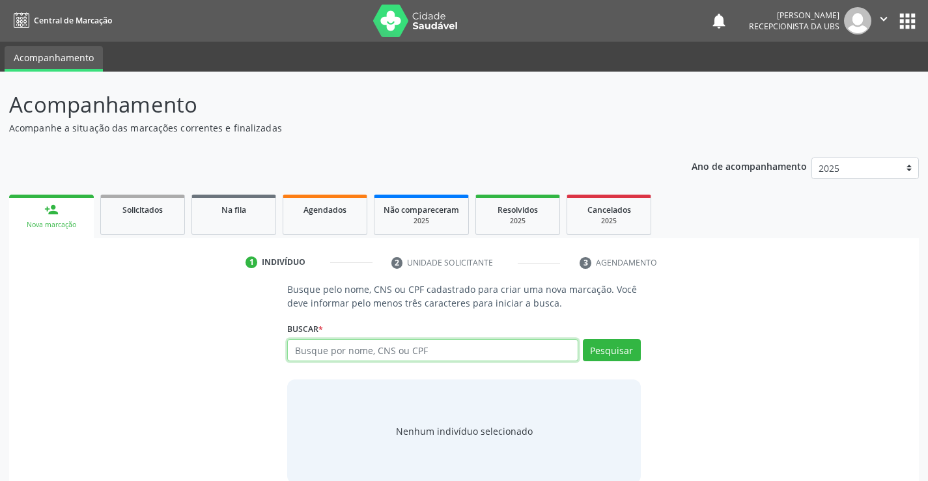
click at [324, 355] on input "text" at bounding box center [432, 350] width 290 height 22
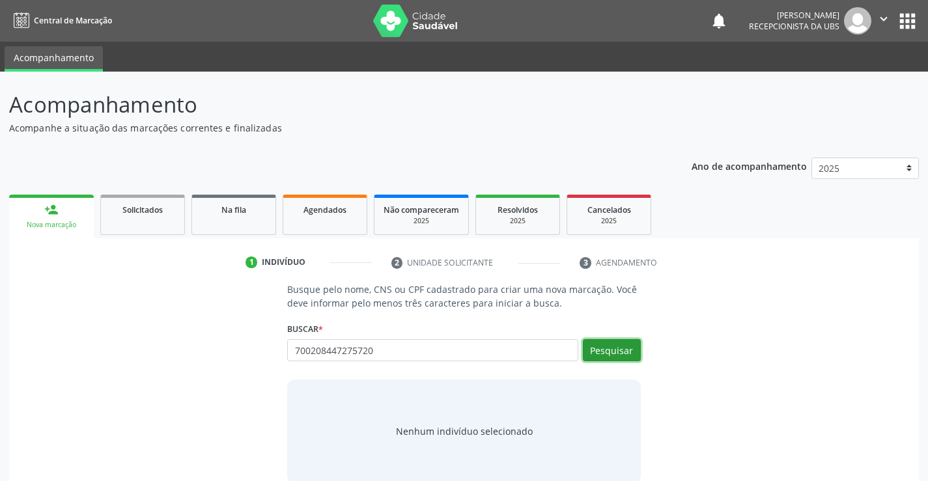
click at [624, 350] on button "Pesquisar" at bounding box center [612, 350] width 58 height 22
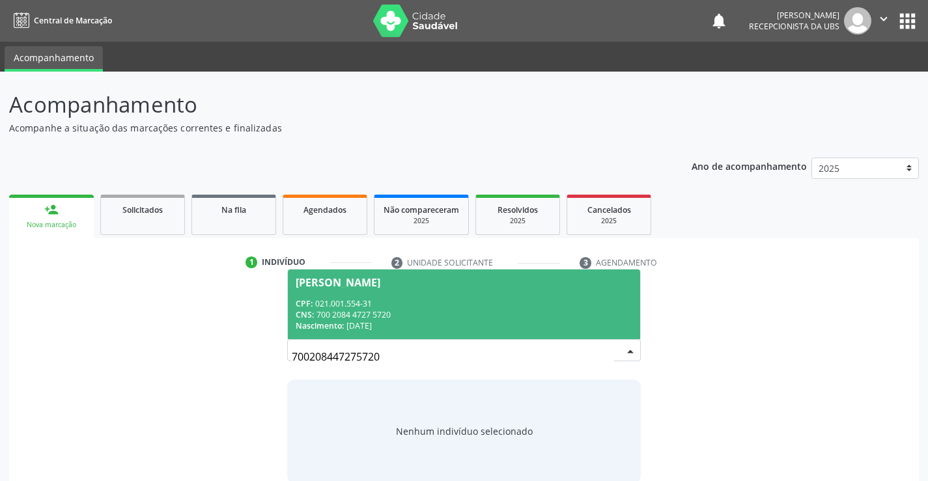
click at [357, 294] on span "[PERSON_NAME] CPF: 021.001.554-31 CNS: 700 2084 4727 5720 Nascimento: [DATE]" at bounding box center [464, 305] width 352 height 70
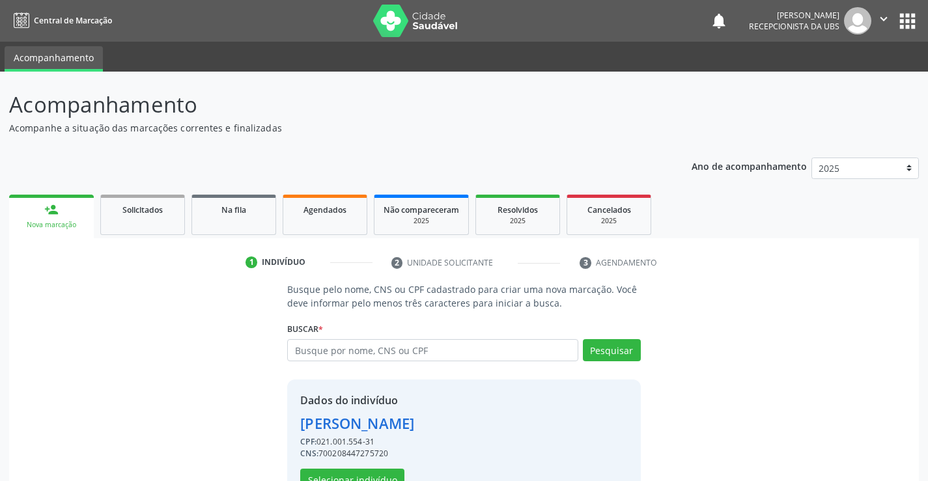
scroll to position [41, 0]
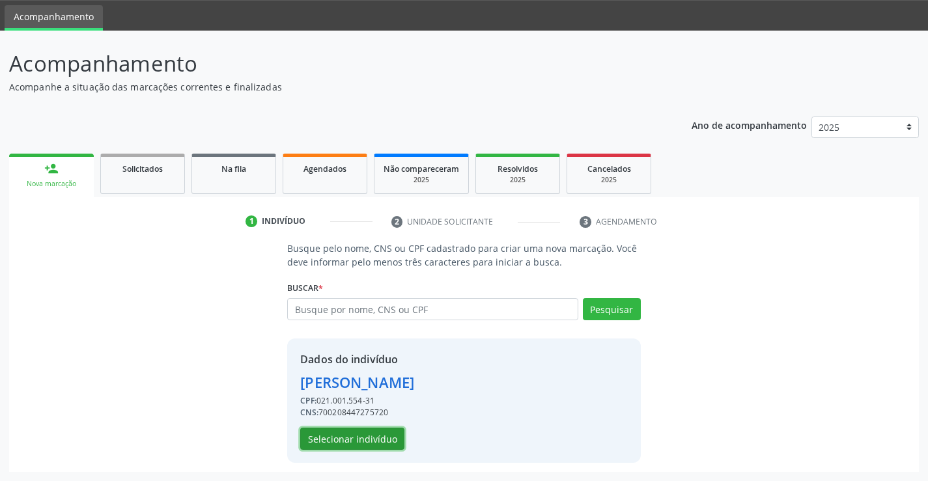
click at [368, 436] on button "Selecionar indivíduo" at bounding box center [352, 439] width 104 height 22
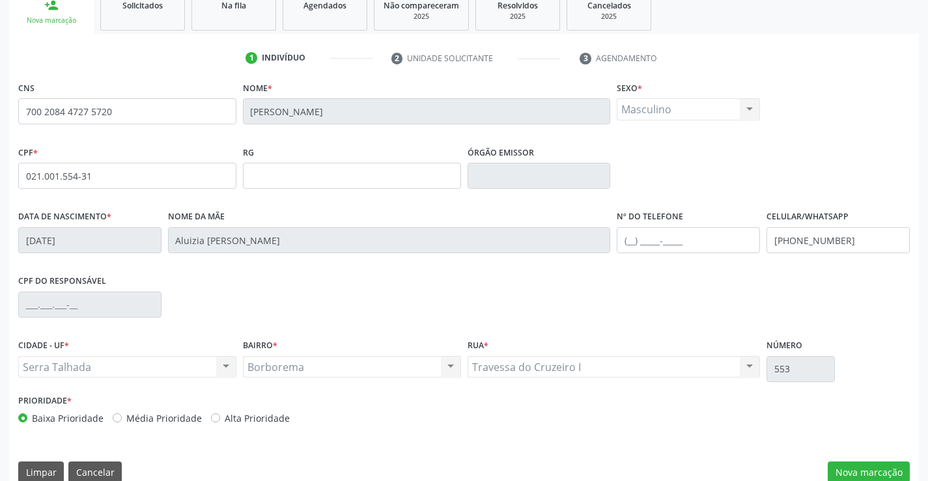
scroll to position [225, 0]
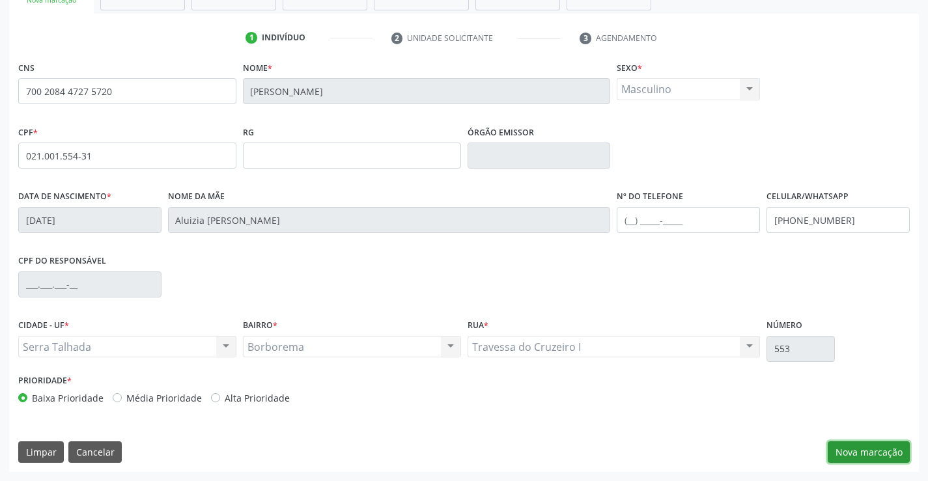
click at [849, 450] on button "Nova marcação" at bounding box center [868, 452] width 82 height 22
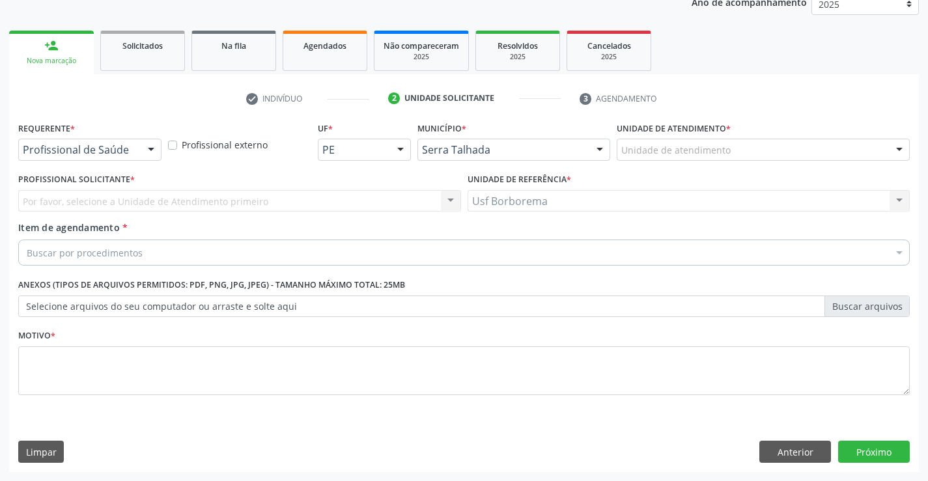
scroll to position [164, 0]
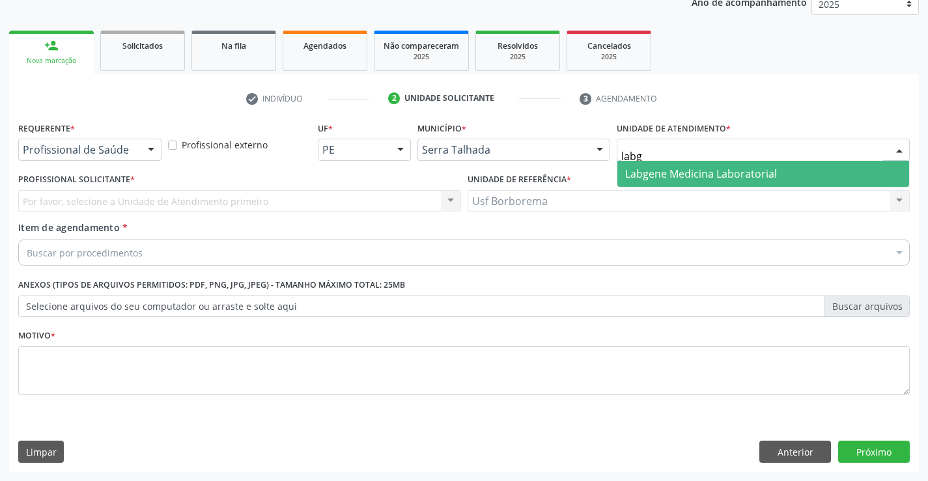
click at [715, 179] on span "Labgene Medicina Laboratorial" at bounding box center [701, 174] width 152 height 14
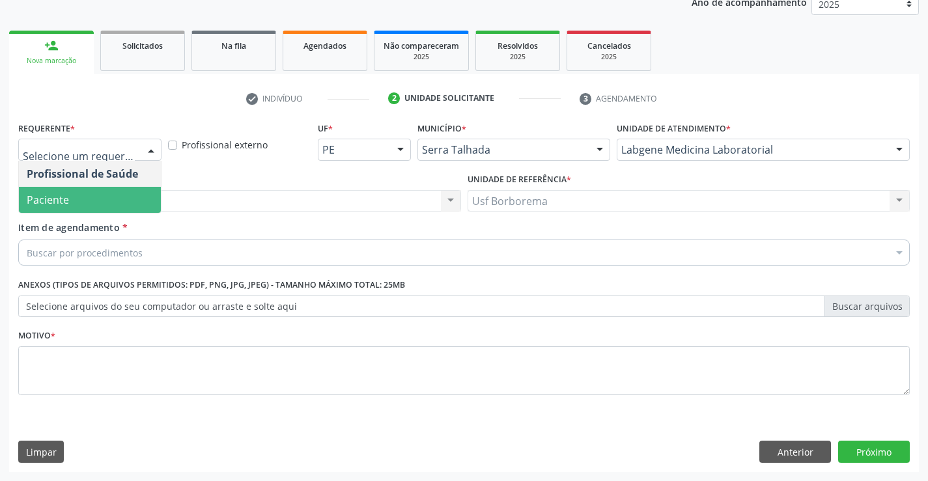
click at [115, 192] on span "Paciente" at bounding box center [90, 200] width 142 height 26
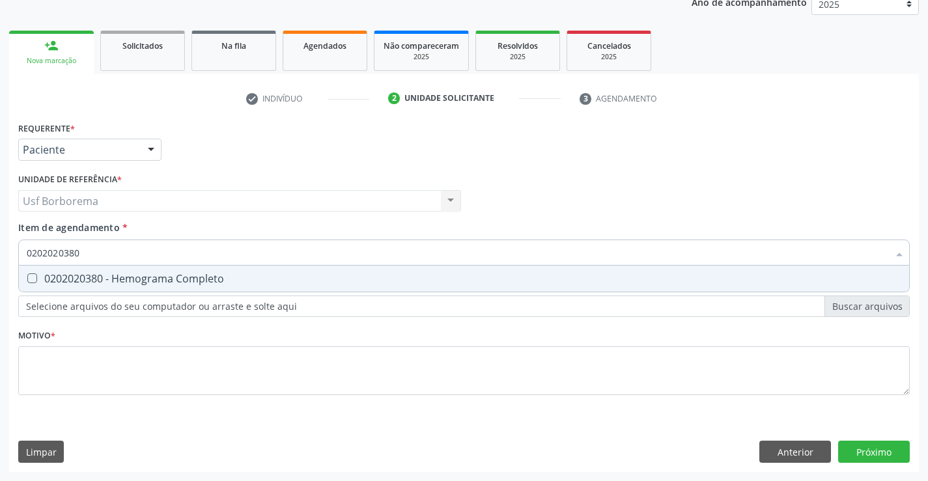
click at [120, 280] on div "0202020380 - Hemograma Completo" at bounding box center [464, 278] width 874 height 10
click at [118, 252] on input "0202020380" at bounding box center [457, 253] width 861 height 26
drag, startPoint x: 119, startPoint y: 271, endPoint x: 130, endPoint y: 250, distance: 23.3
click at [125, 262] on div "0202010503 Desfazer seleção 0202010503 - Dosagem de Hemoglobina Glicosilada Nen…" at bounding box center [463, 251] width 891 height 22
click at [130, 250] on input "0202010503" at bounding box center [457, 253] width 861 height 26
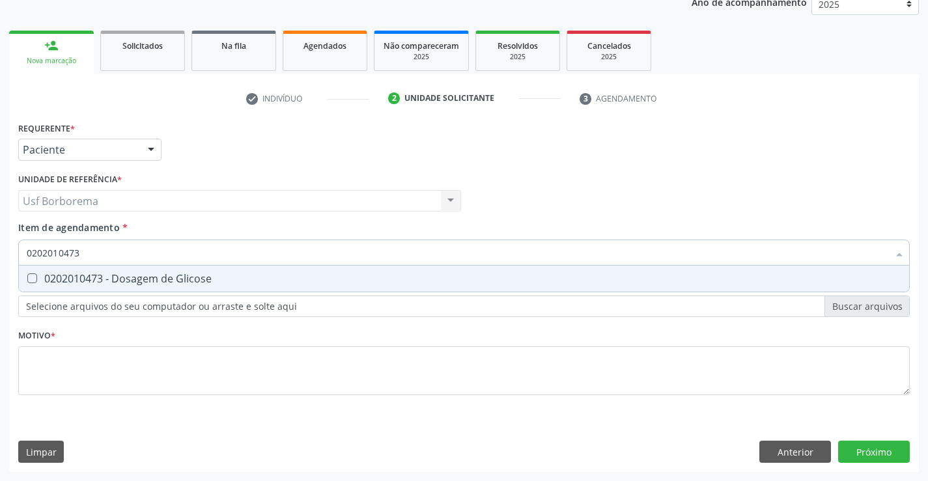
click at [117, 273] on div "0202010473 - Dosagem de Glicose" at bounding box center [464, 278] width 874 height 10
click at [118, 256] on input "0202010473" at bounding box center [457, 253] width 861 height 26
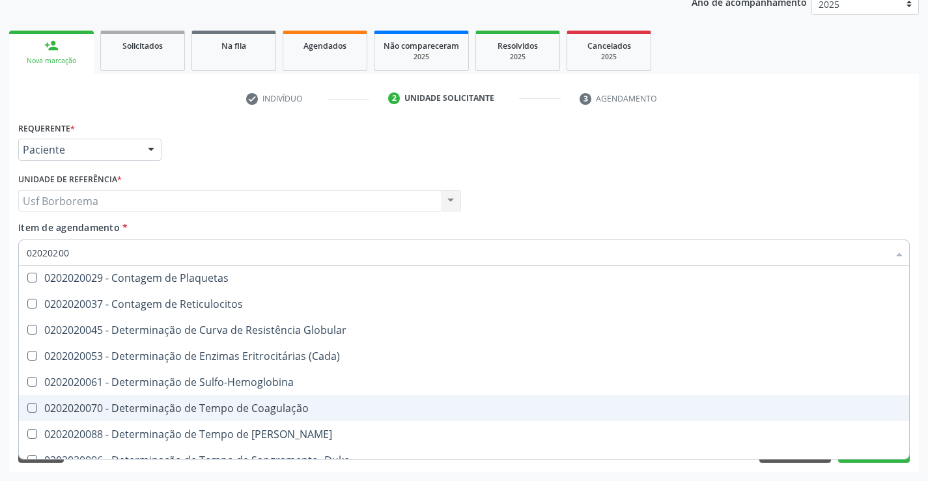
scroll to position [41, 0]
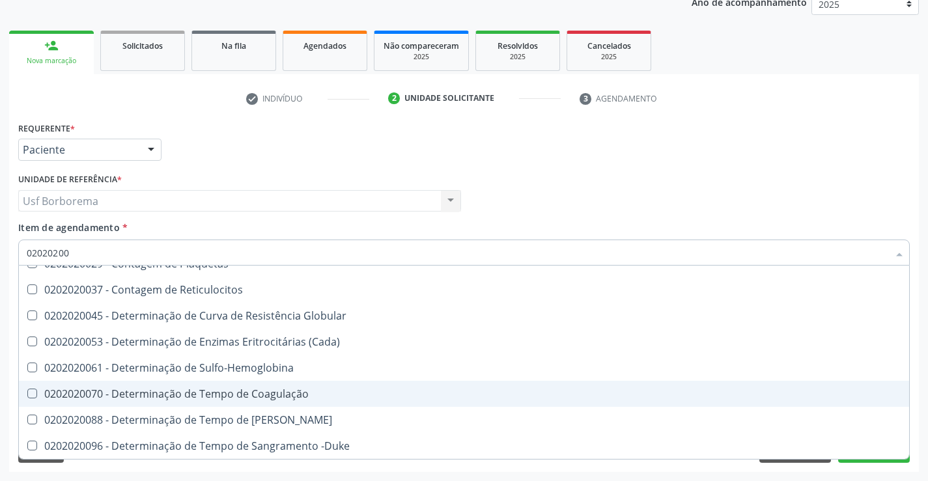
click at [278, 403] on span "0202020070 - Determinação de Tempo de Coagulação" at bounding box center [464, 394] width 890 height 26
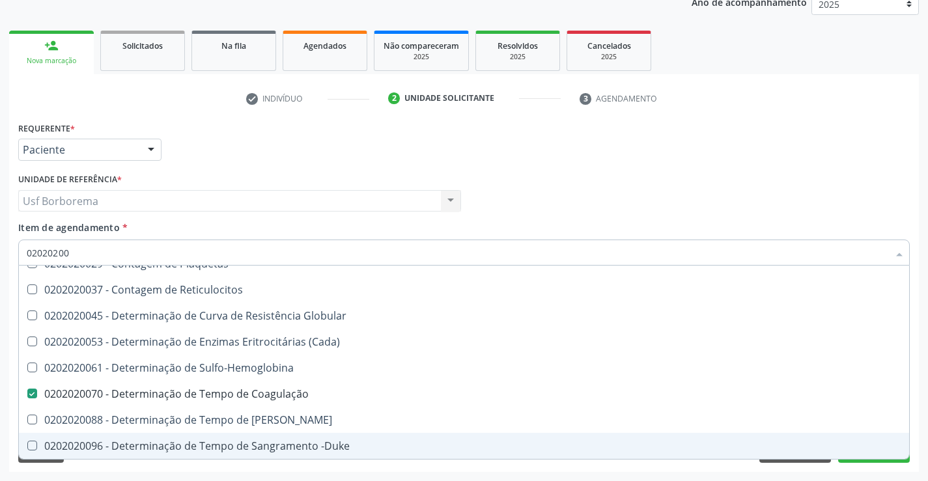
click at [317, 447] on div "0202020096 - Determinação de Tempo de Sangramento -Duke" at bounding box center [464, 446] width 874 height 10
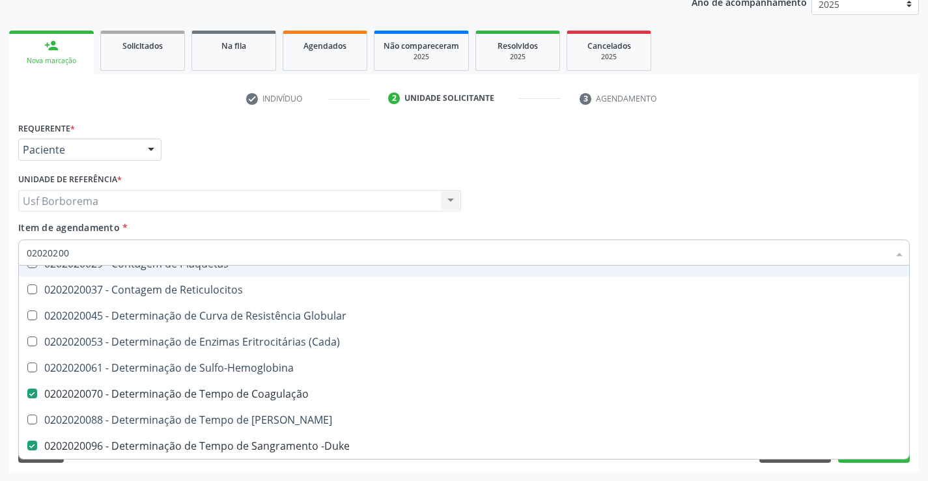
click at [139, 252] on input "02020200" at bounding box center [457, 253] width 861 height 26
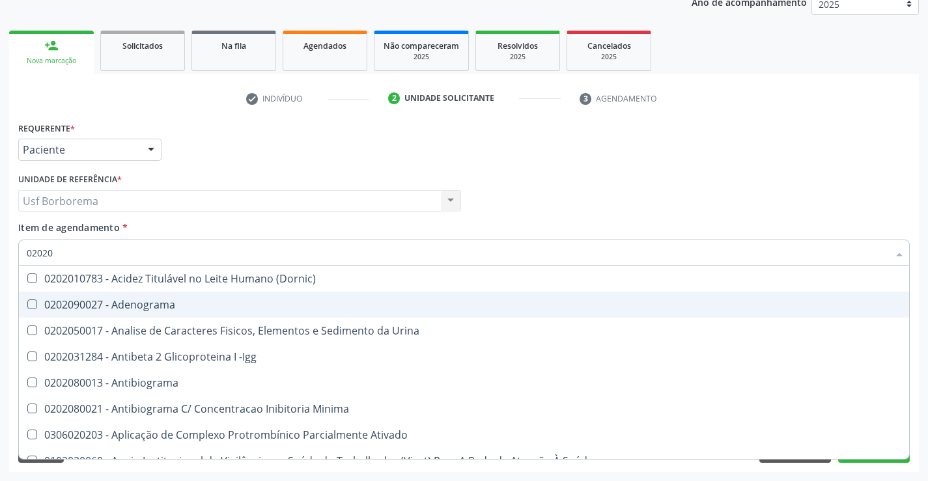
scroll to position [41, 0]
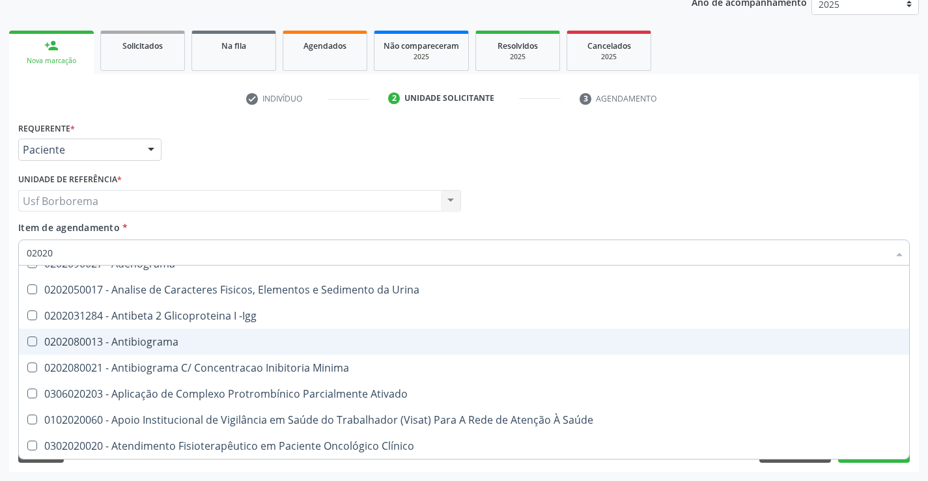
click at [116, 249] on input "02020" at bounding box center [457, 253] width 861 height 26
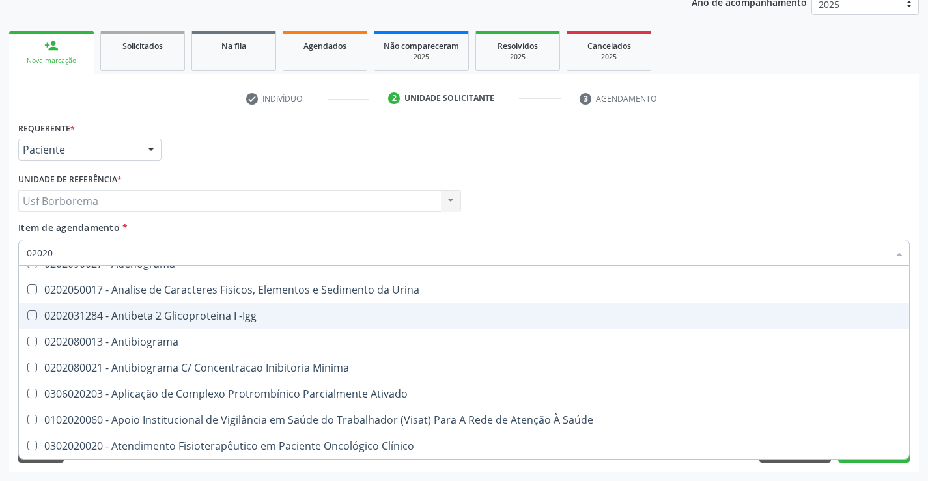
click at [510, 206] on div "Profissional Solicitante Por favor, selecione a Unidade de Atendimento primeiro…" at bounding box center [464, 195] width 898 height 51
checkbox Adenograma "true"
checkbox Urina "true"
checkbox -Igg "true"
checkbox Antibiograma "true"
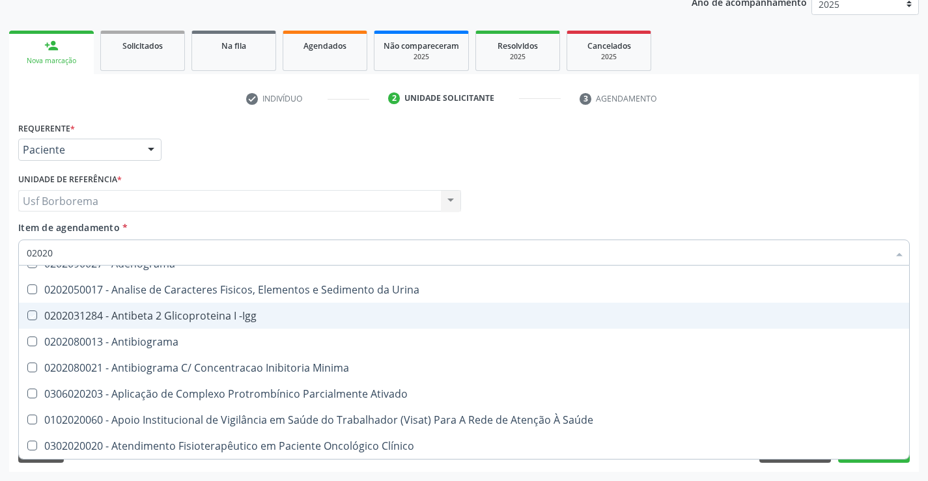
checkbox Coagulação "false"
checkbox -Duke "false"
checkbox Glicose "false"
checkbox Completo "false"
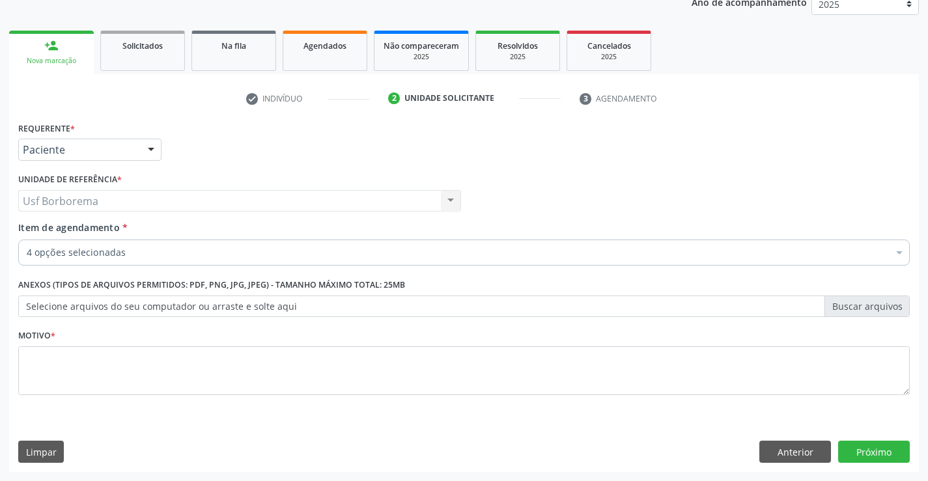
scroll to position [0, 0]
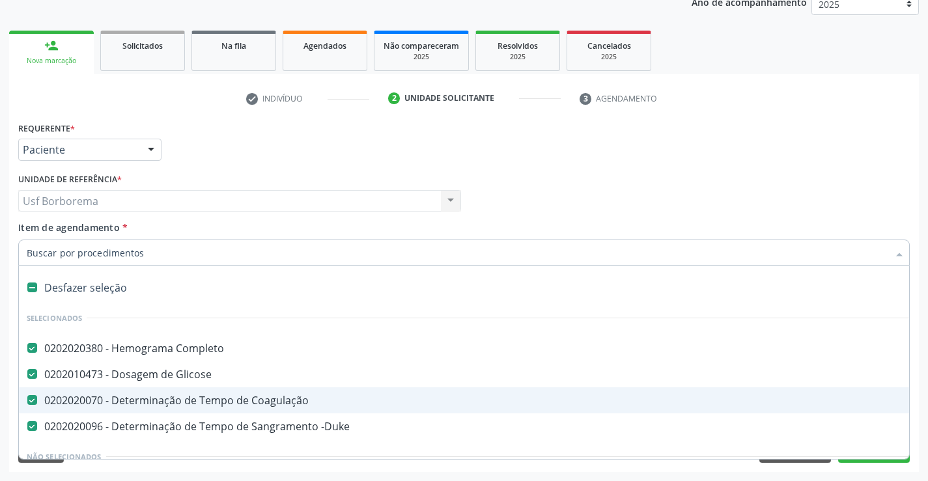
click at [249, 253] on input "Item de agendamento *" at bounding box center [457, 253] width 861 height 26
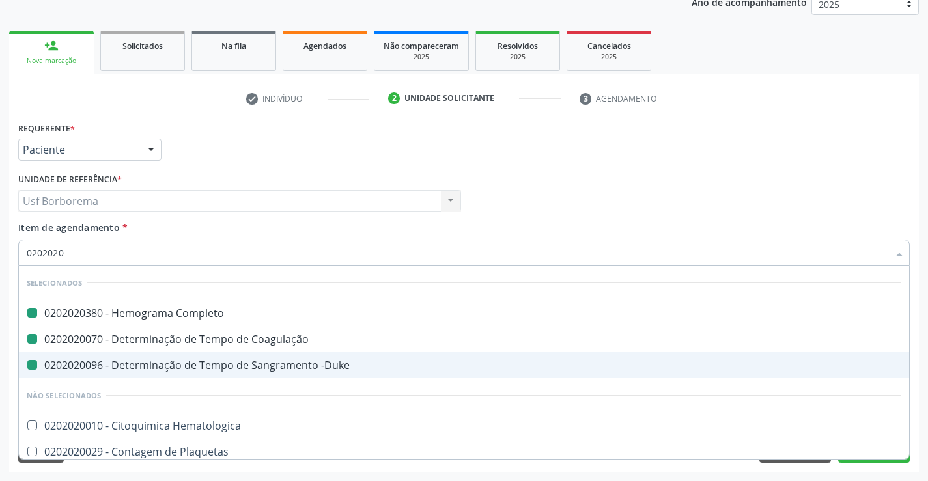
type input "02020201"
checkbox Completo "false"
checkbox Coagulação "false"
checkbox -Duke "false"
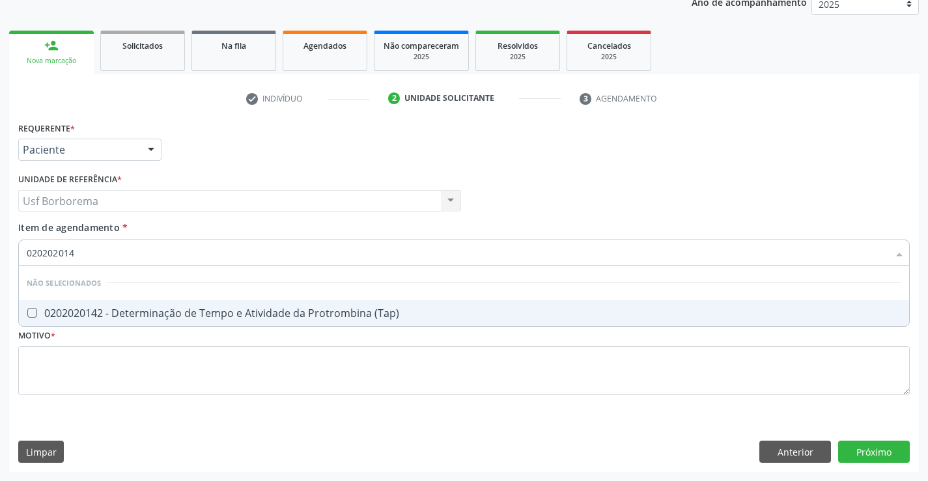
type input "0202020142"
click at [268, 314] on div "0202020142 - Determinação de Tempo e Atividade da Protrombina (Tap)" at bounding box center [464, 313] width 874 height 10
checkbox \(Tap\) "true"
click at [322, 228] on div "Item de agendamento * 0202020142 Desfazer seleção Não selecionados 0202020142 -…" at bounding box center [463, 241] width 891 height 41
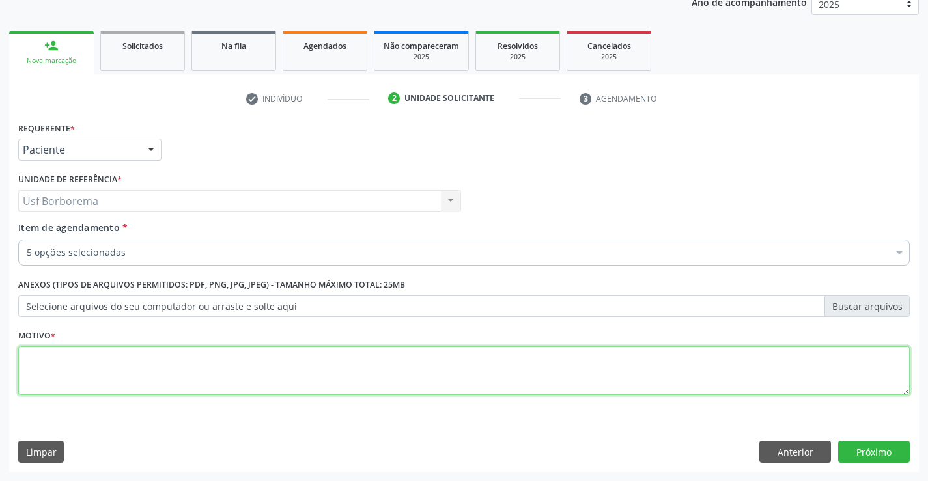
click at [173, 376] on textarea at bounding box center [463, 370] width 891 height 49
click at [178, 380] on textarea "rotina" at bounding box center [463, 370] width 891 height 49
type textarea "r"
type textarea "rotina"
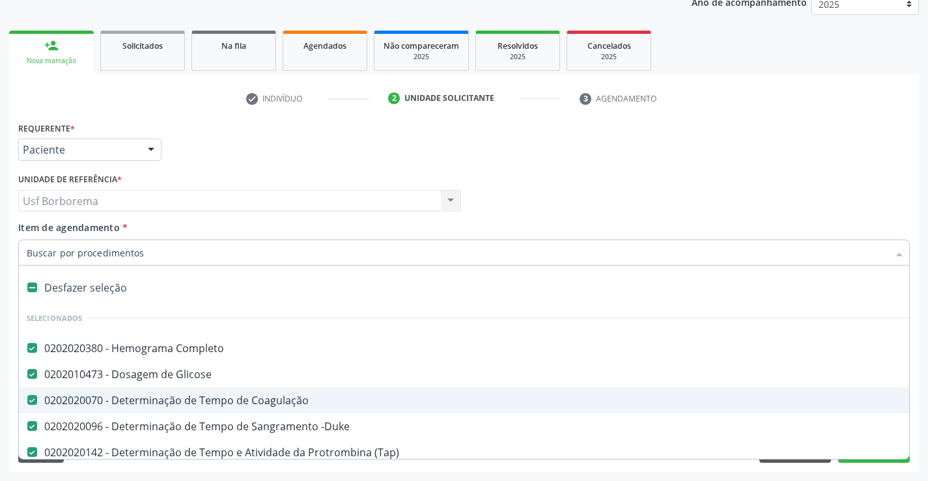
scroll to position [65, 0]
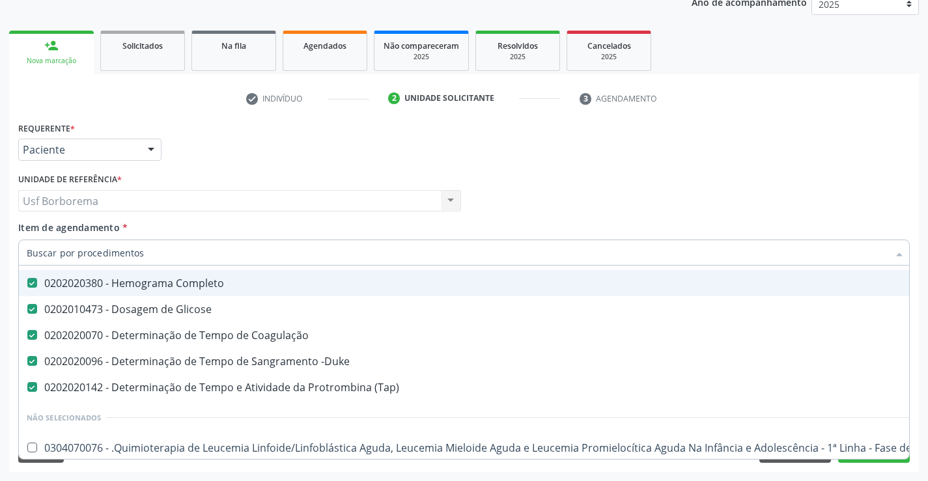
click at [140, 245] on input "Item de agendamento *" at bounding box center [457, 253] width 861 height 26
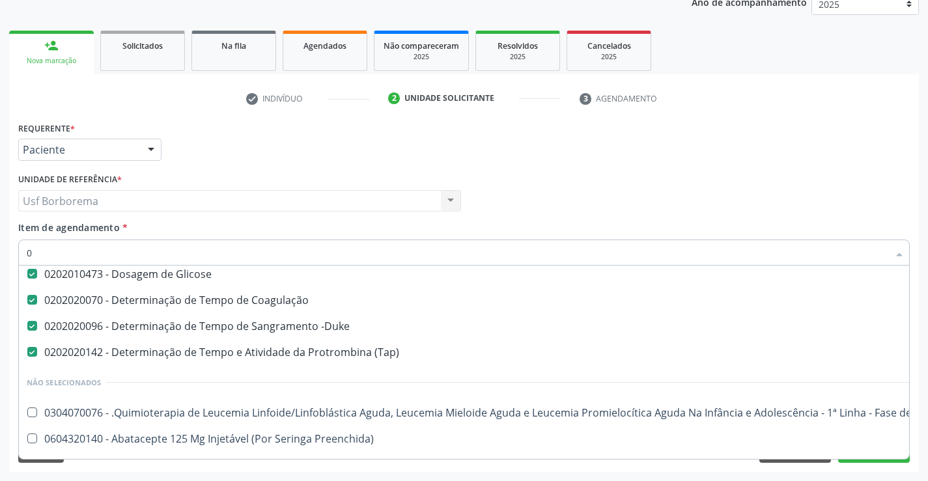
scroll to position [30, 0]
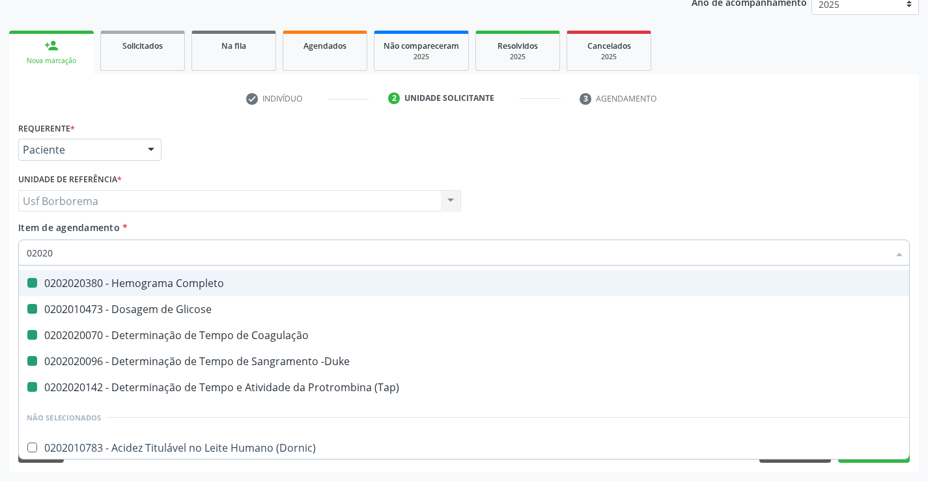
type input "020206"
checkbox Completo "false"
checkbox Glicose "false"
checkbox Coagulação "false"
checkbox -Duke "false"
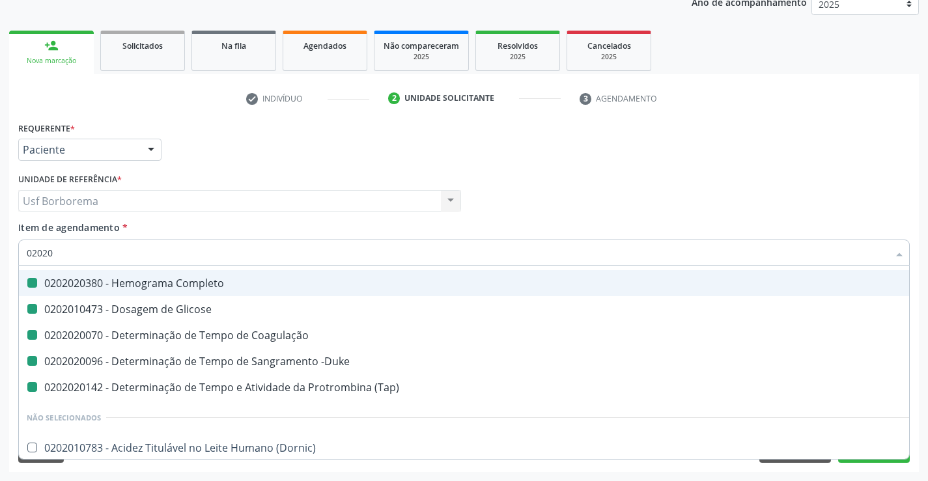
checkbox \(Tap\) "false"
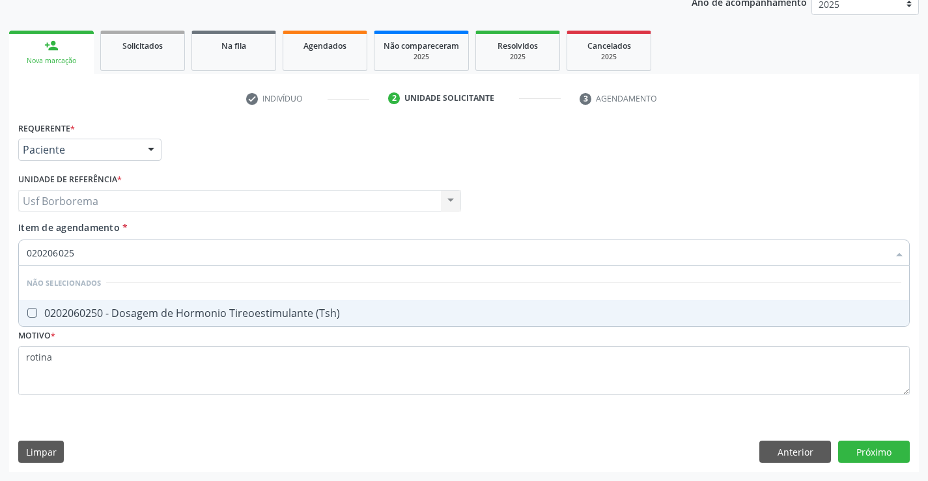
scroll to position [0, 0]
type input "0202060250"
click at [133, 309] on div "0202060250 - Dosagem de Hormonio Tireoestimulante (Tsh)" at bounding box center [464, 313] width 874 height 10
checkbox \(Tsh\) "true"
click at [128, 249] on input "0202060250" at bounding box center [457, 253] width 861 height 26
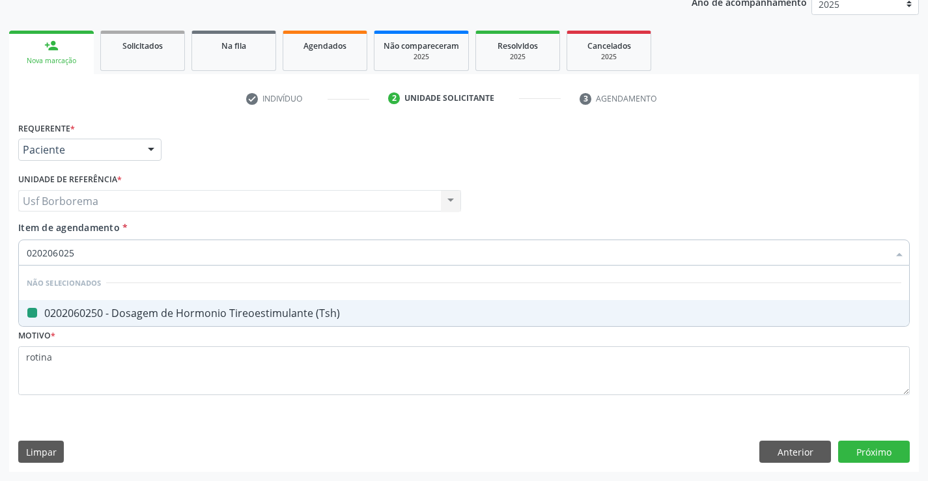
type input "02020602"
checkbox \(Tsh\) "false"
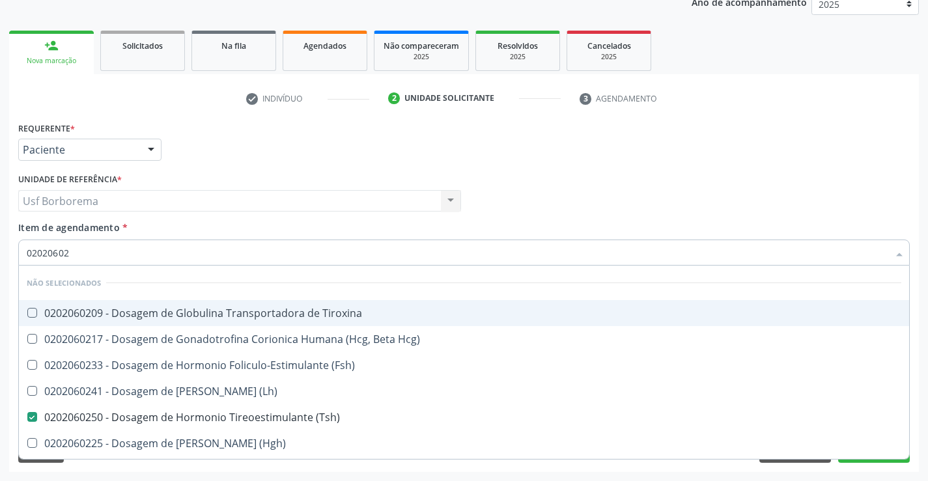
type input "0202060"
checkbox \(Tsh\) "false"
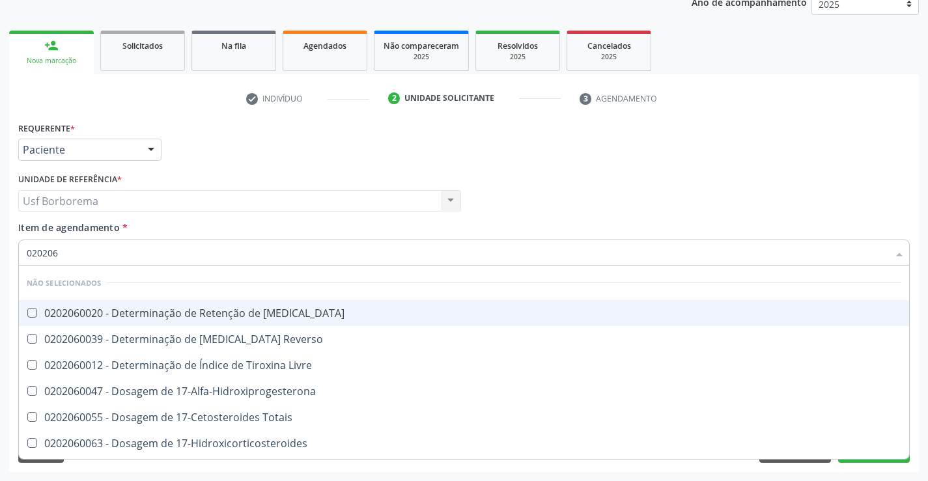
type input "02020"
checkbox T3 "true"
checkbox Reverso "true"
checkbox Livre "true"
checkbox 17-Alfa-Hidroxiprogesterona "true"
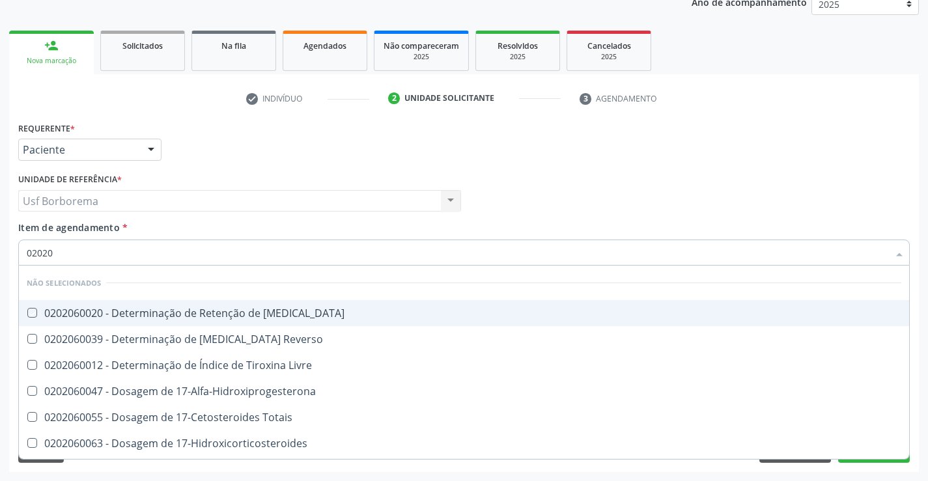
checkbox Totais "true"
checkbox \(Tsh\) "false"
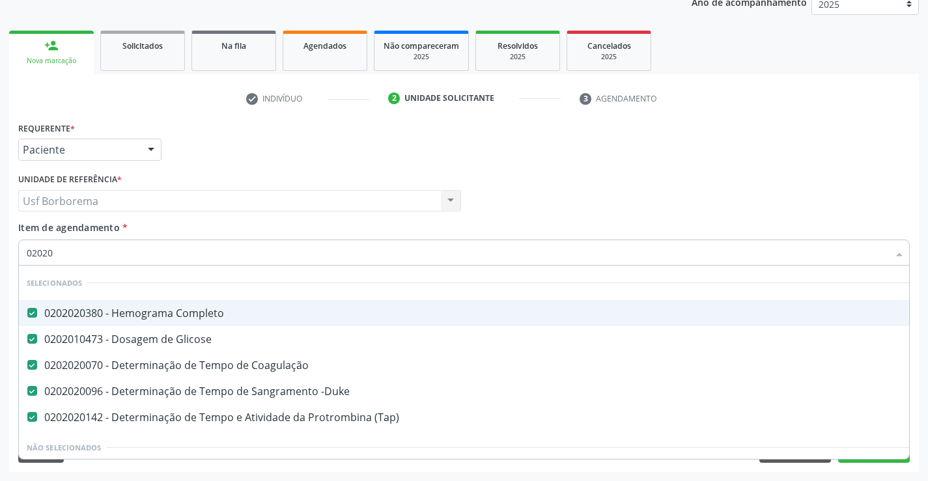
click at [397, 227] on div "Item de agendamento * 02020 Desfazer seleção Selecionados 0202020380 - Hemogram…" at bounding box center [463, 241] width 891 height 41
checkbox \(Tsh\) "false"
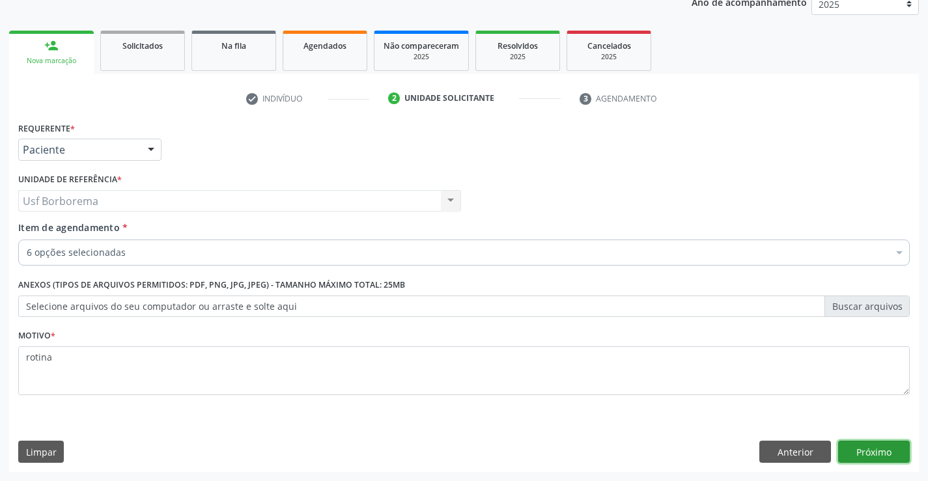
click at [870, 450] on button "Próximo" at bounding box center [874, 452] width 72 height 22
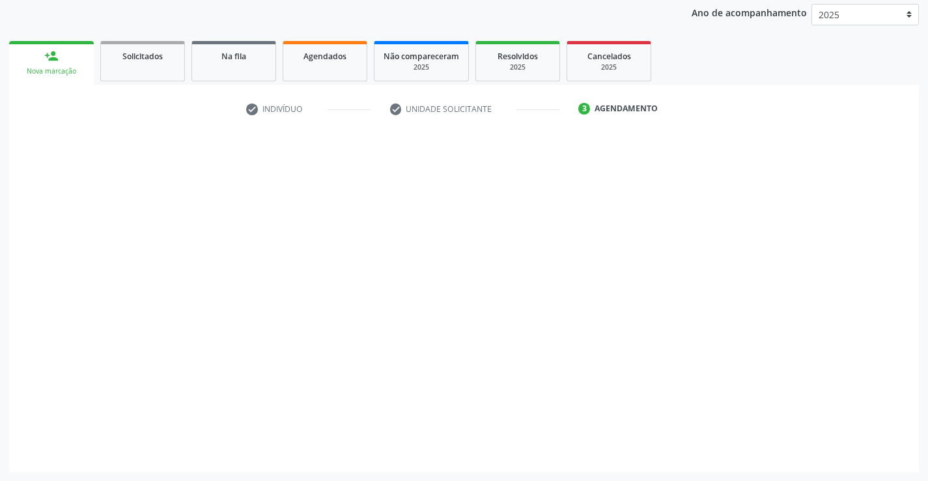
scroll to position [154, 0]
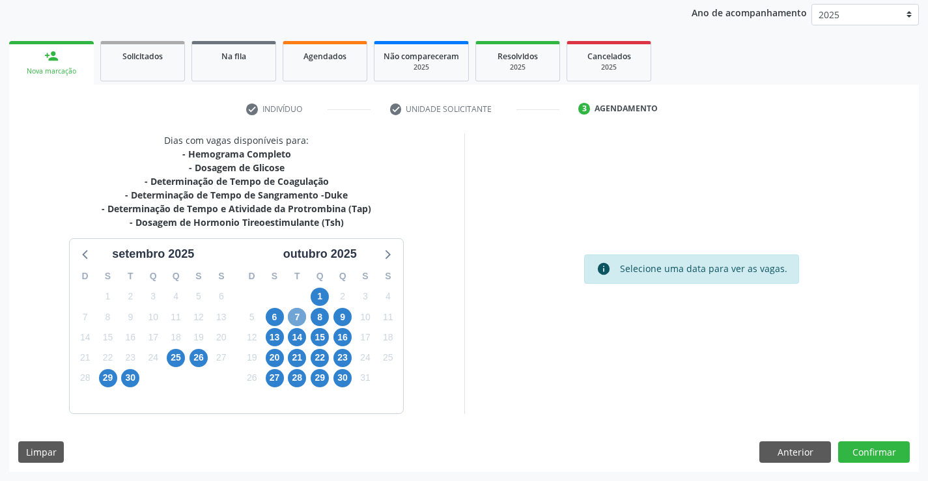
click at [303, 318] on span "7" at bounding box center [297, 317] width 18 height 18
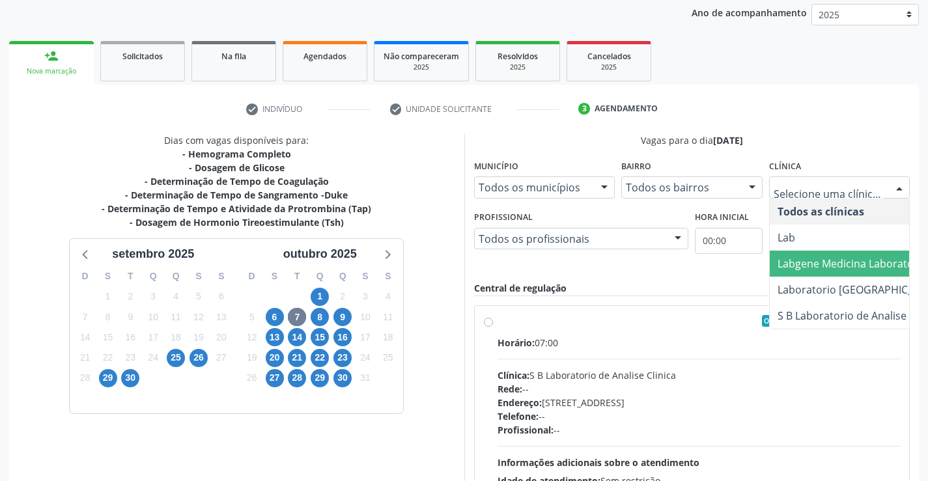
click at [783, 258] on span "Labgene Medicina Laboratorial" at bounding box center [853, 263] width 152 height 14
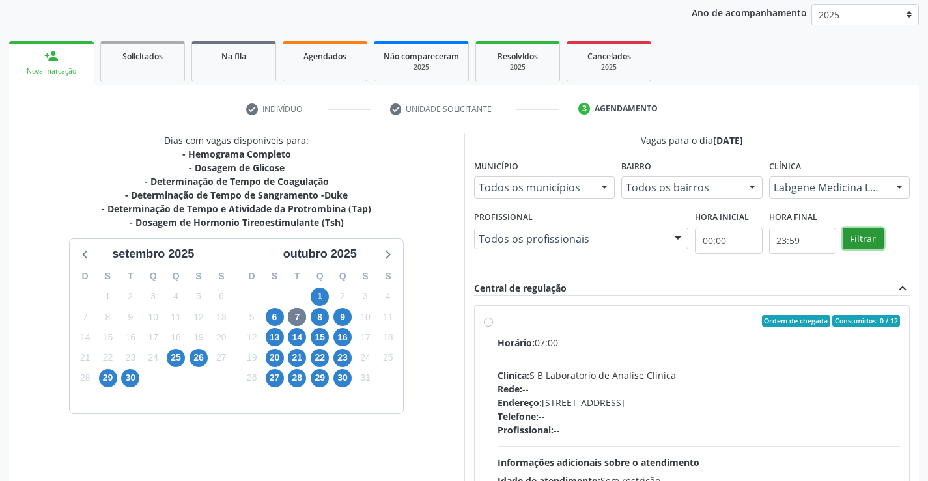
click at [875, 241] on button "Filtrar" at bounding box center [862, 239] width 41 height 22
click at [479, 318] on div "Ordem de chegada Consumidos: 1 / 12 Horário: 07:00 Clínica: Labgene Medicina La…" at bounding box center [692, 415] width 435 height 218
radio input "true"
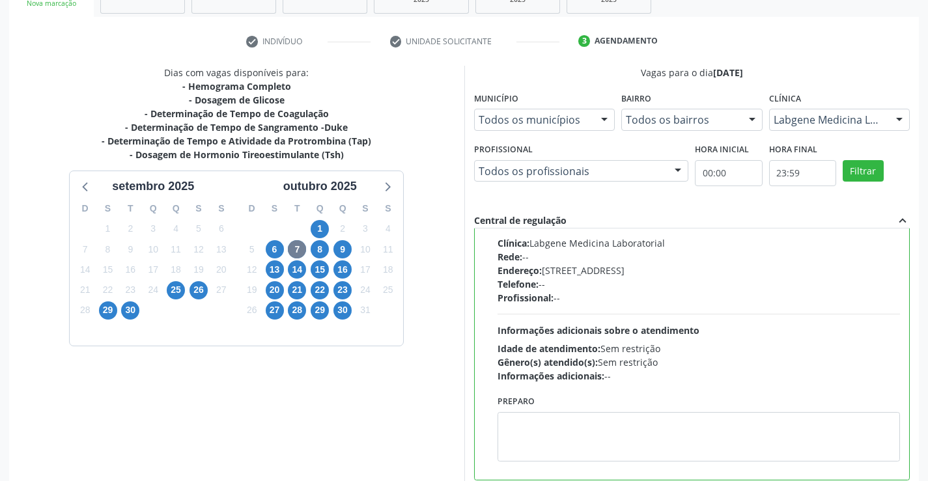
scroll to position [297, 0]
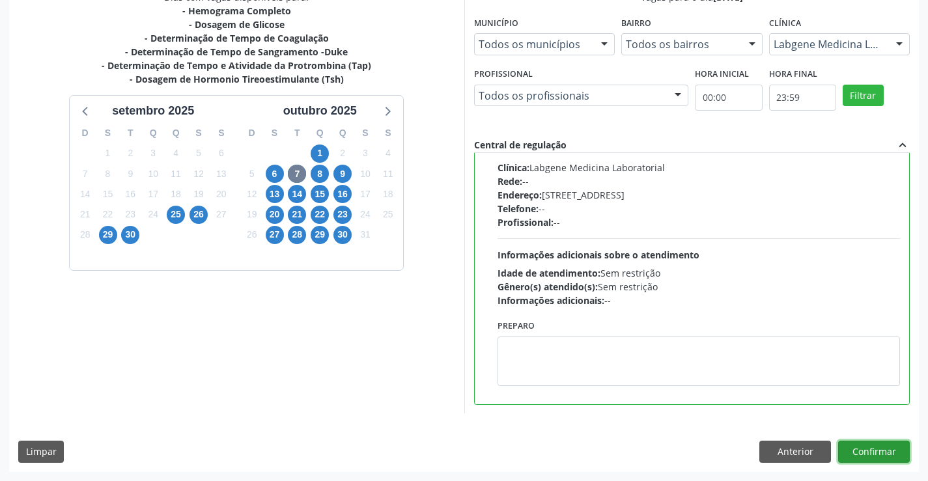
click at [855, 448] on button "Confirmar" at bounding box center [874, 452] width 72 height 22
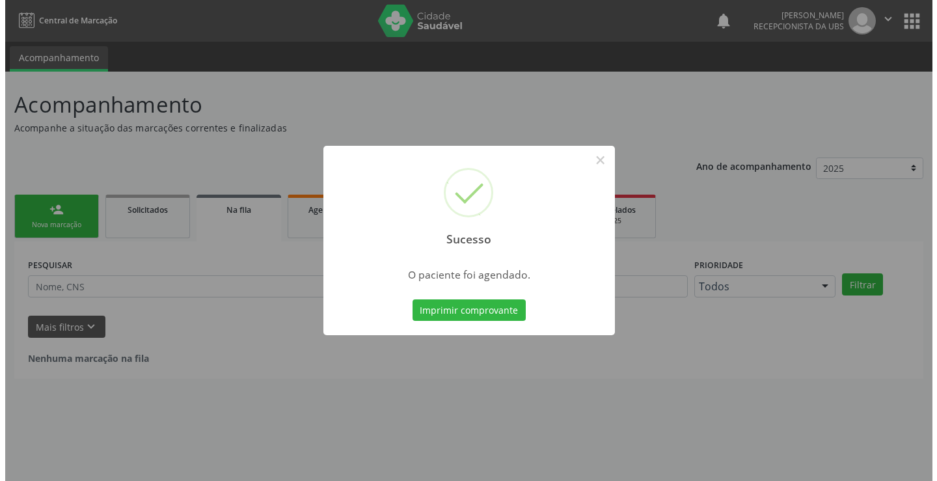
scroll to position [0, 0]
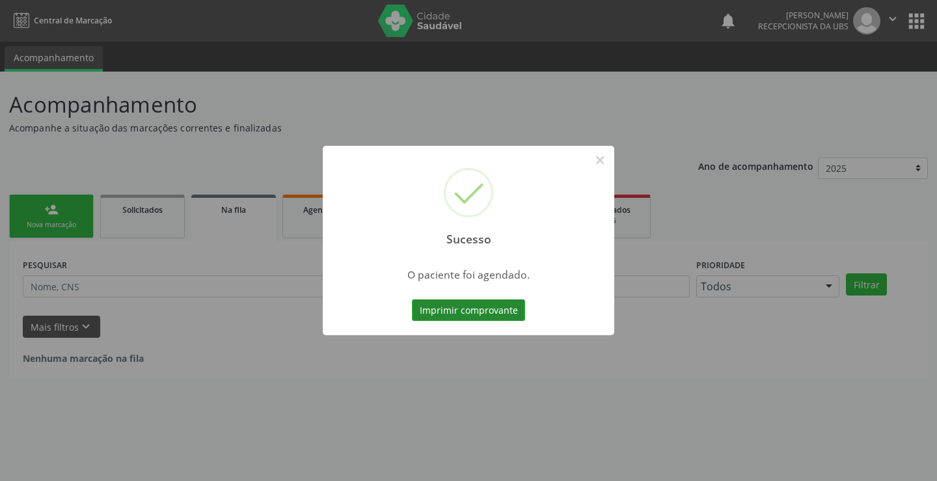
click at [471, 305] on button "Imprimir comprovante" at bounding box center [468, 310] width 113 height 22
